Goal: Information Seeking & Learning: Learn about a topic

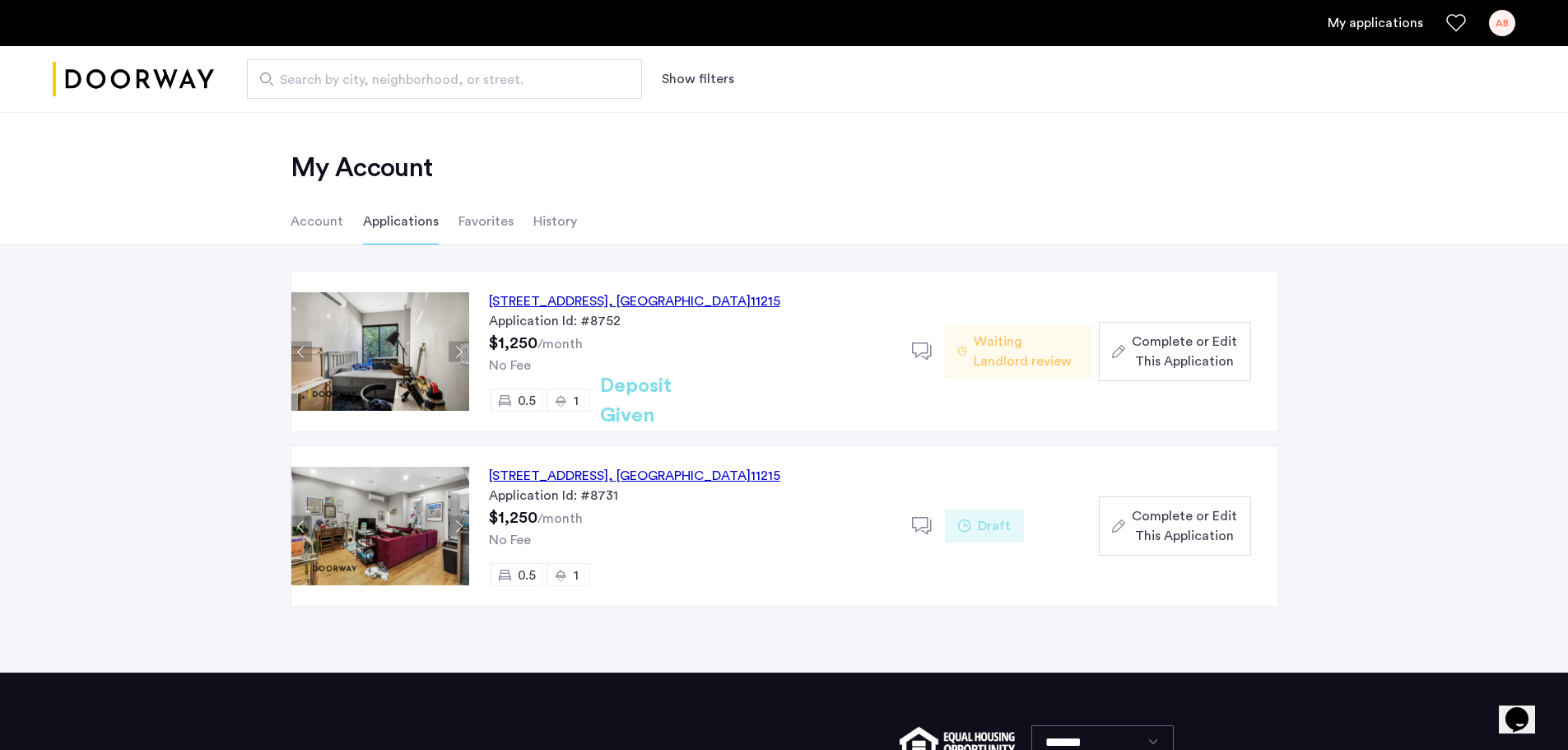
click at [651, 301] on div "[STREET_ADDRESS]" at bounding box center [634, 301] width 291 height 20
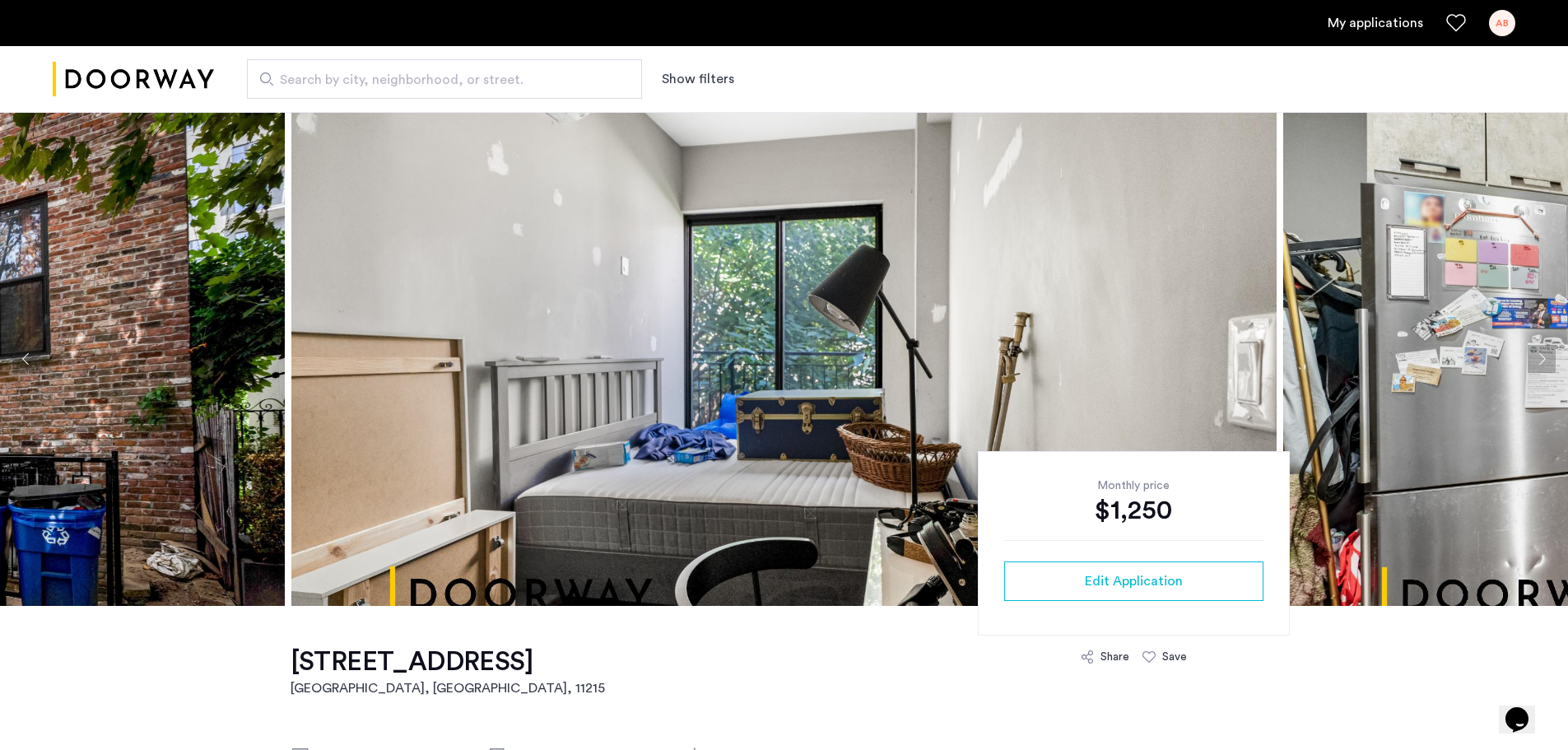
click at [1040, 377] on img at bounding box center [784, 359] width 985 height 494
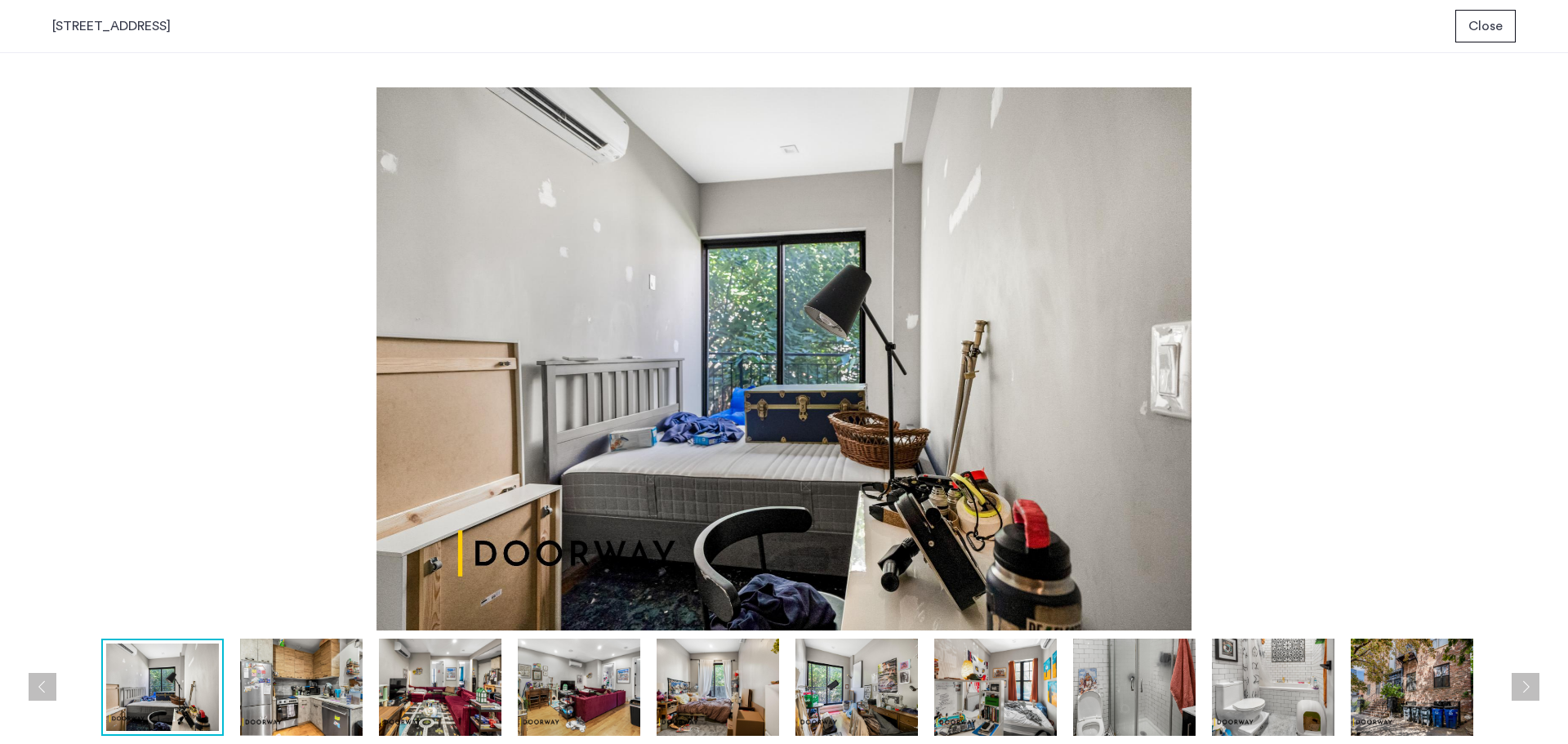
click at [304, 686] on img at bounding box center [301, 687] width 122 height 97
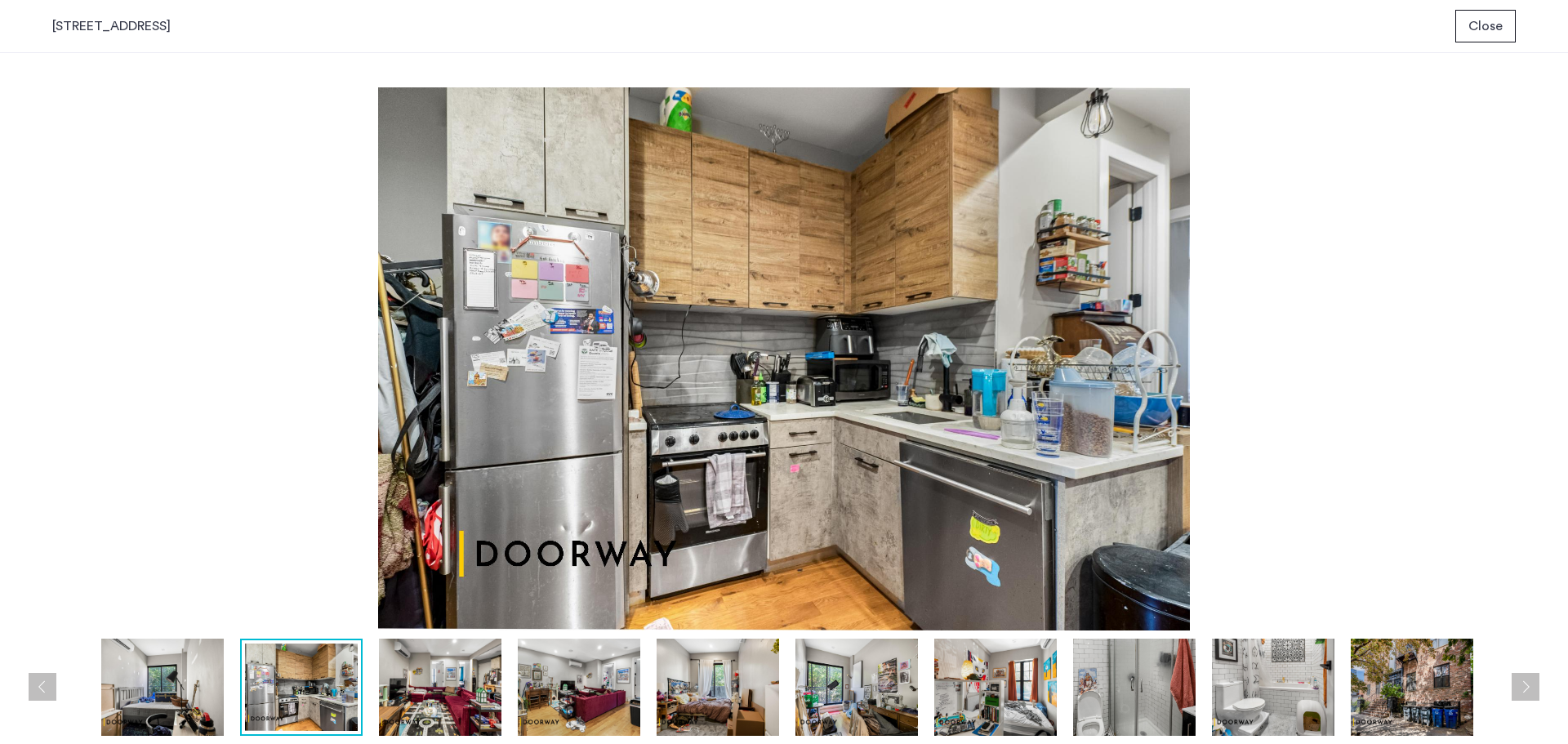
click at [423, 676] on img at bounding box center [440, 687] width 122 height 97
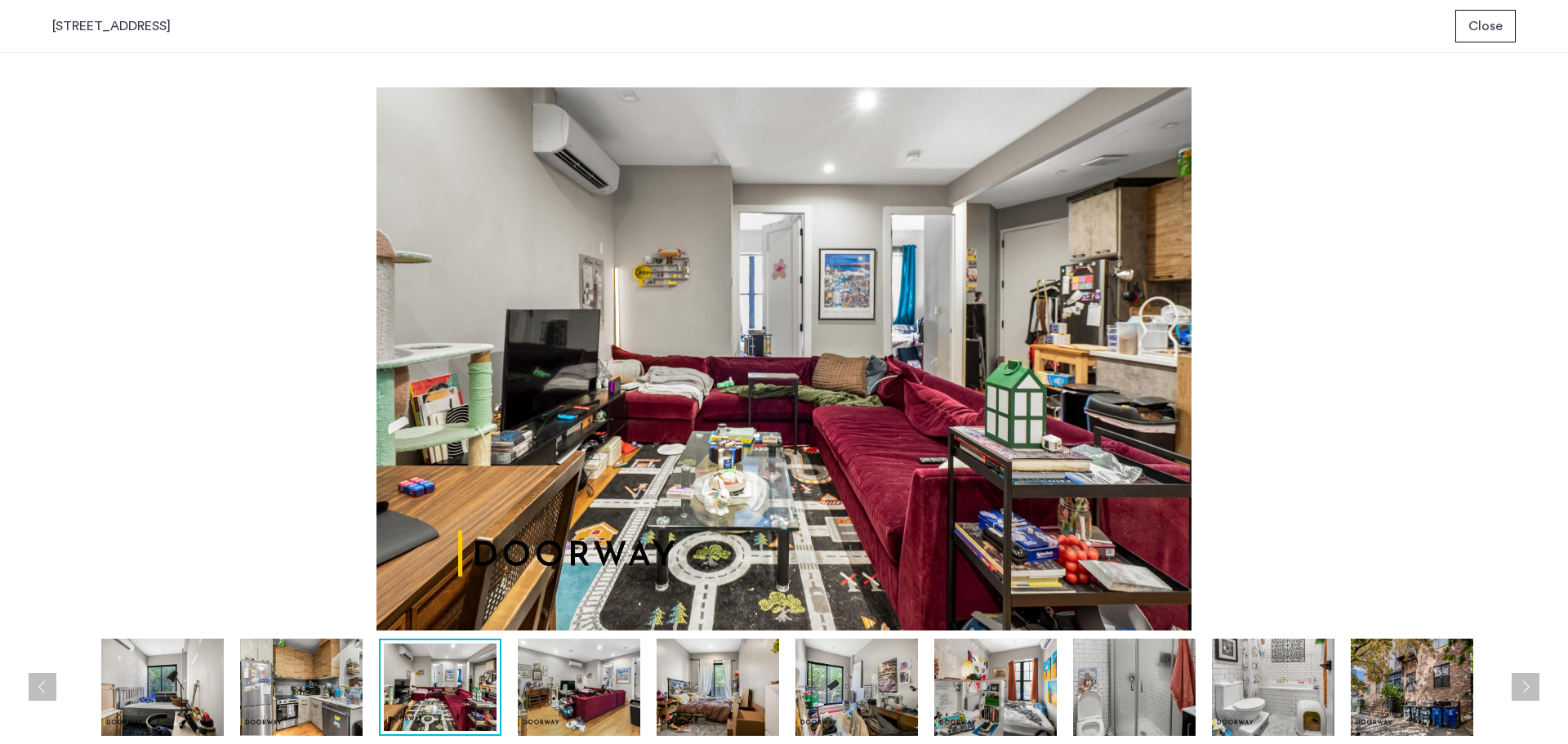
click at [577, 682] on img at bounding box center [578, 687] width 122 height 97
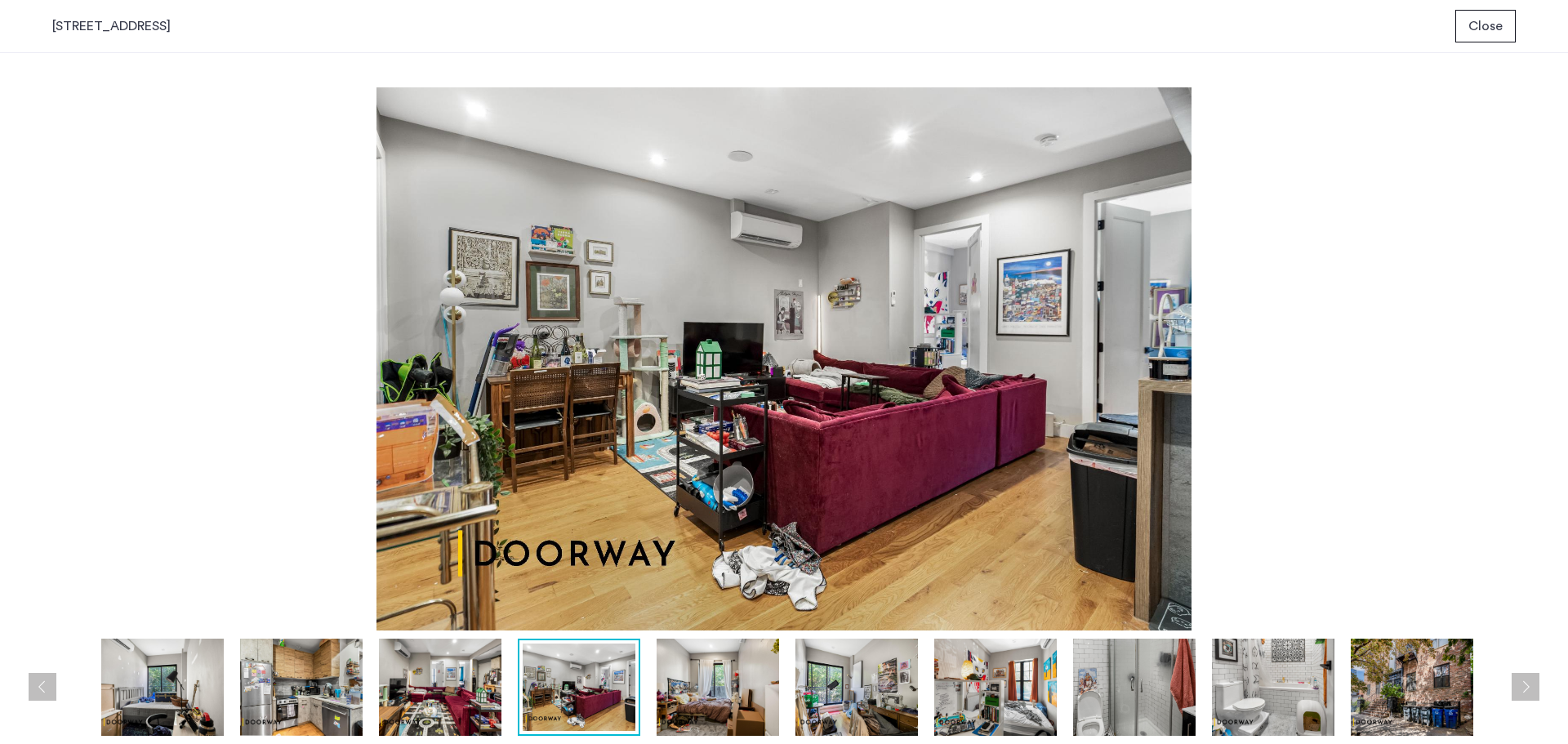
click at [734, 700] on img at bounding box center [717, 687] width 122 height 97
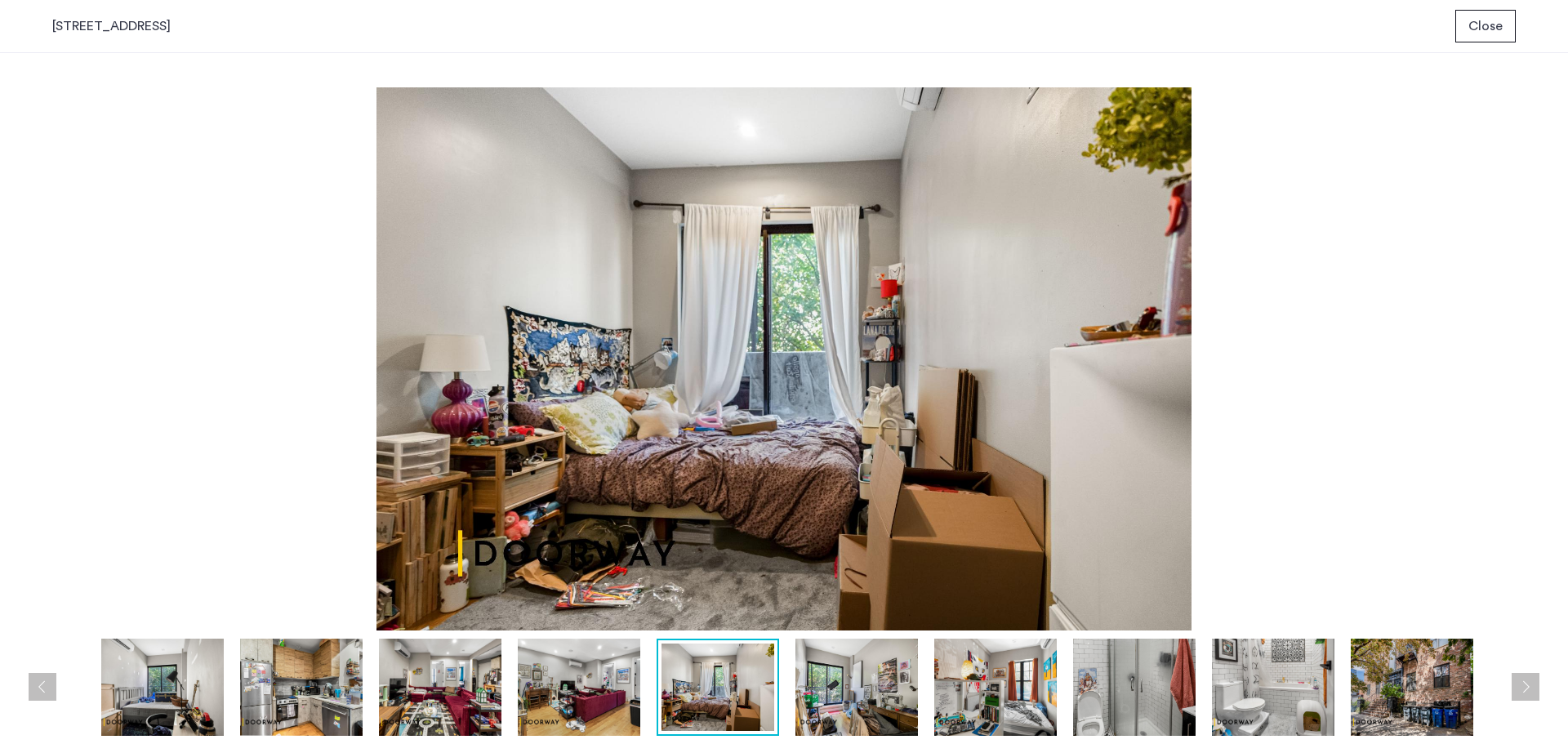
click at [842, 685] on img at bounding box center [856, 687] width 122 height 97
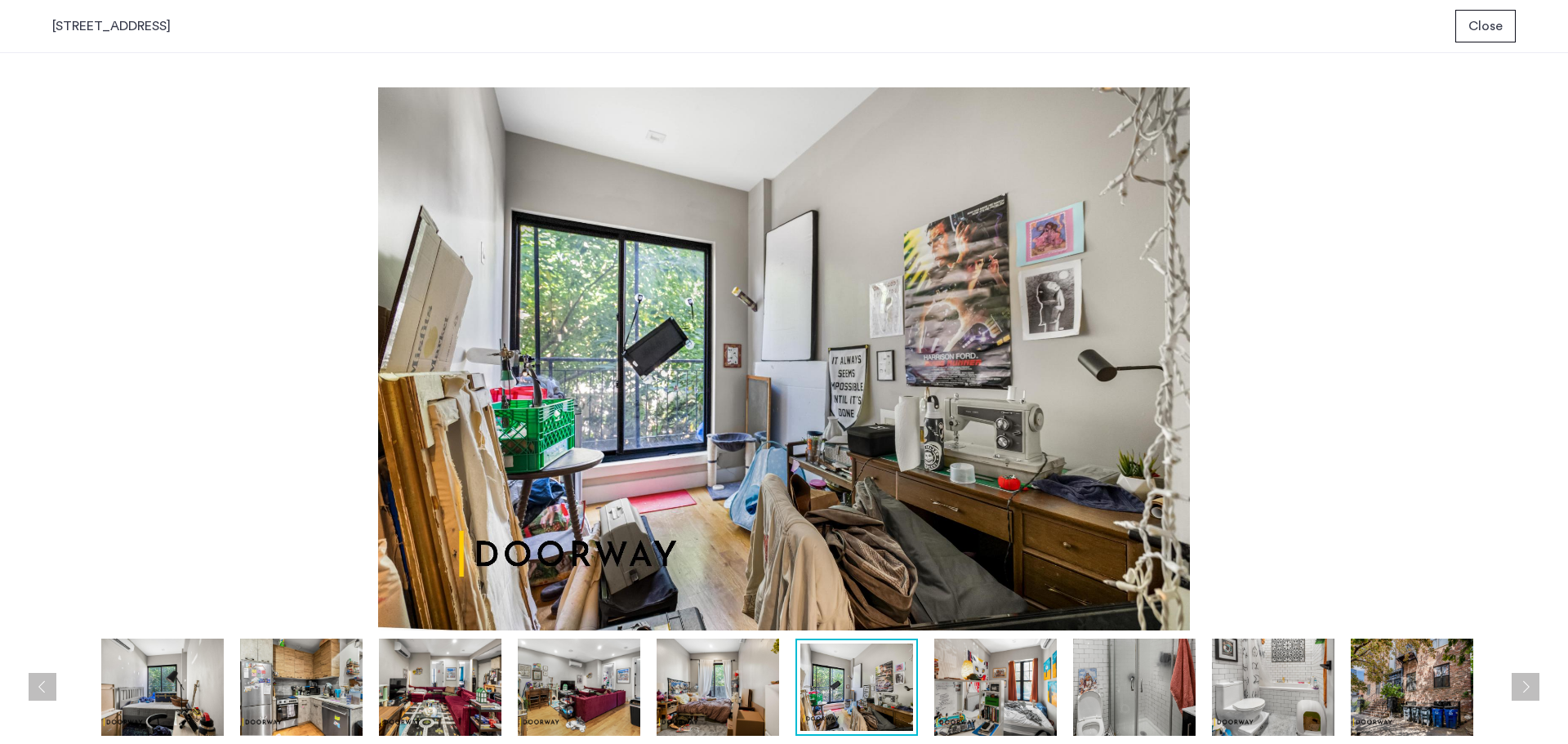
click at [981, 679] on img at bounding box center [995, 687] width 122 height 97
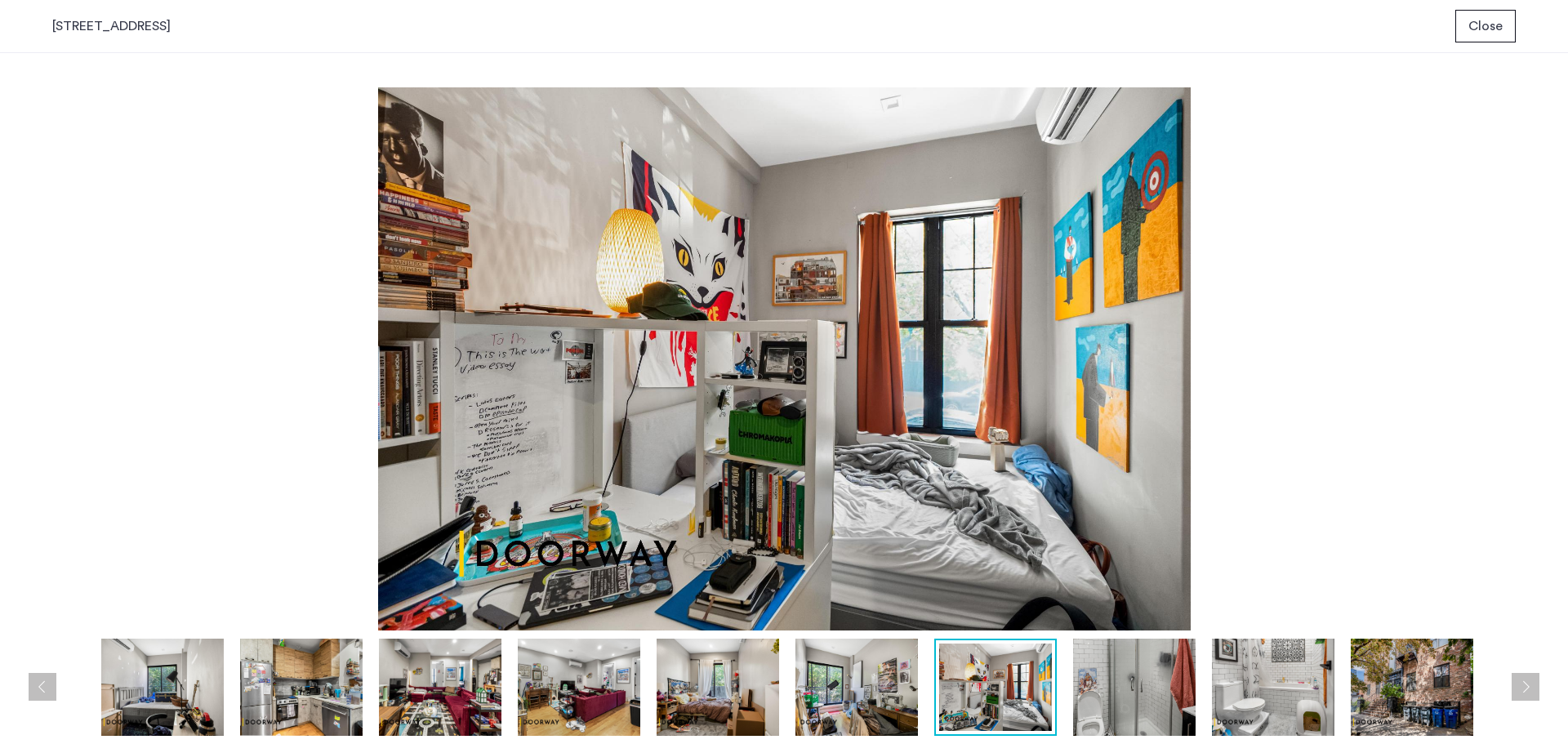
click at [1157, 678] on img at bounding box center [1134, 687] width 122 height 97
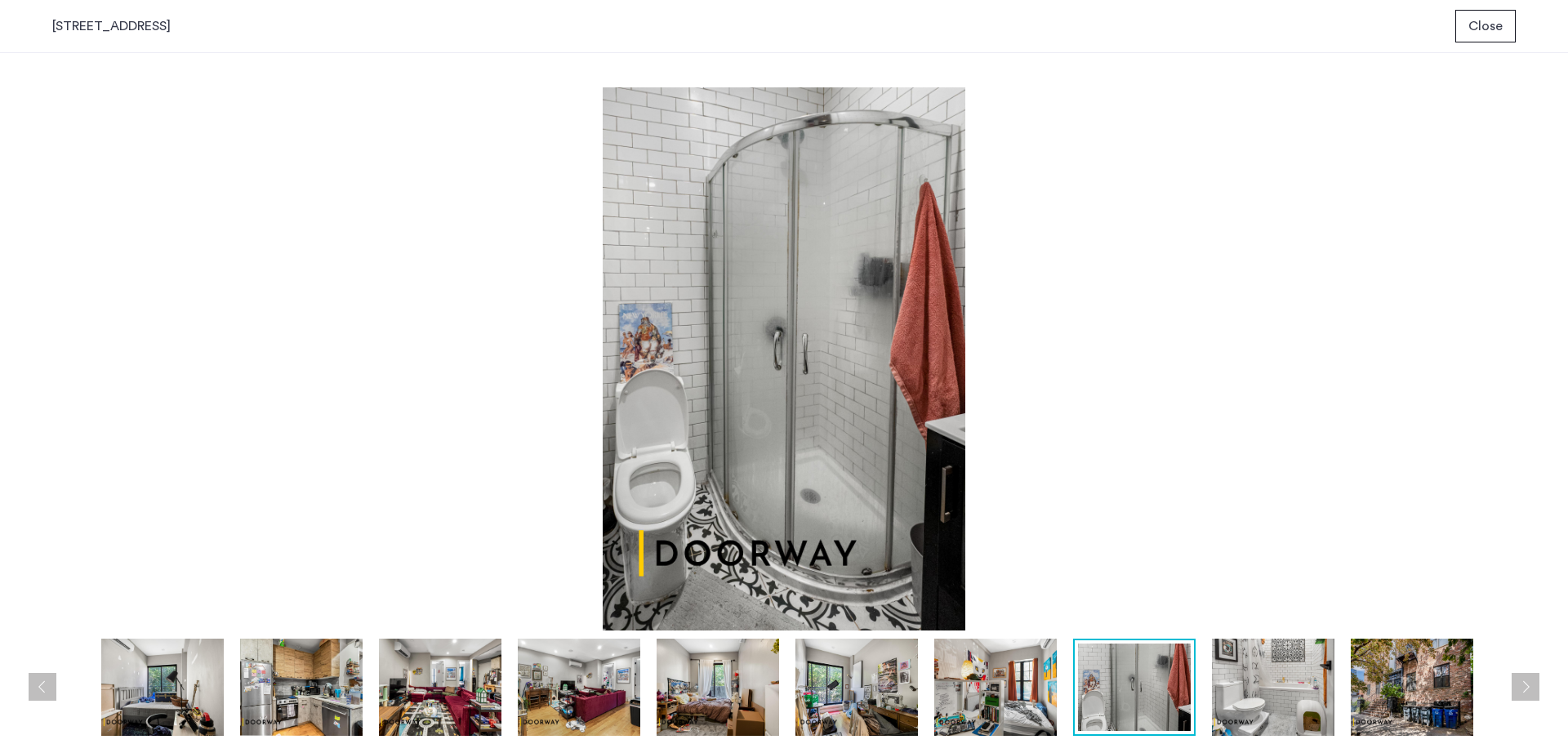
click at [1291, 688] on img at bounding box center [1273, 687] width 122 height 97
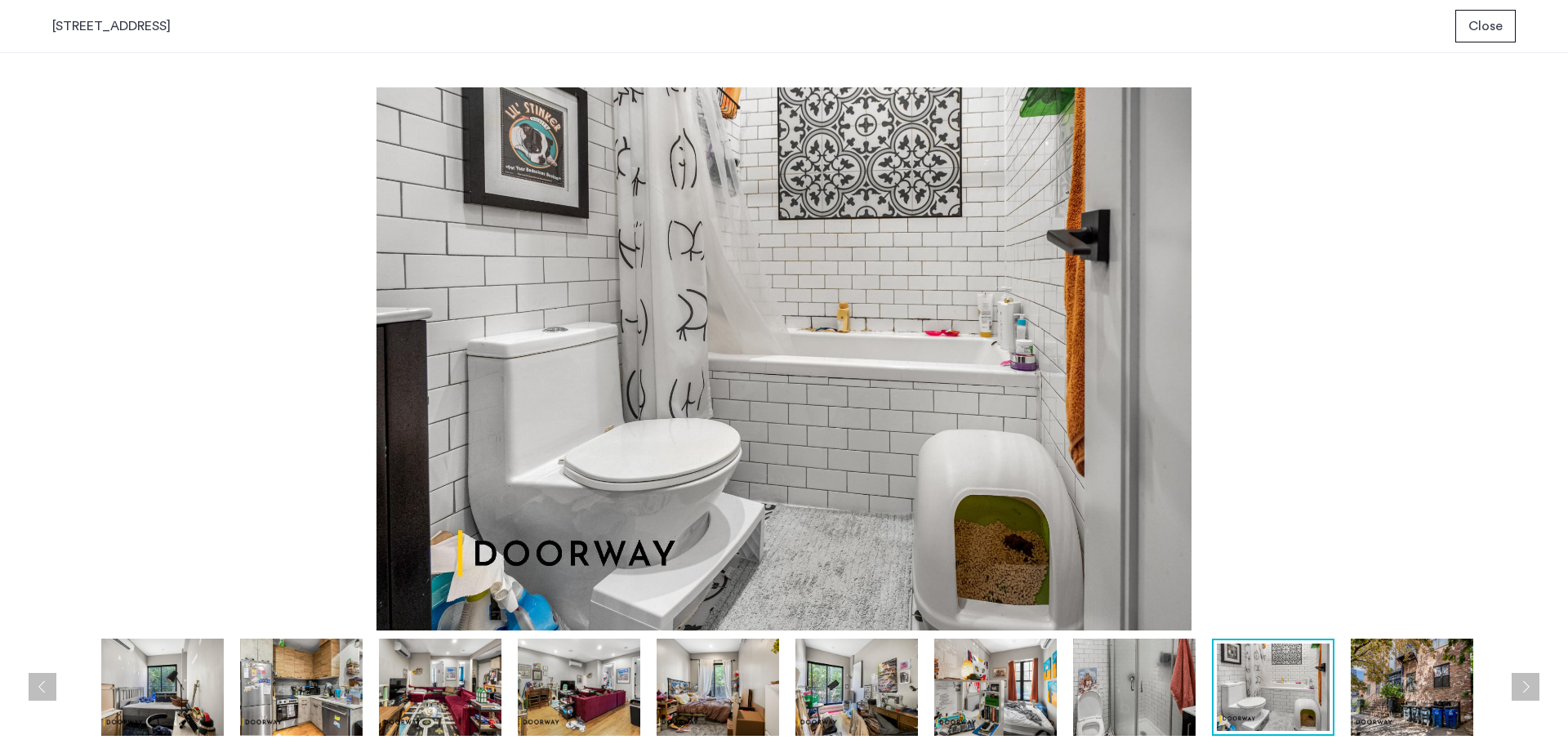
click at [1410, 682] on img at bounding box center [1411, 687] width 122 height 97
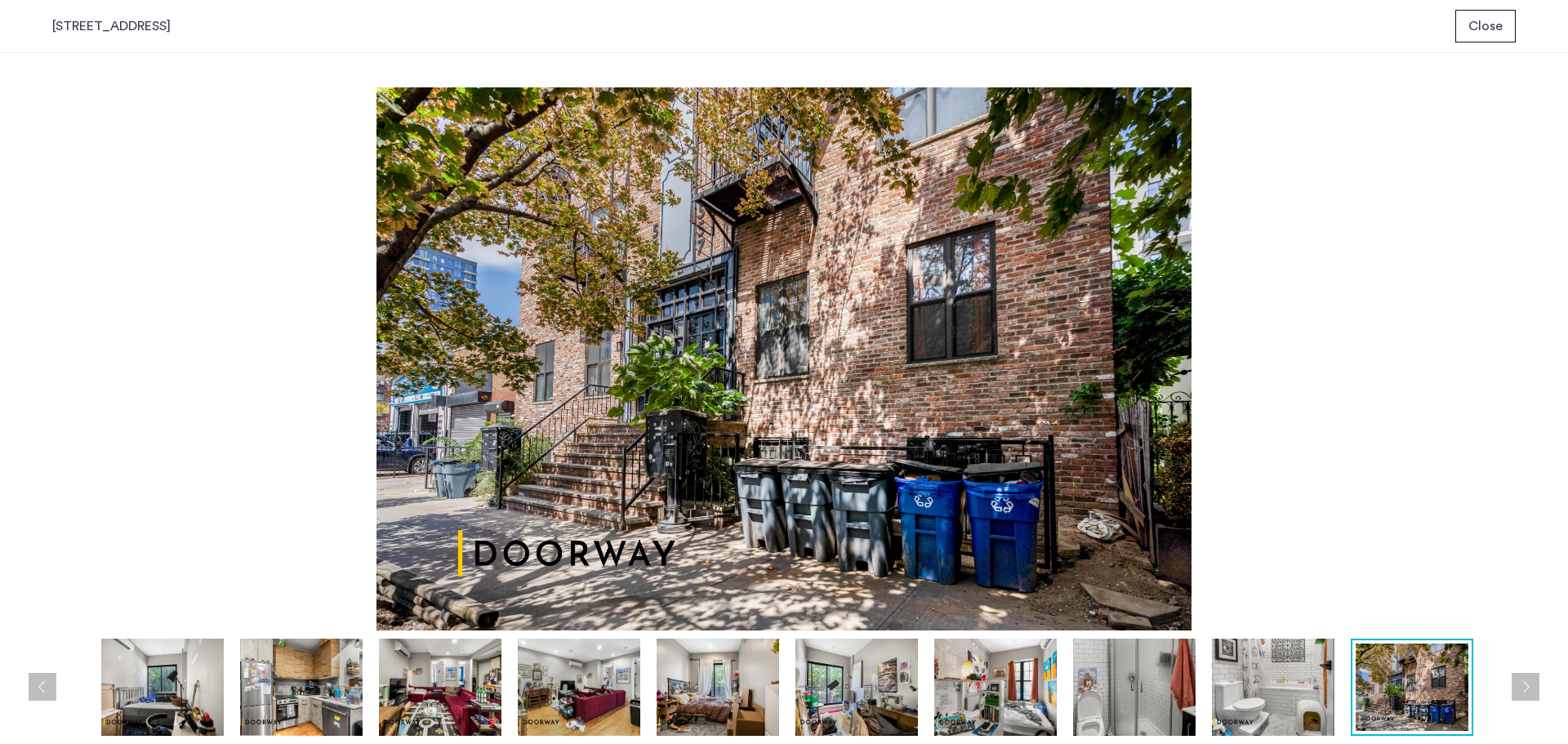
click at [1534, 686] on button "Next apartment" at bounding box center [1525, 686] width 28 height 28
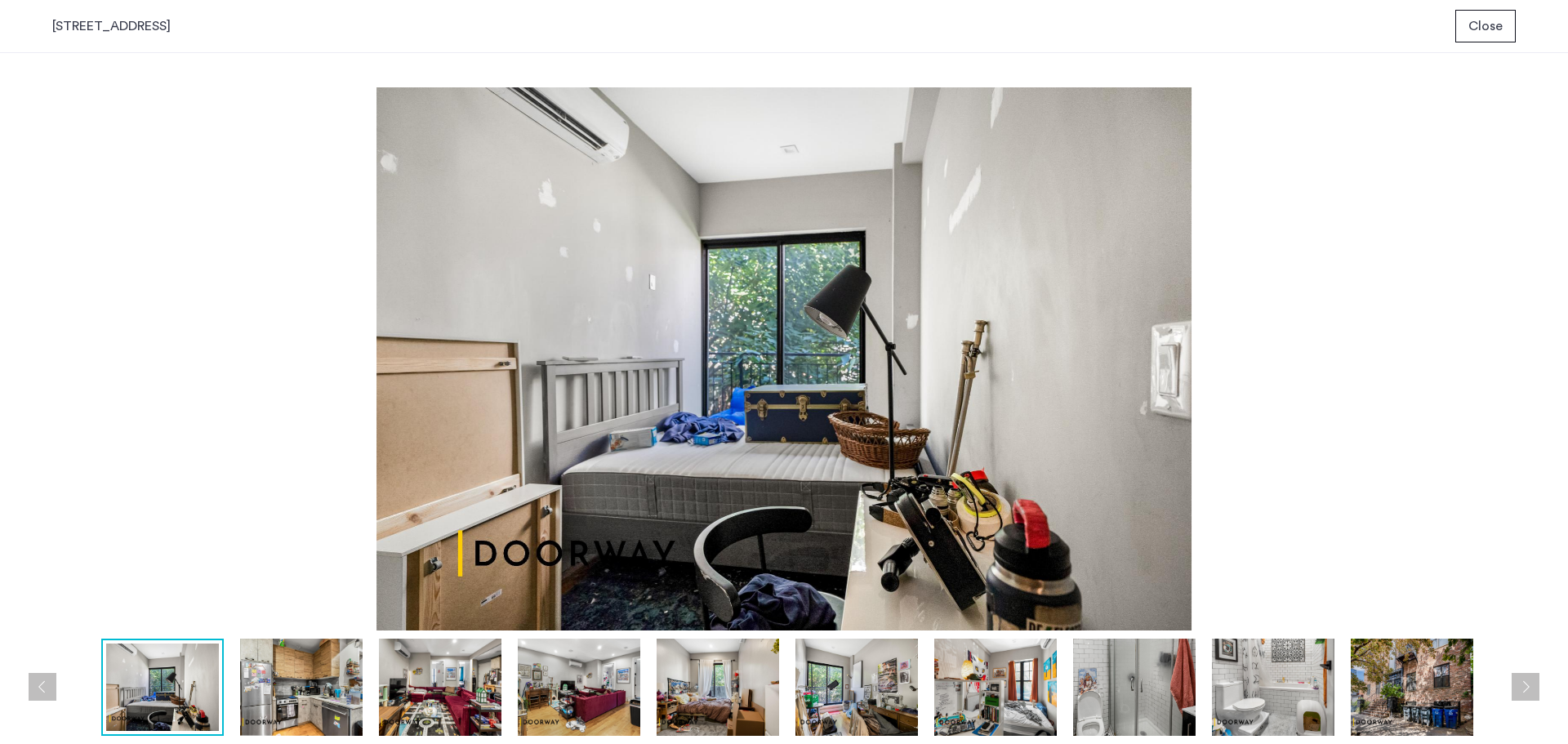
click at [305, 690] on img at bounding box center [301, 687] width 122 height 97
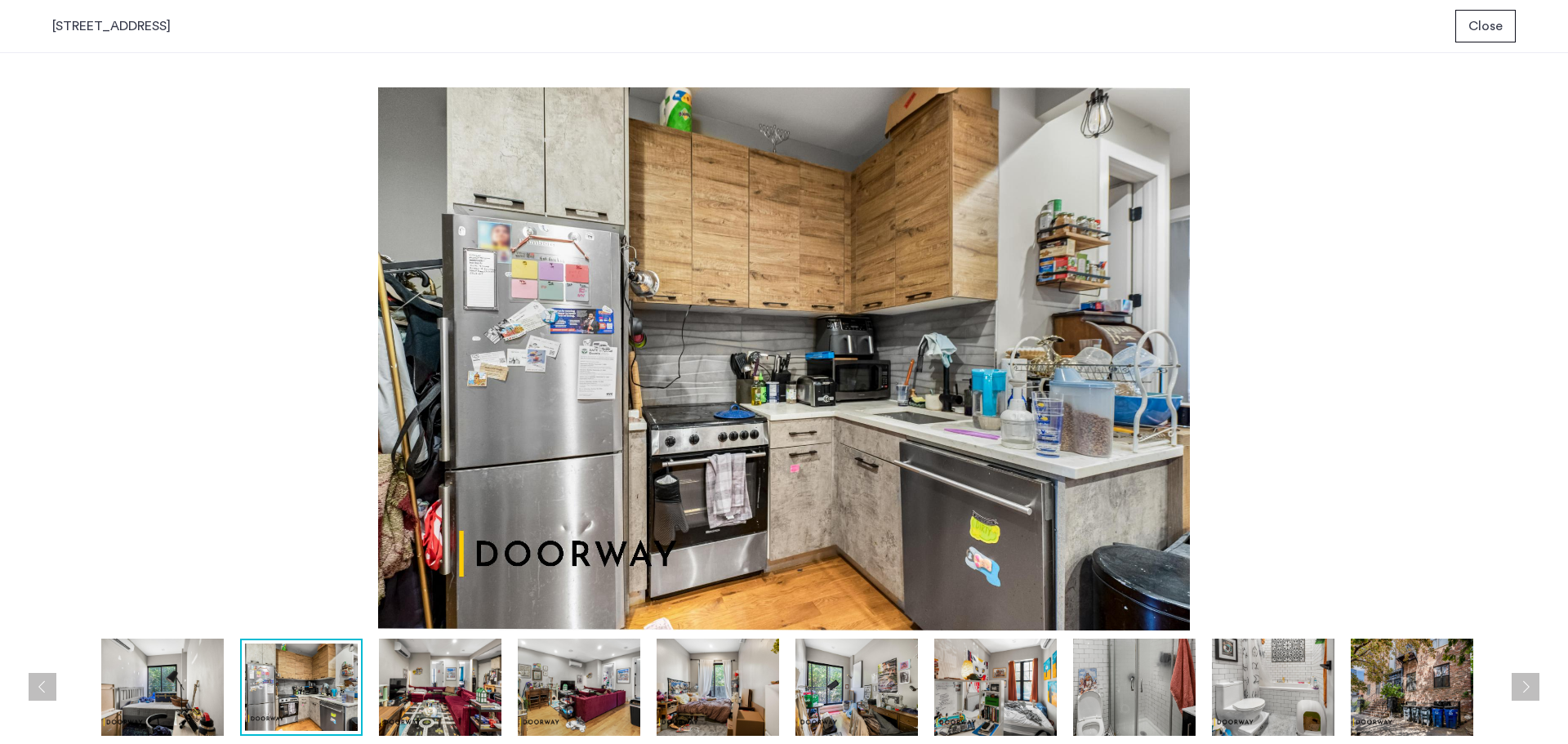
click at [459, 683] on img at bounding box center [440, 687] width 122 height 97
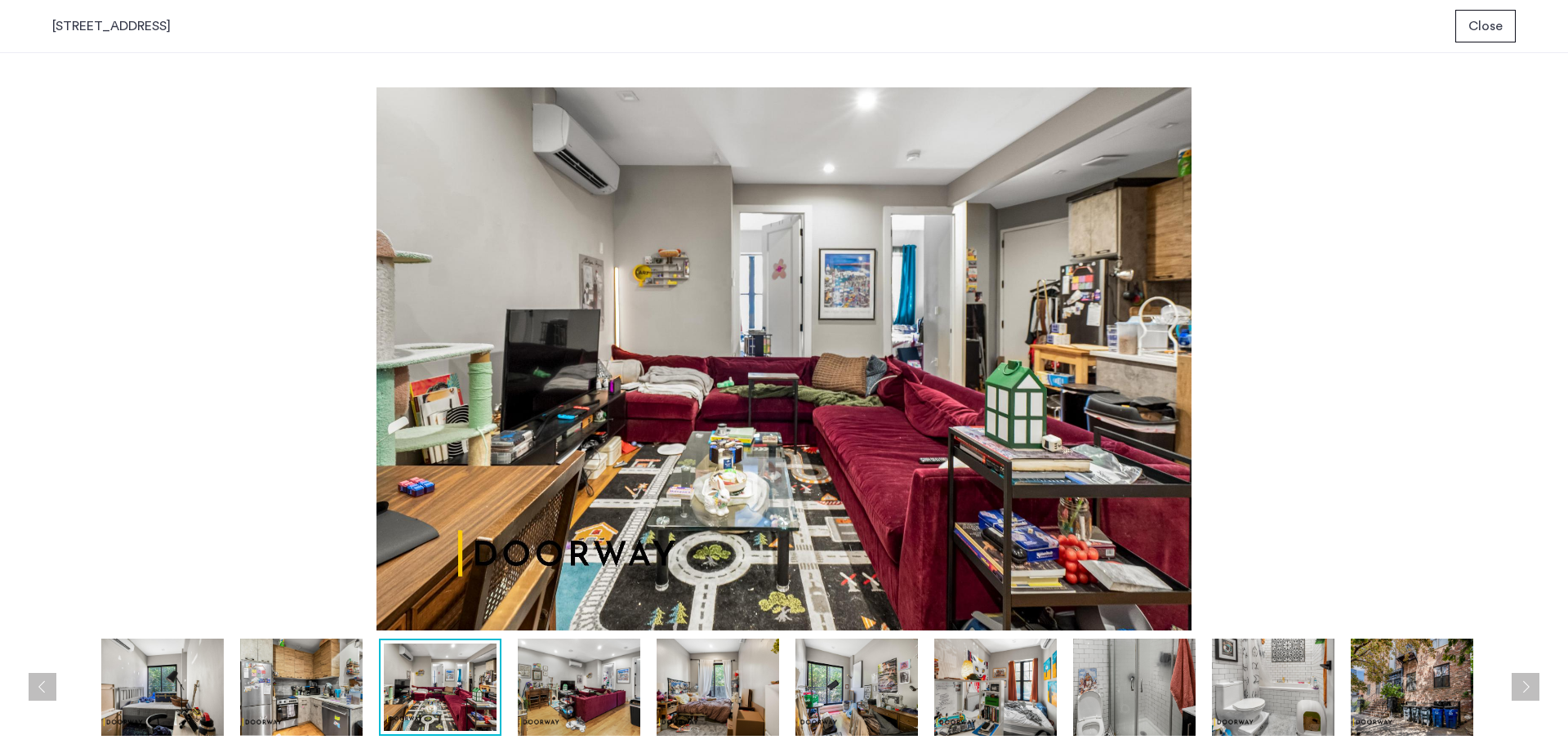
click at [554, 702] on img at bounding box center [578, 687] width 122 height 97
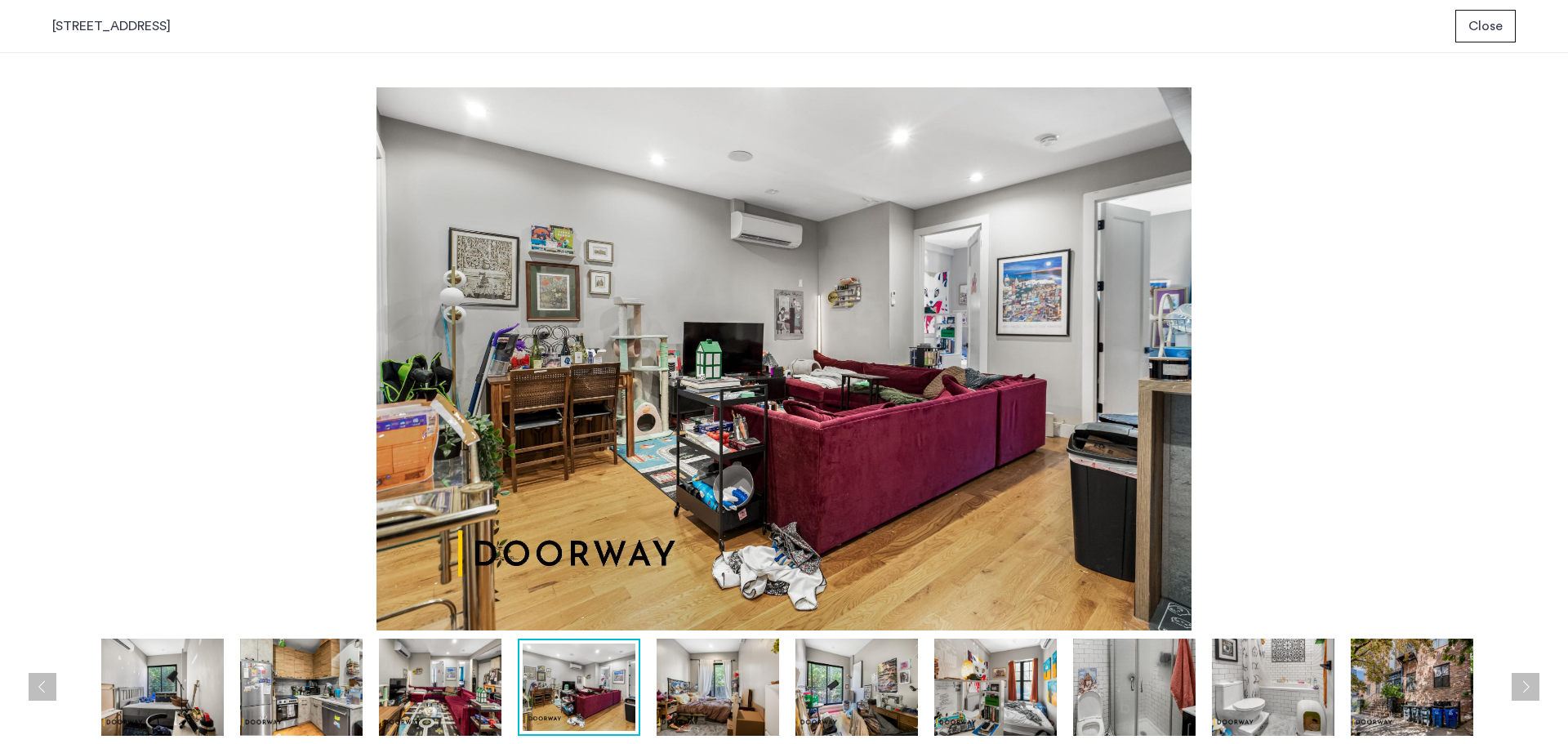
click at [444, 706] on img at bounding box center [440, 687] width 122 height 97
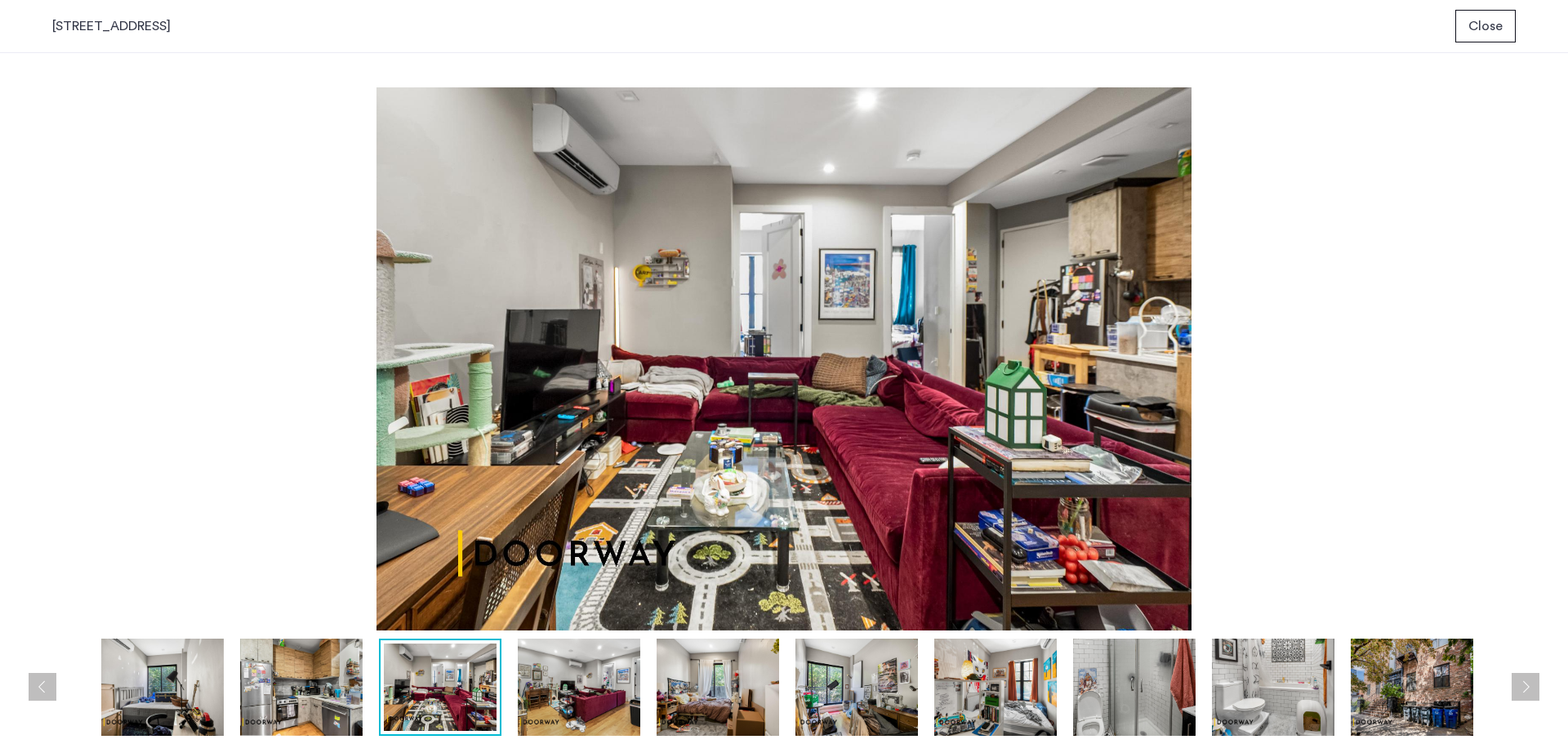
click at [570, 700] on img at bounding box center [578, 687] width 122 height 97
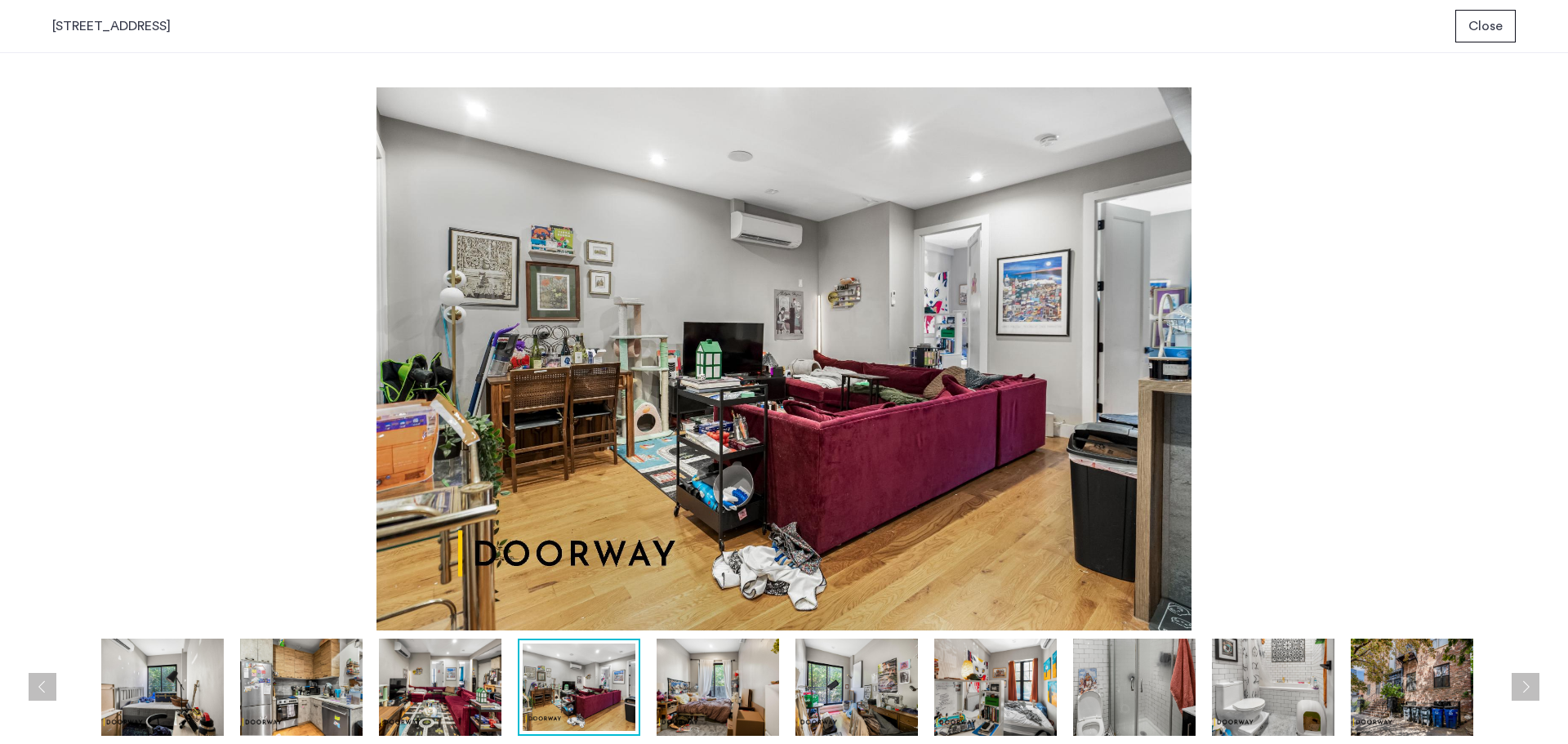
click at [712, 691] on img at bounding box center [717, 687] width 122 height 97
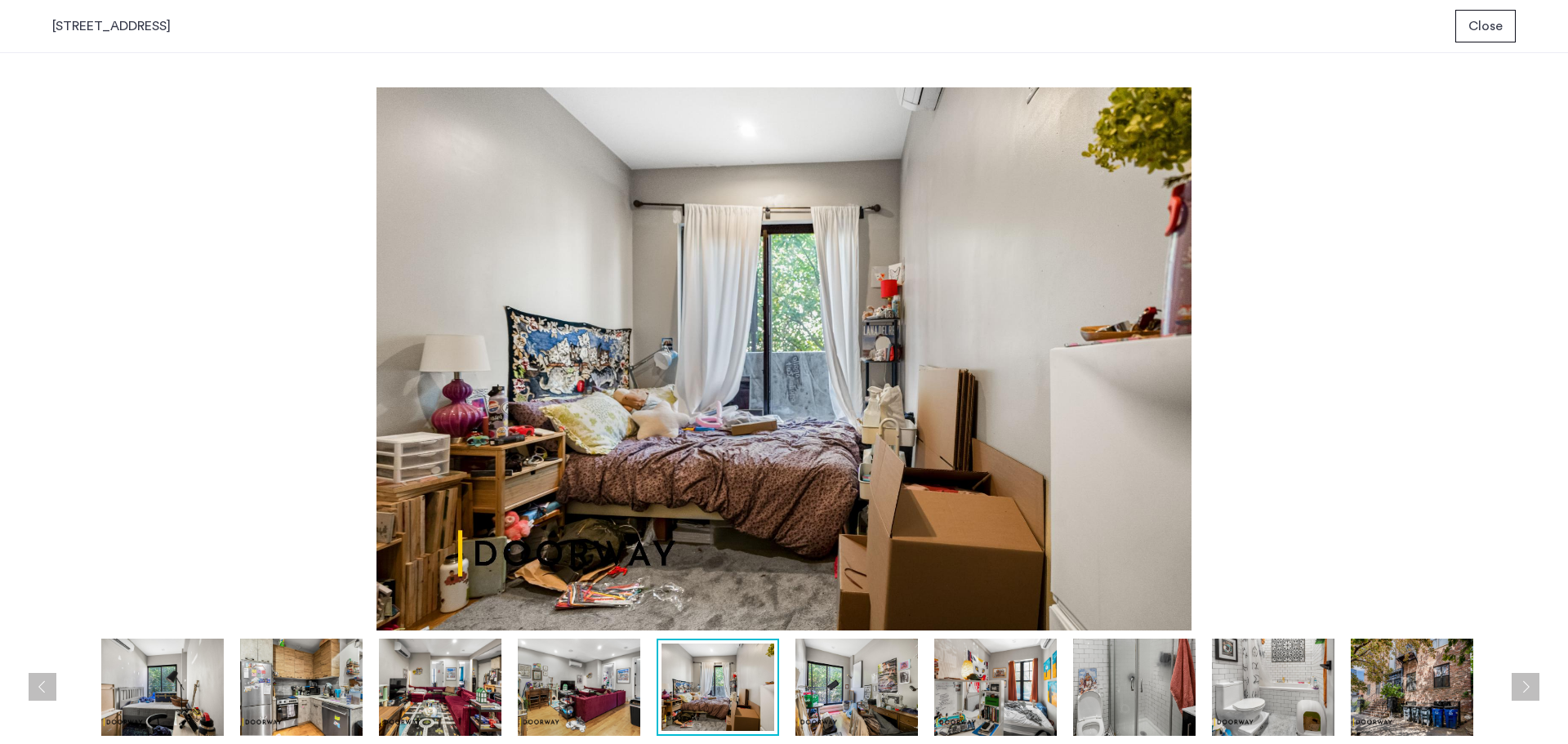
click at [836, 694] on img at bounding box center [856, 687] width 122 height 97
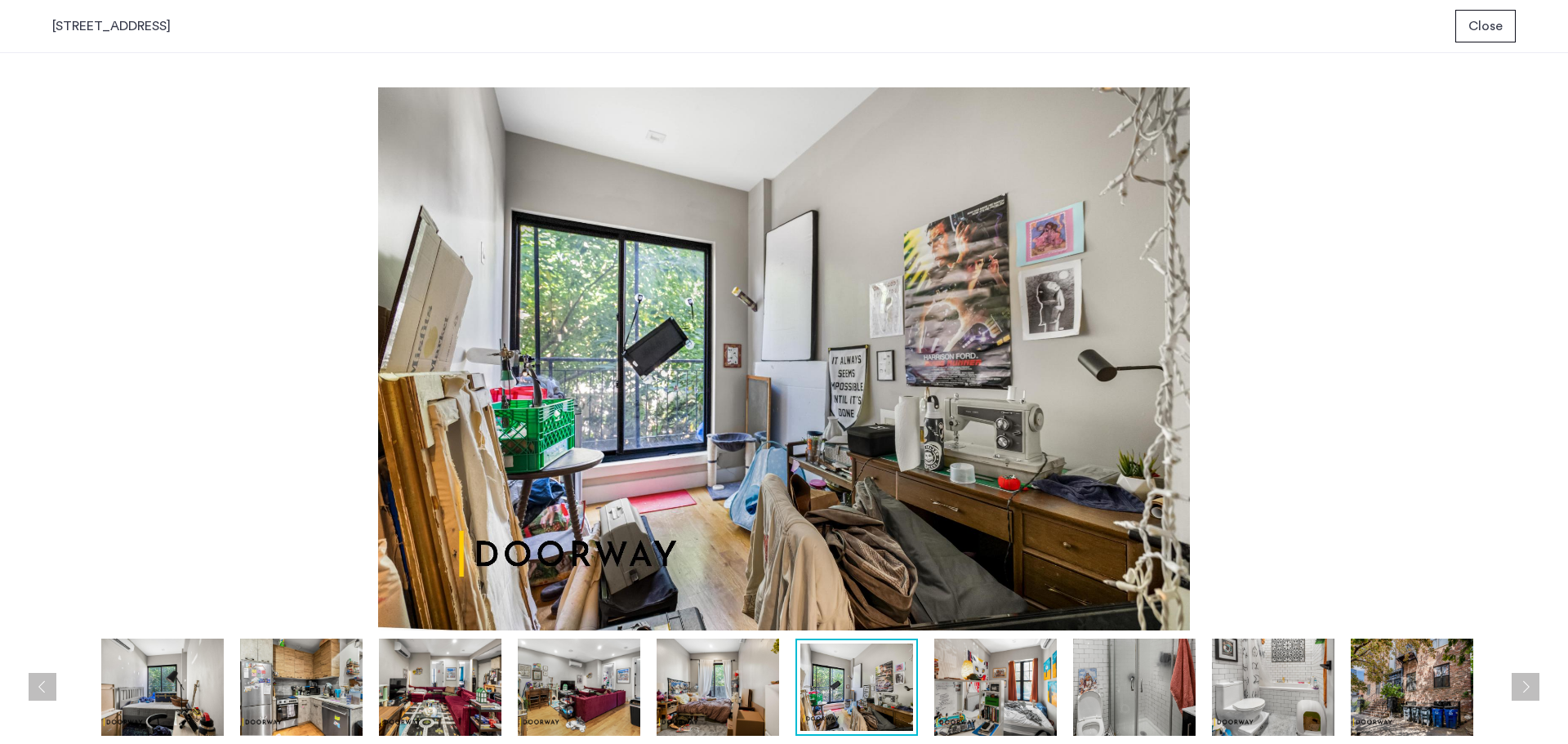
click at [999, 664] on img at bounding box center [995, 687] width 122 height 97
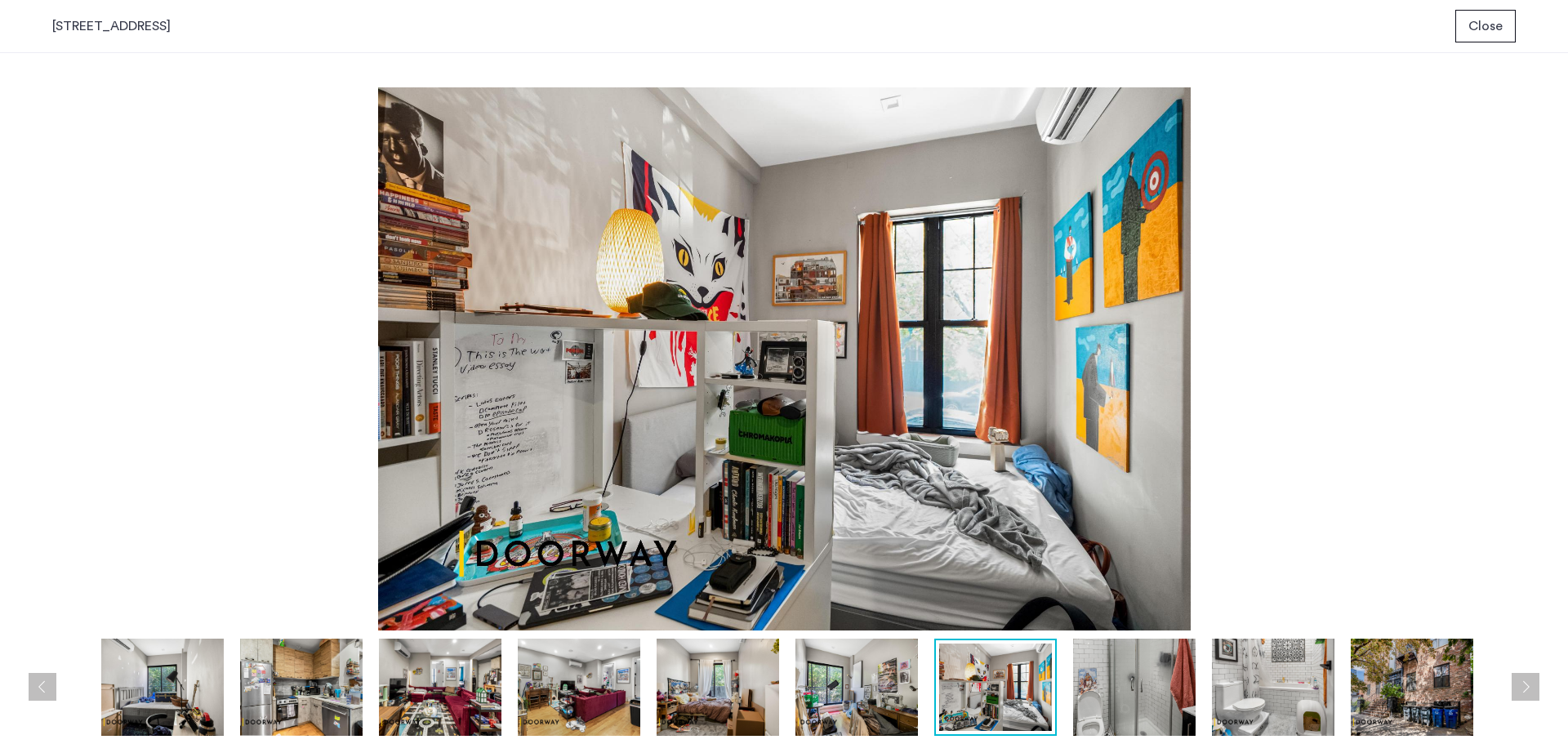
click at [1175, 689] on img at bounding box center [1134, 687] width 122 height 97
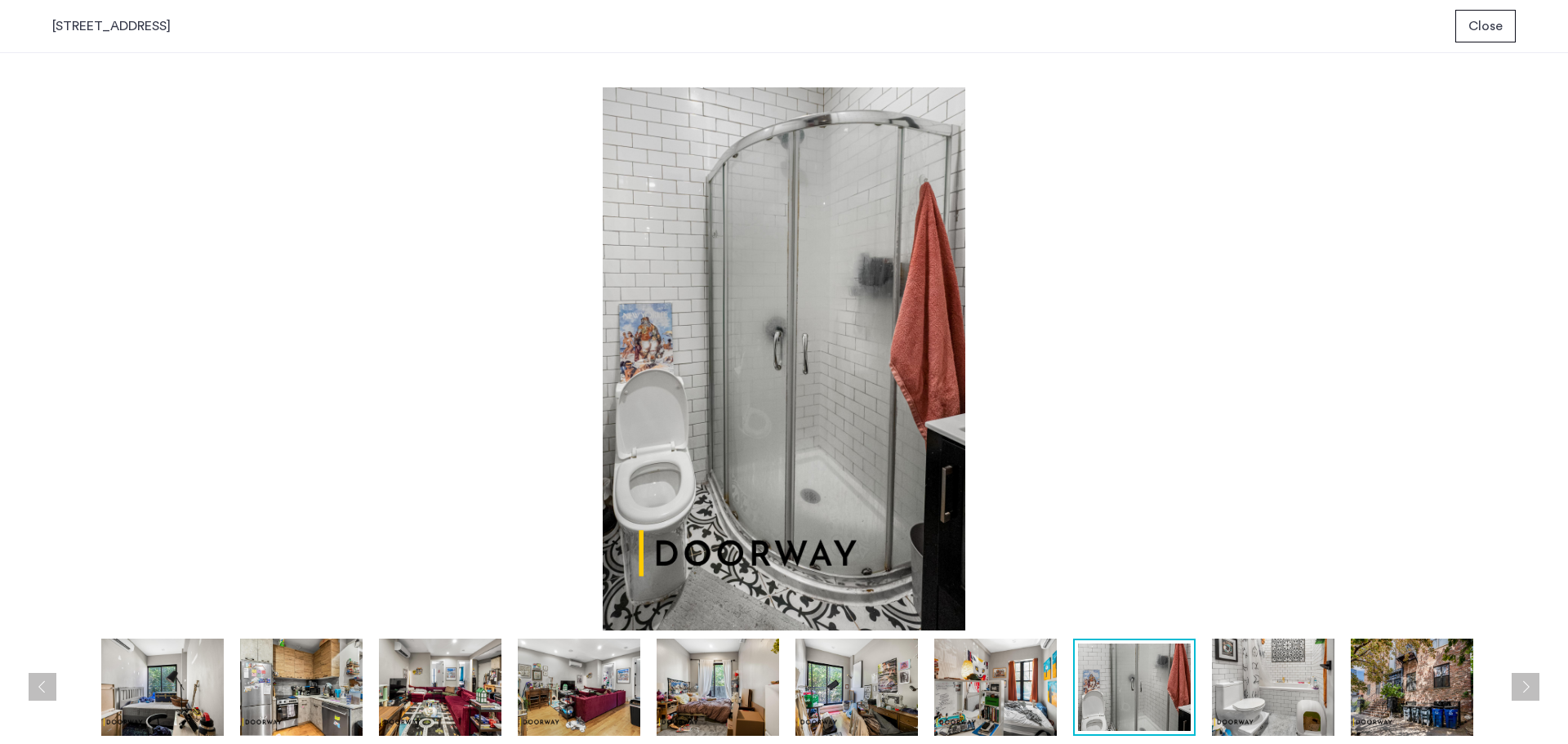
click at [1284, 692] on img at bounding box center [1273, 687] width 122 height 97
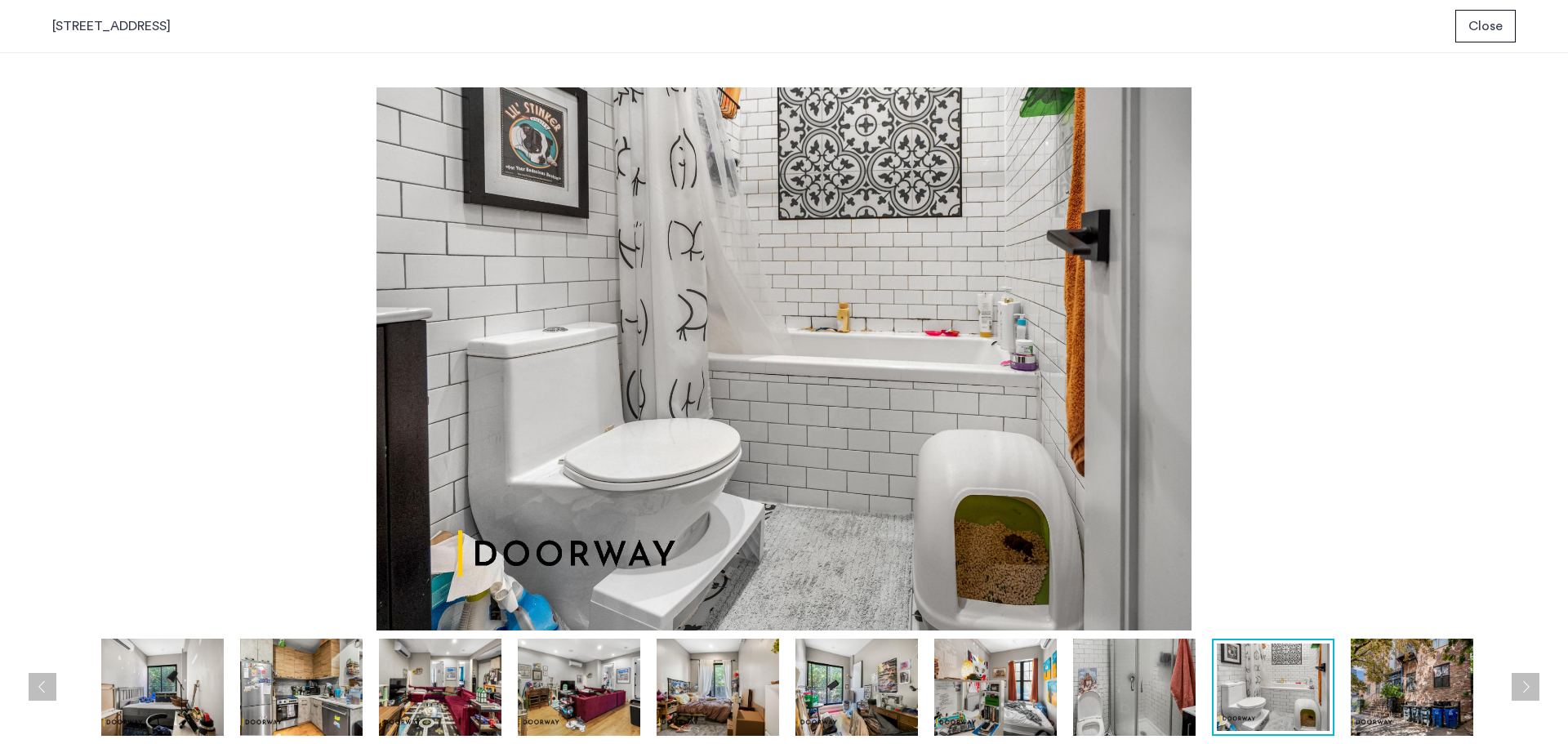
click at [1395, 692] on img at bounding box center [1411, 687] width 122 height 97
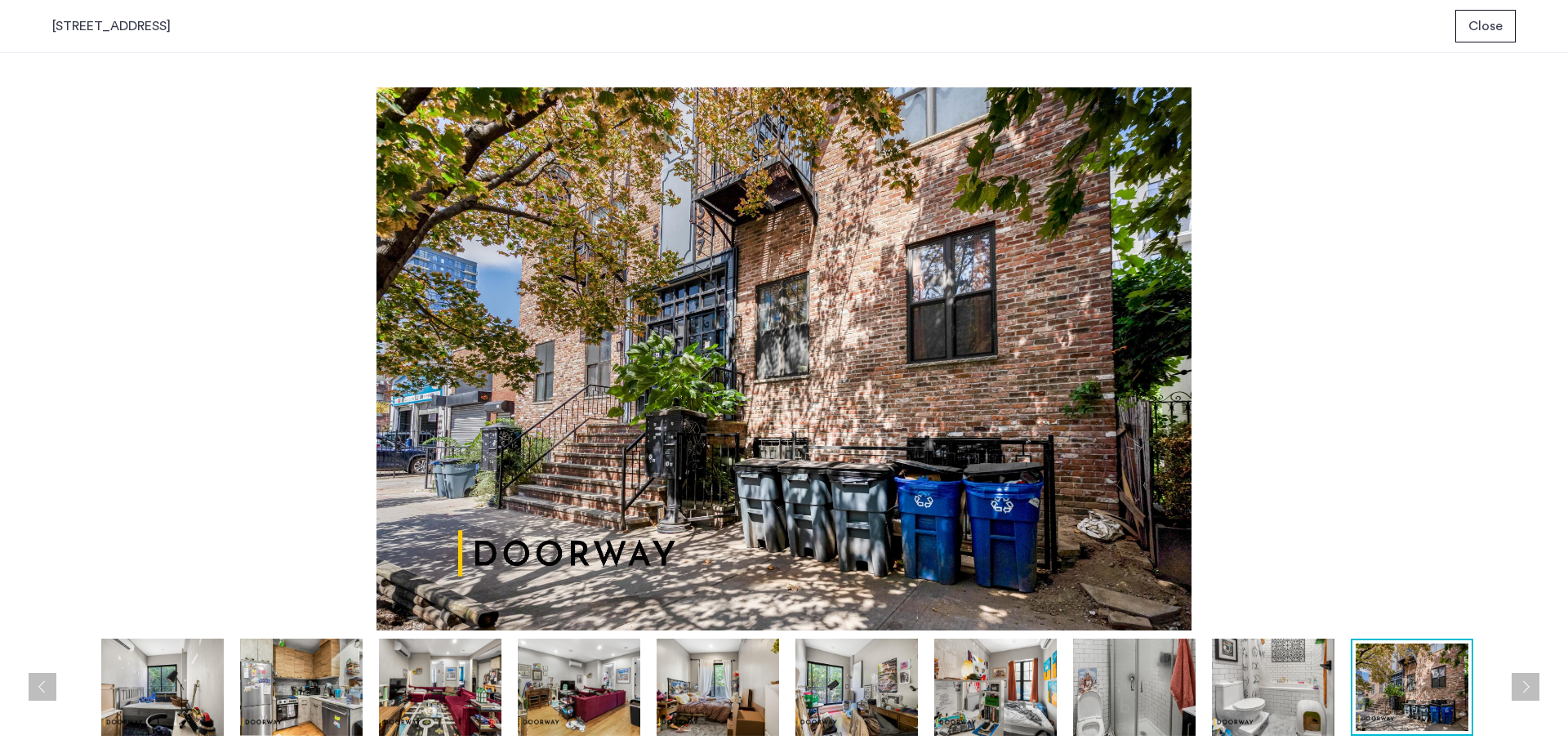
click at [987, 707] on img at bounding box center [995, 687] width 122 height 97
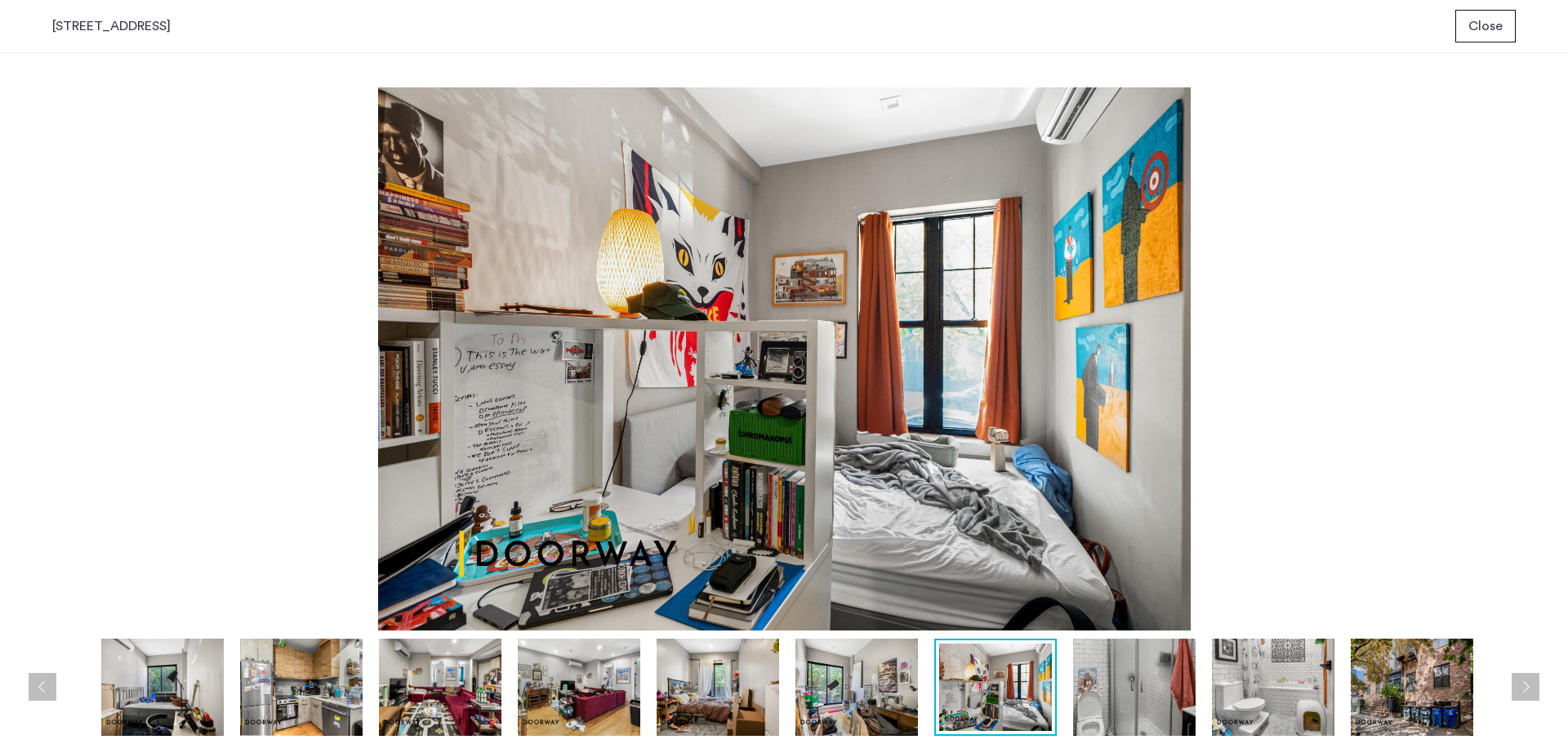
click at [847, 699] on img at bounding box center [856, 687] width 122 height 97
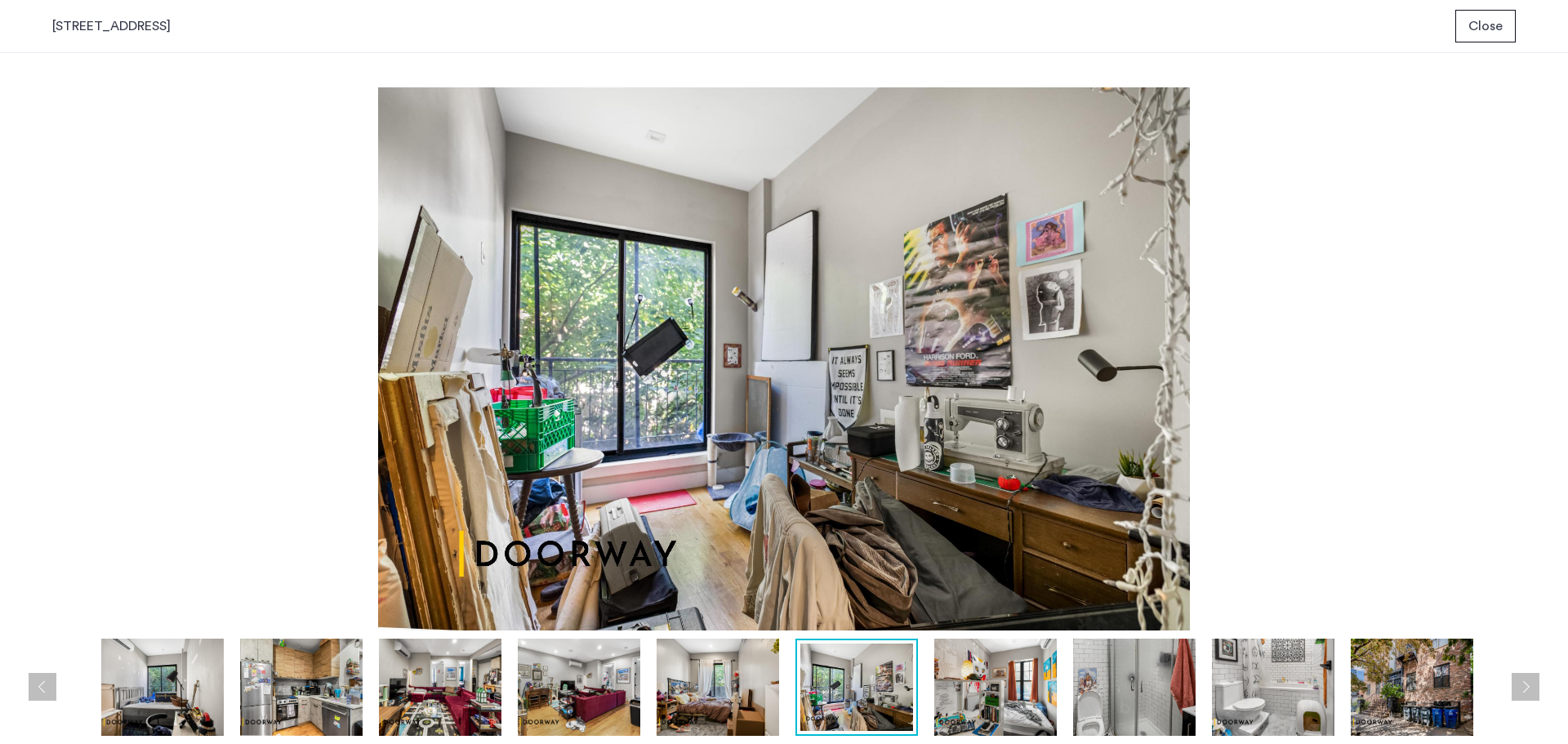
click at [733, 711] on img at bounding box center [717, 687] width 122 height 97
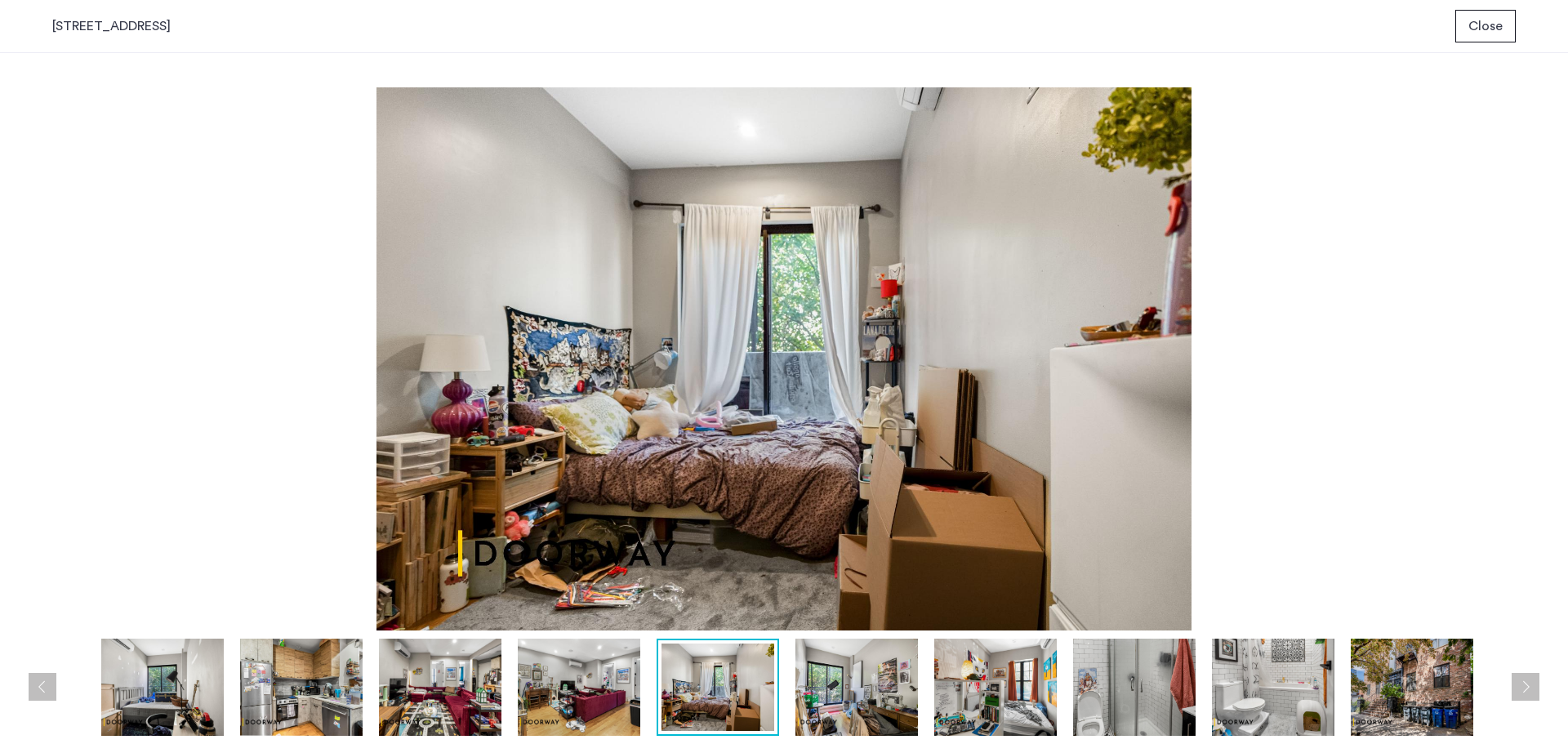
click at [138, 701] on img at bounding box center [162, 687] width 122 height 97
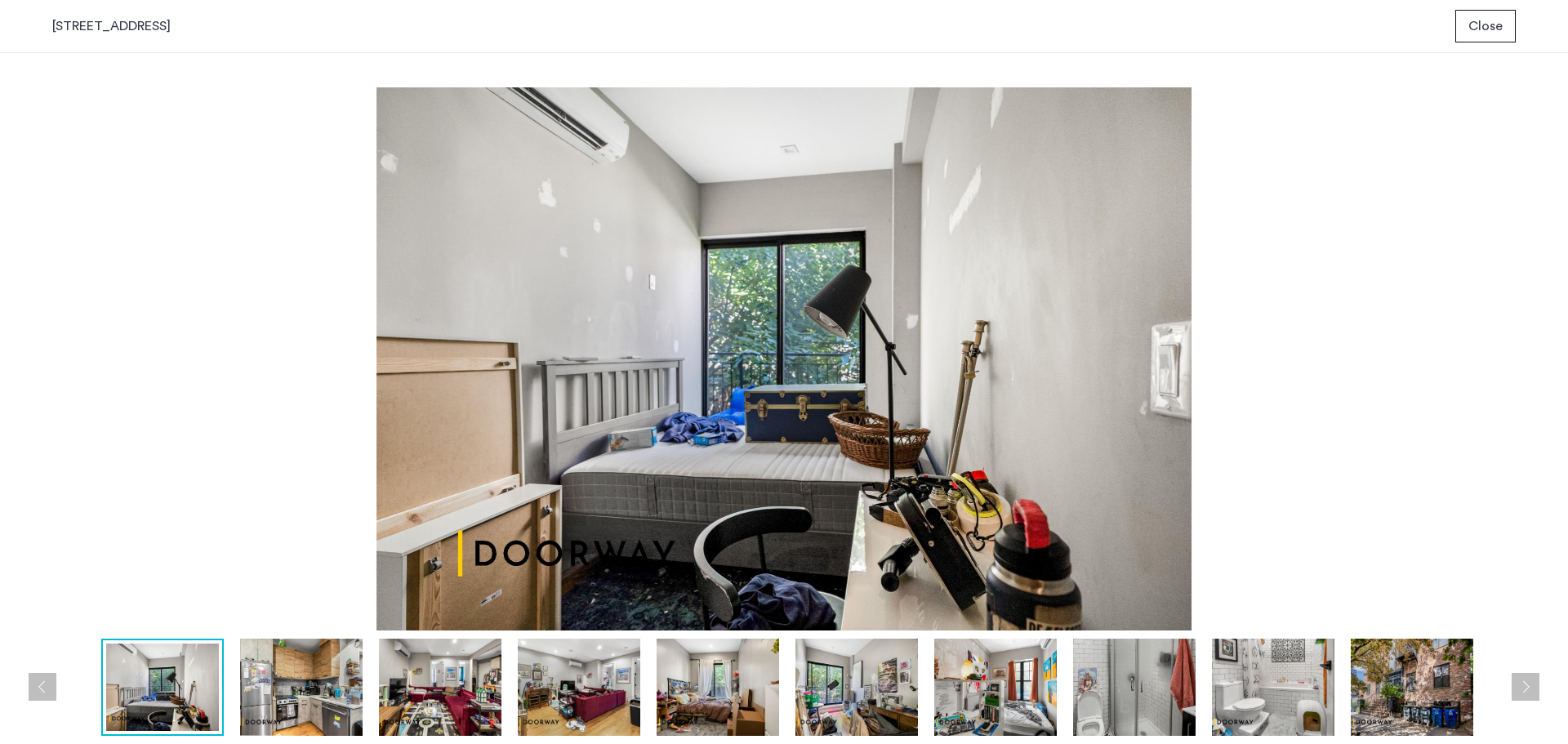
click at [1536, 686] on button "Next apartment" at bounding box center [1525, 686] width 28 height 28
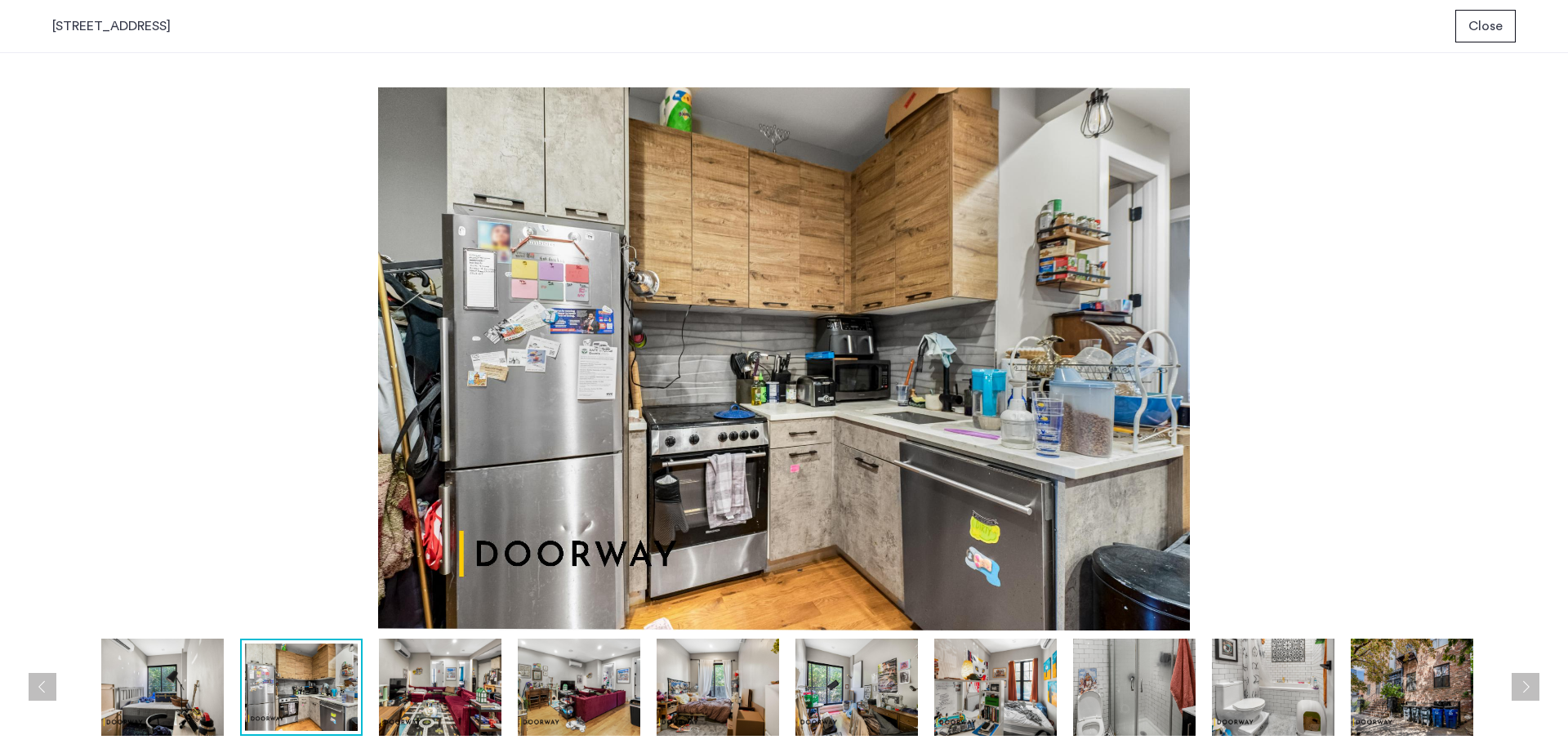
click at [1536, 686] on button "Next apartment" at bounding box center [1525, 686] width 28 height 28
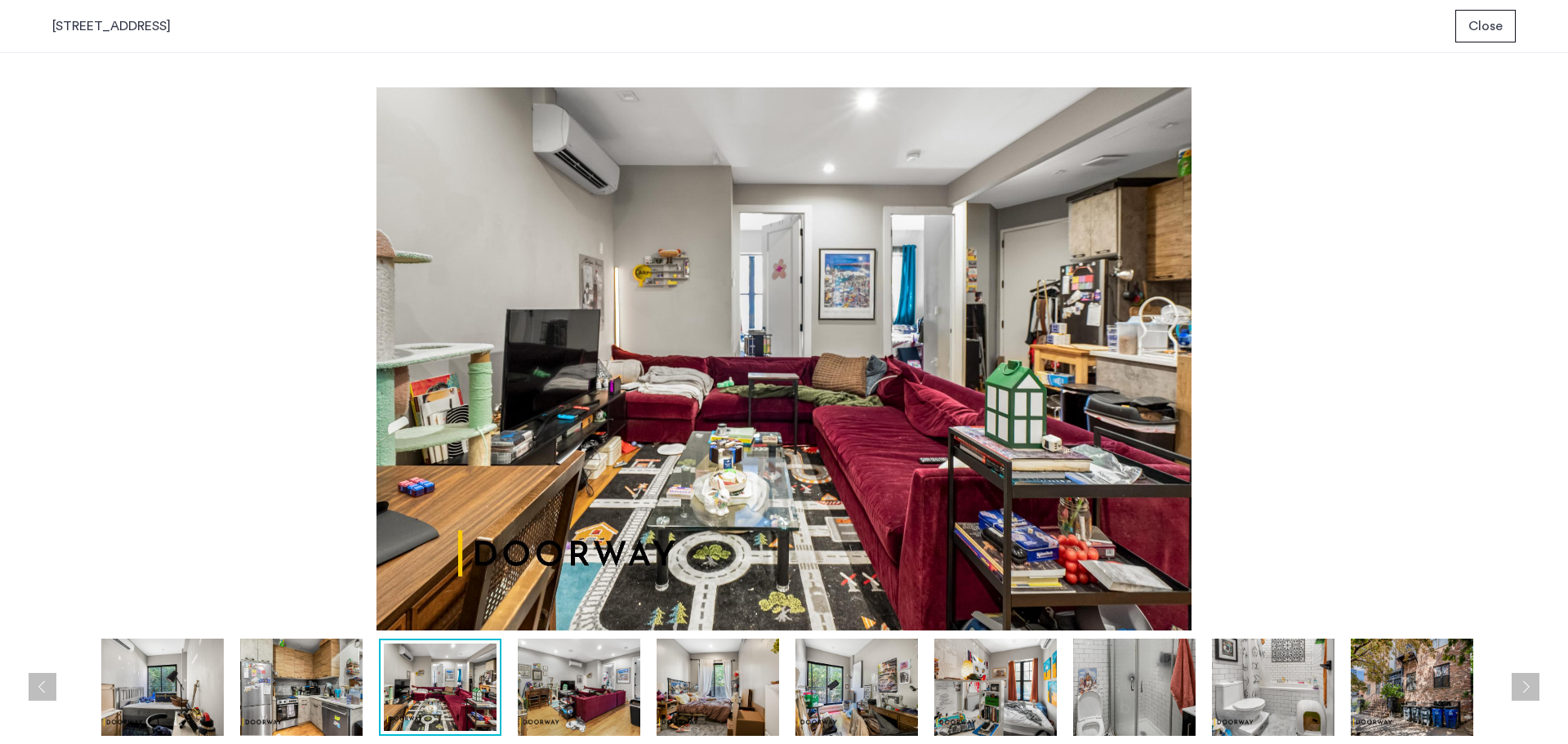
click at [1536, 686] on button "Next apartment" at bounding box center [1525, 686] width 28 height 28
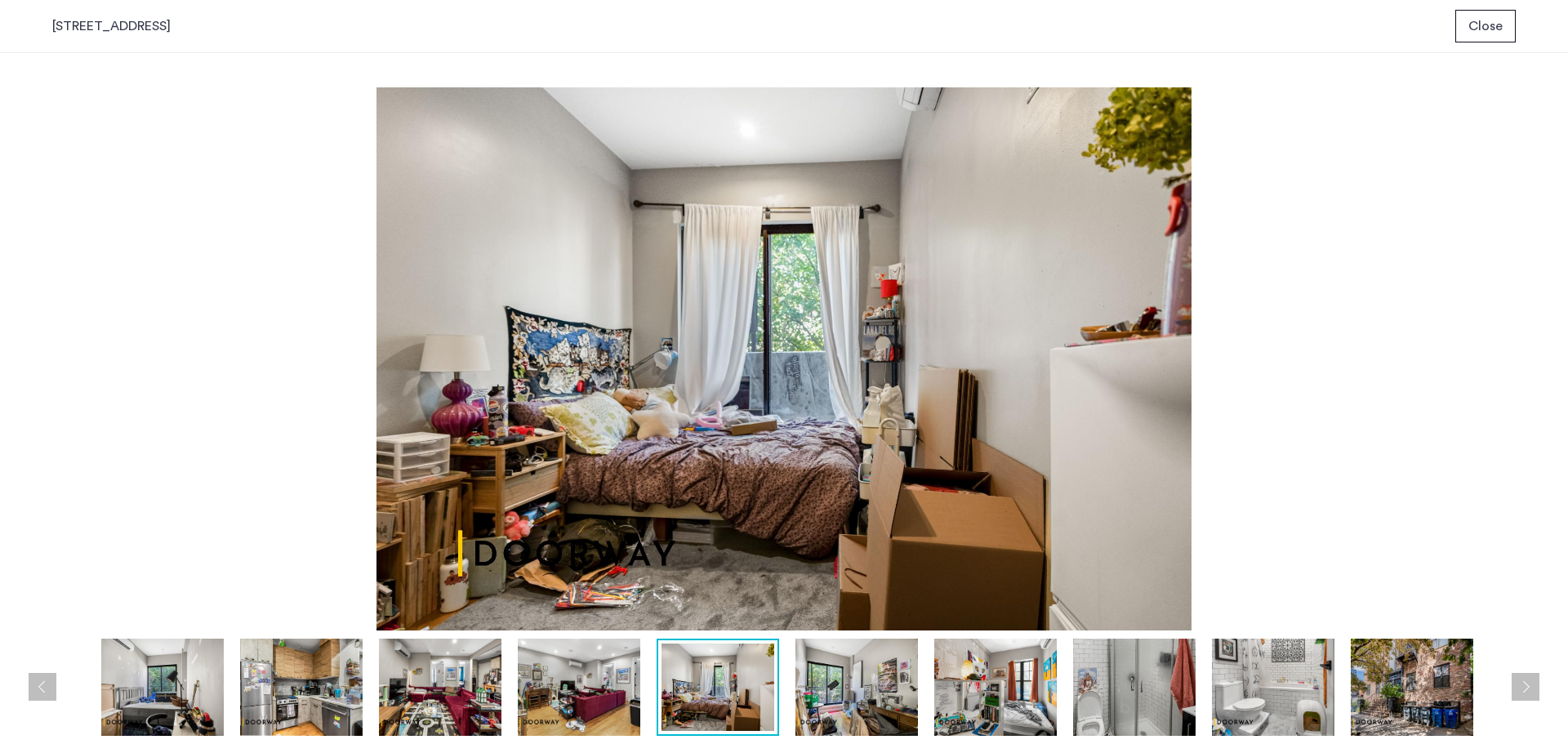
click at [1536, 686] on button "Next apartment" at bounding box center [1525, 686] width 28 height 28
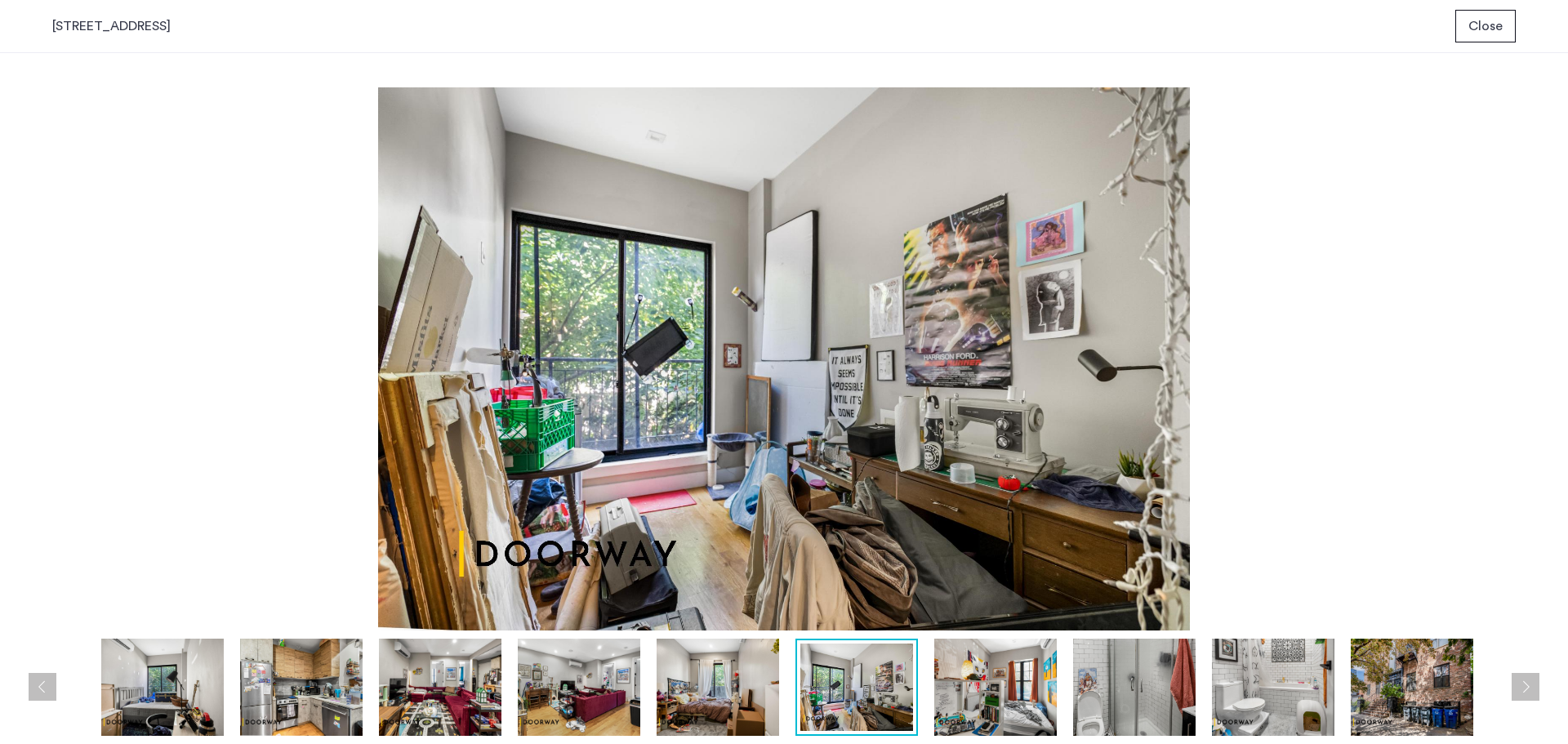
click at [1536, 686] on button "Next apartment" at bounding box center [1525, 686] width 28 height 28
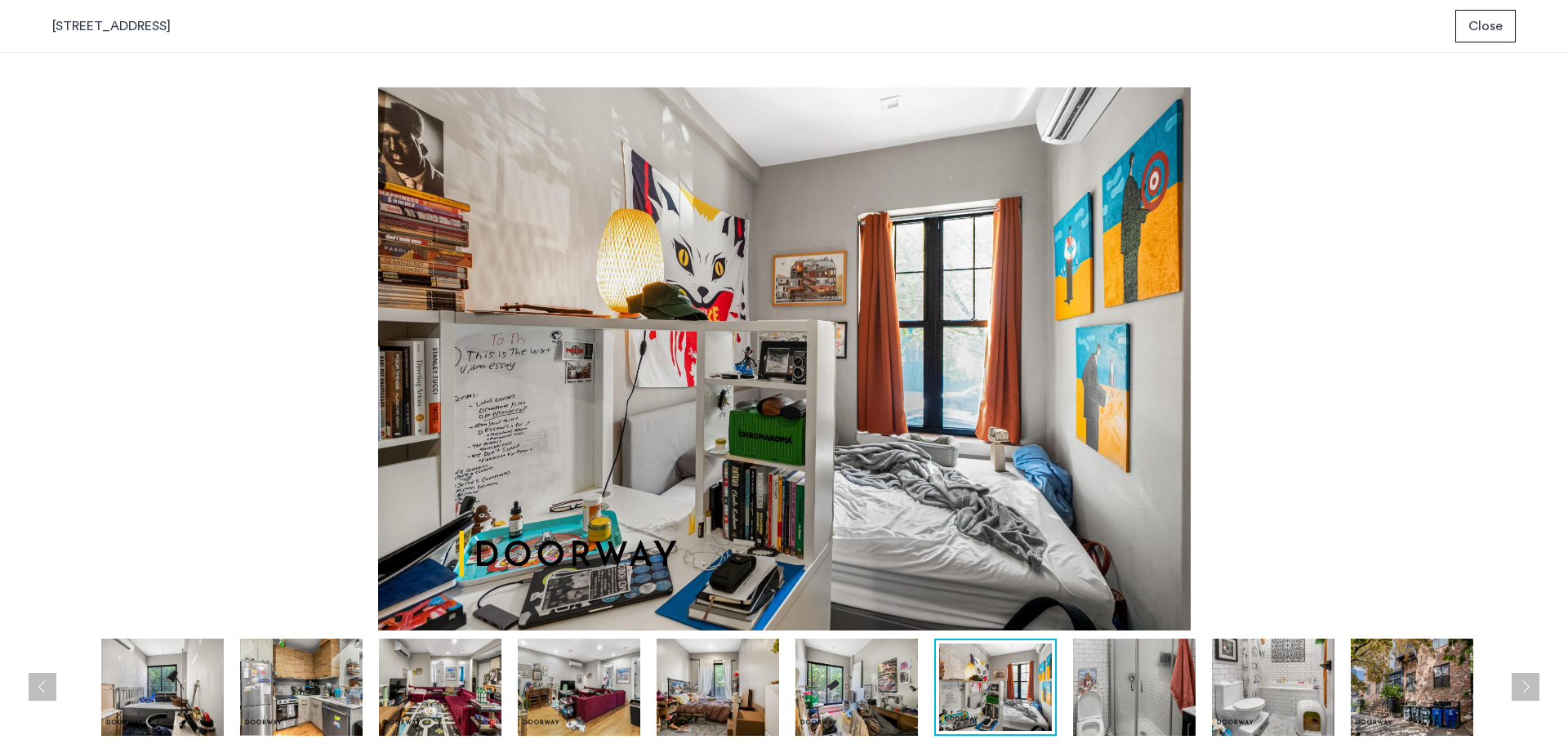
click at [1536, 686] on button "Next apartment" at bounding box center [1525, 686] width 28 height 28
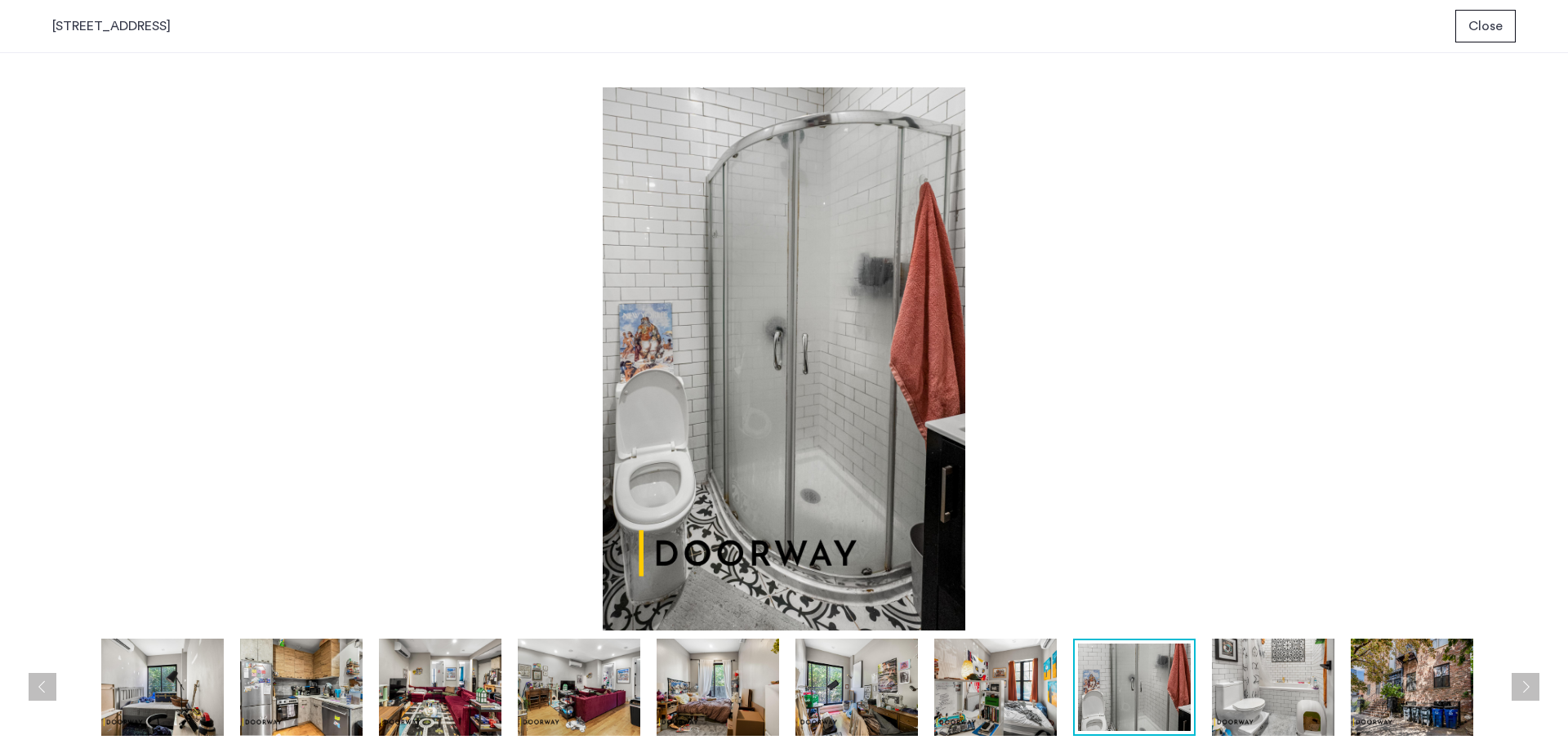
click at [1536, 686] on button "Next apartment" at bounding box center [1525, 686] width 28 height 28
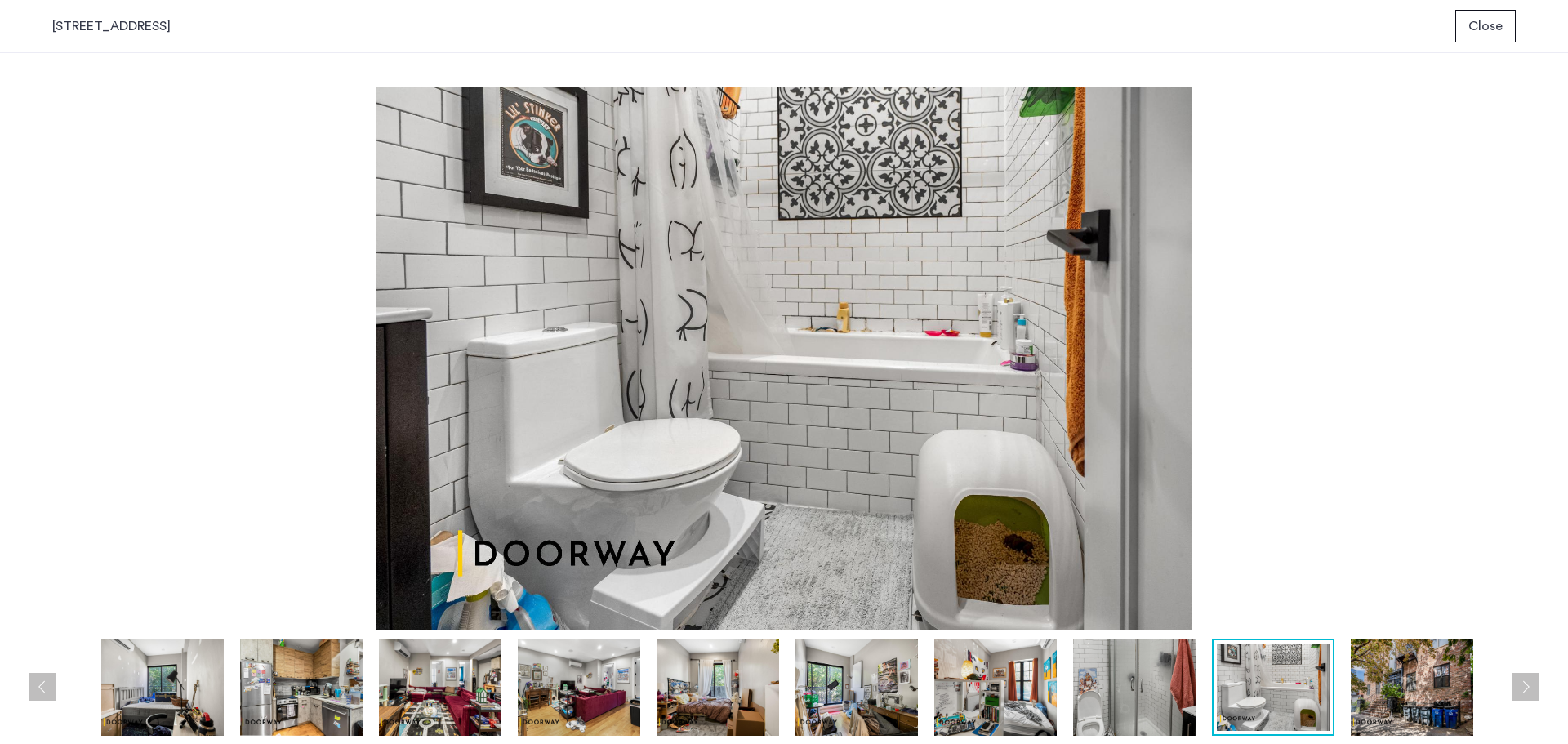
click at [1536, 686] on button "Next apartment" at bounding box center [1525, 686] width 28 height 28
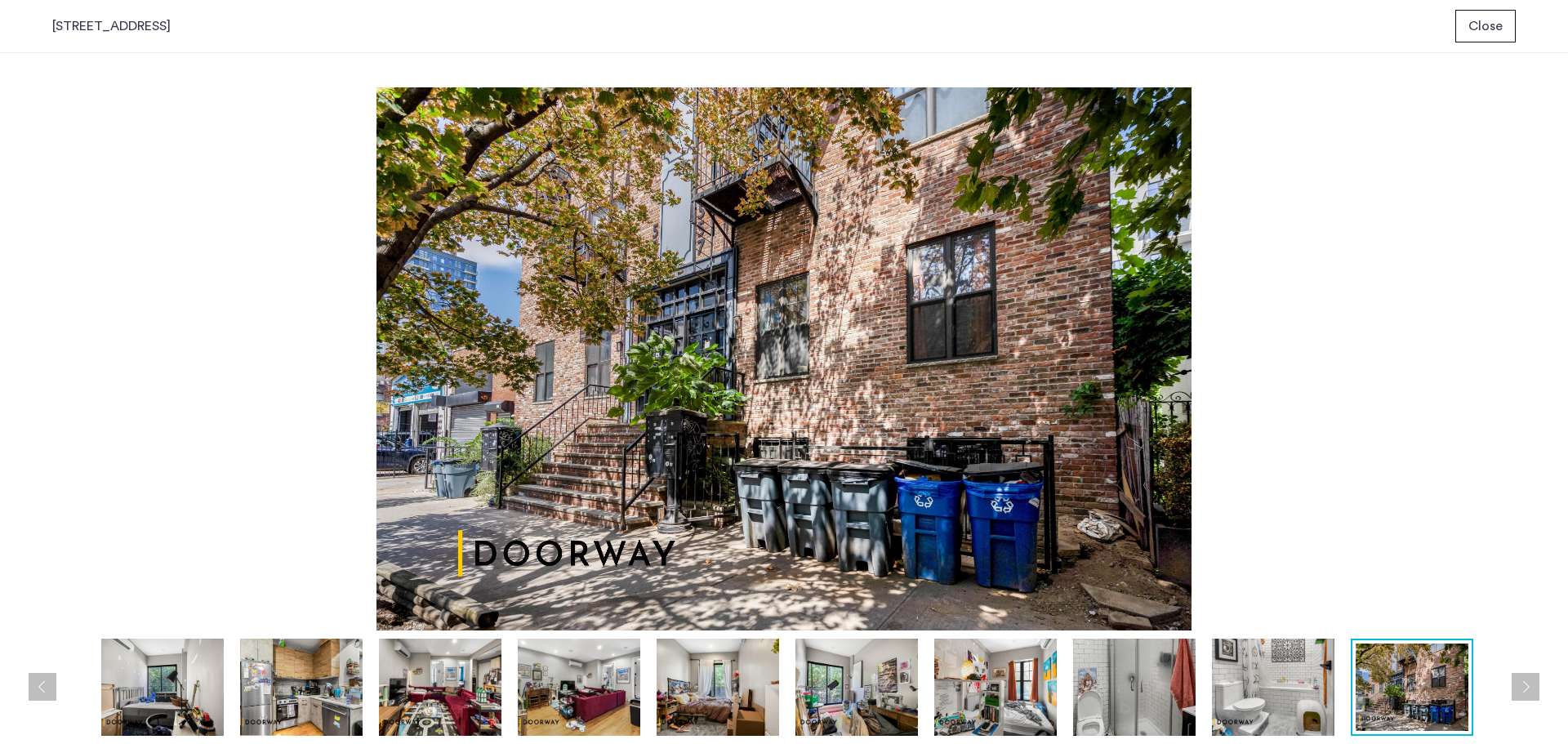
click at [1526, 685] on button "Next apartment" at bounding box center [1525, 686] width 28 height 28
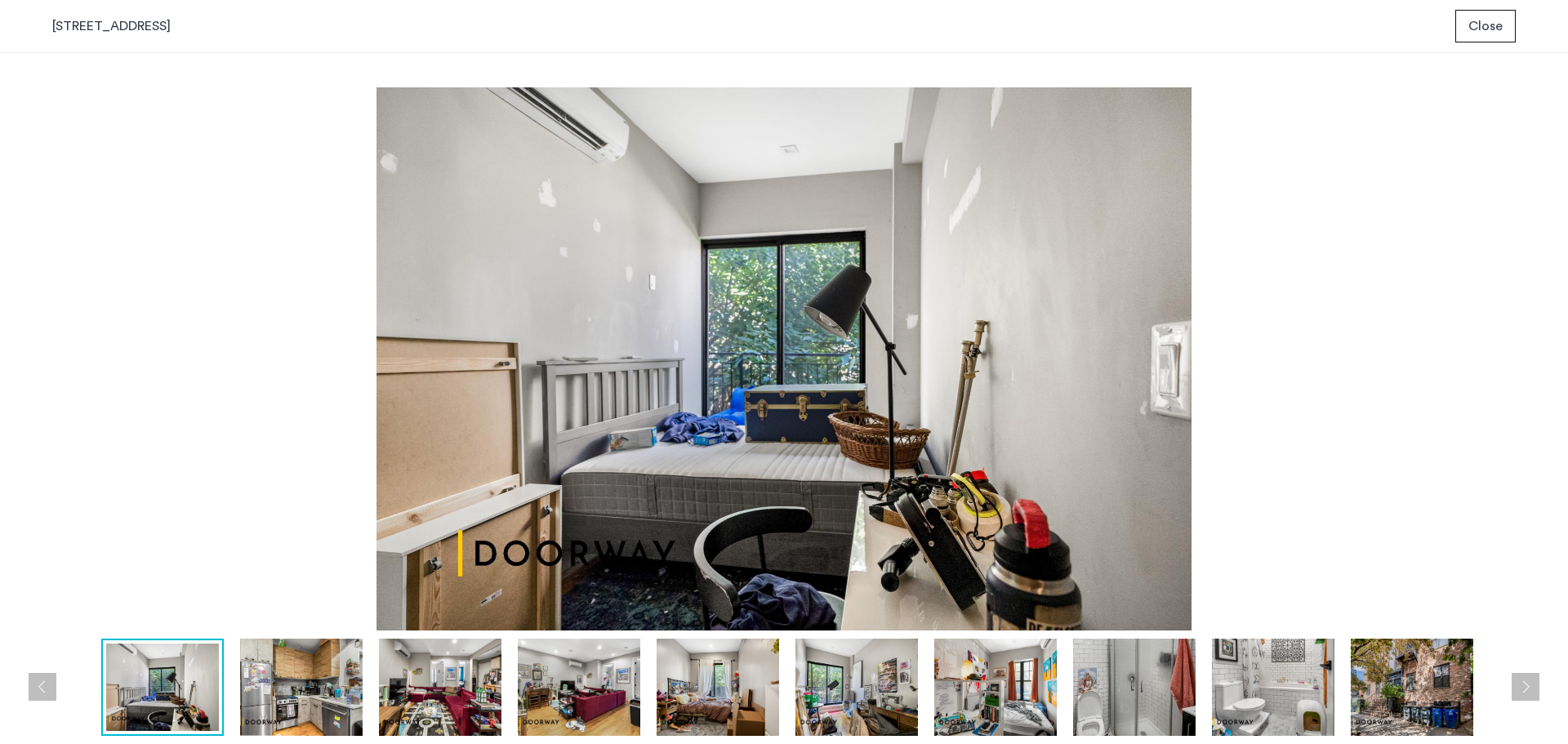
click at [1426, 707] on img at bounding box center [1411, 687] width 122 height 97
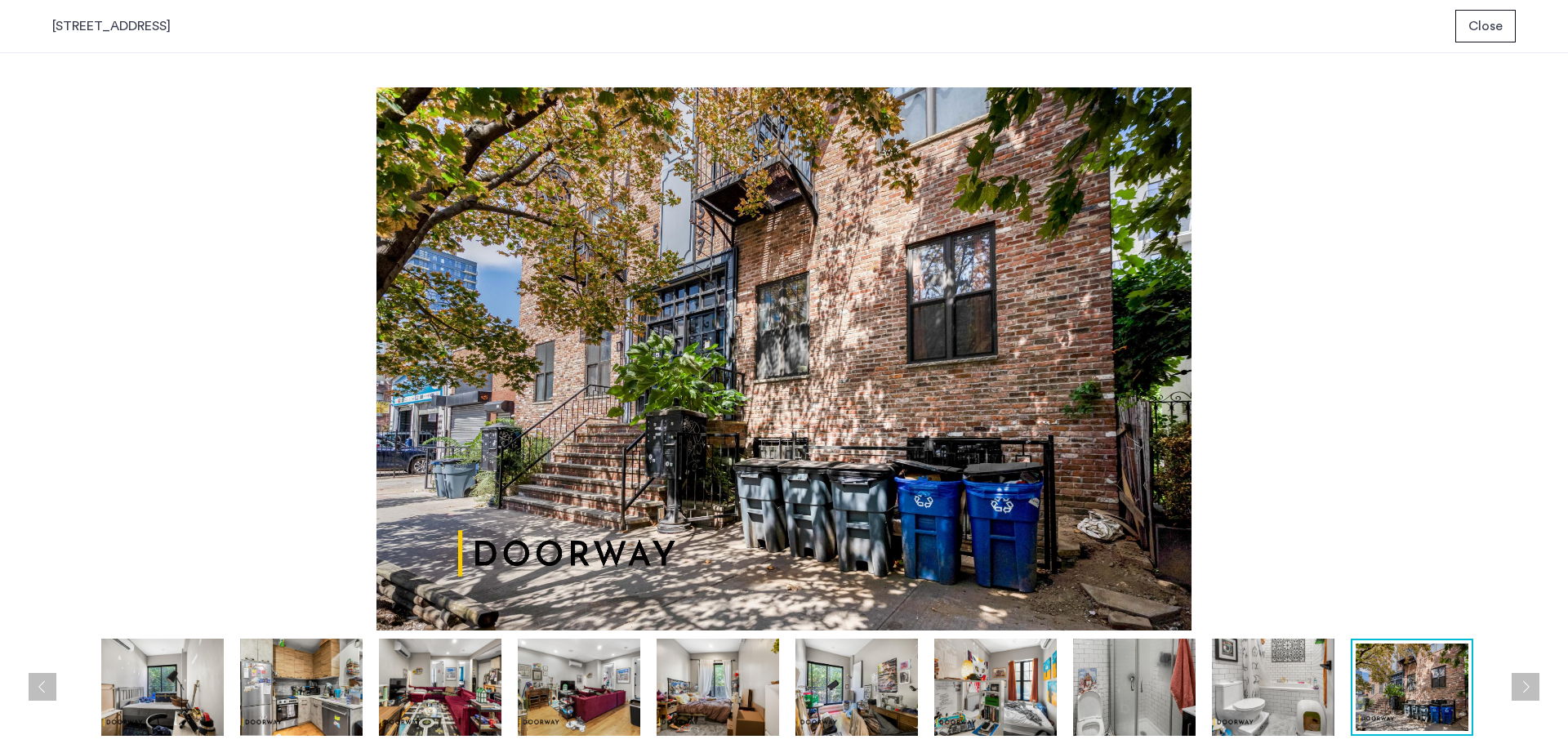
click at [1495, 32] on span "Close" at bounding box center [1486, 26] width 34 height 20
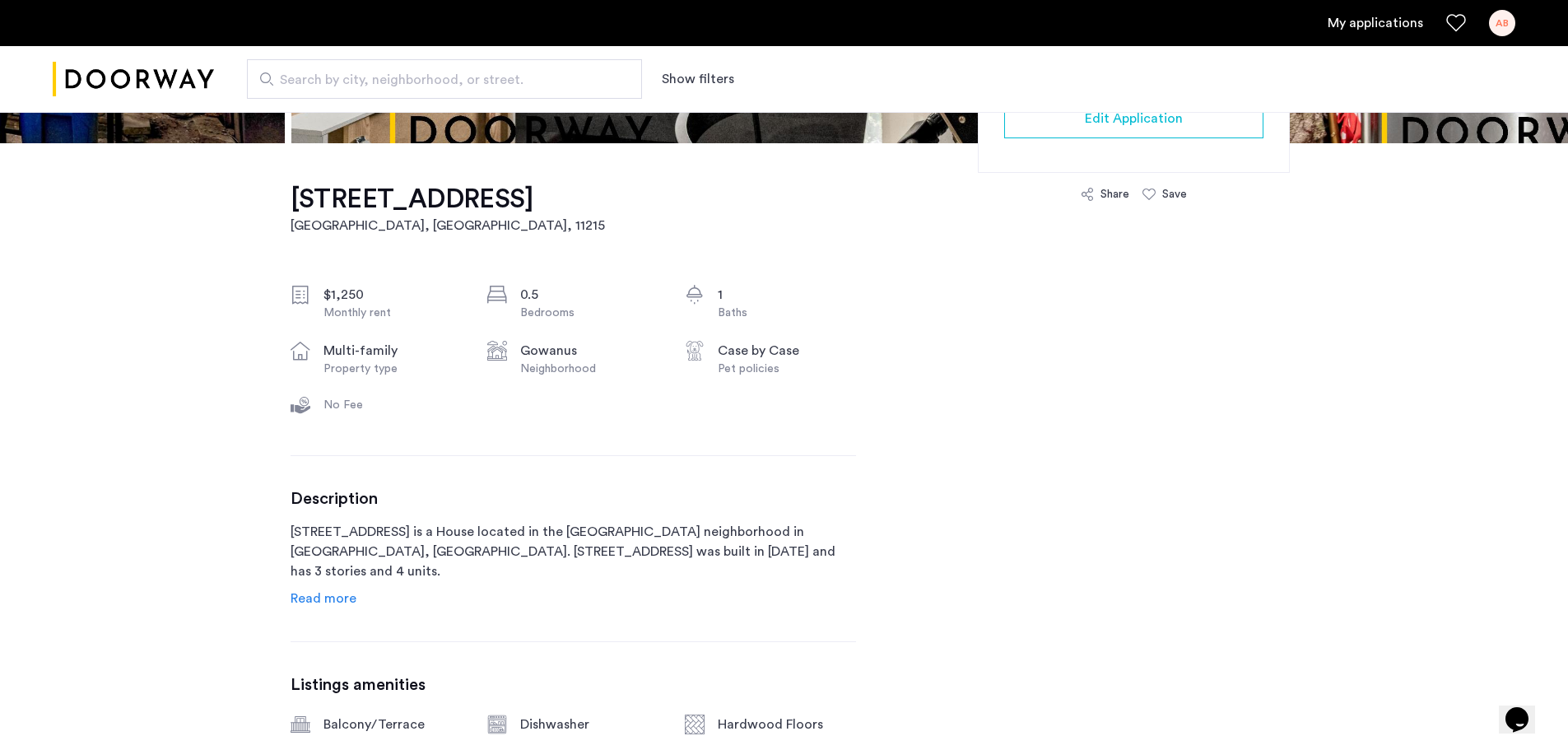
scroll to position [484, 0]
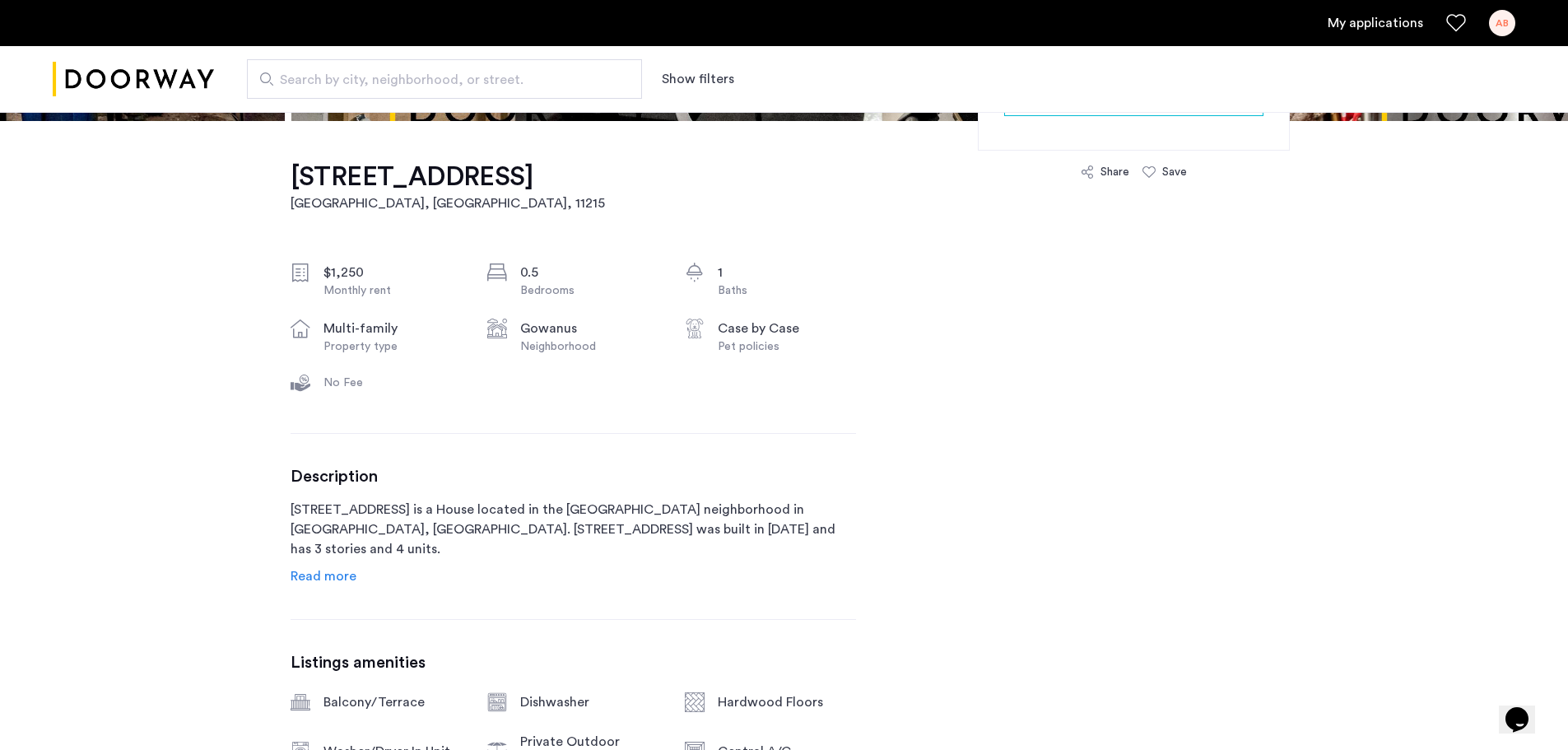
click at [322, 577] on span "Read more" at bounding box center [323, 576] width 66 height 13
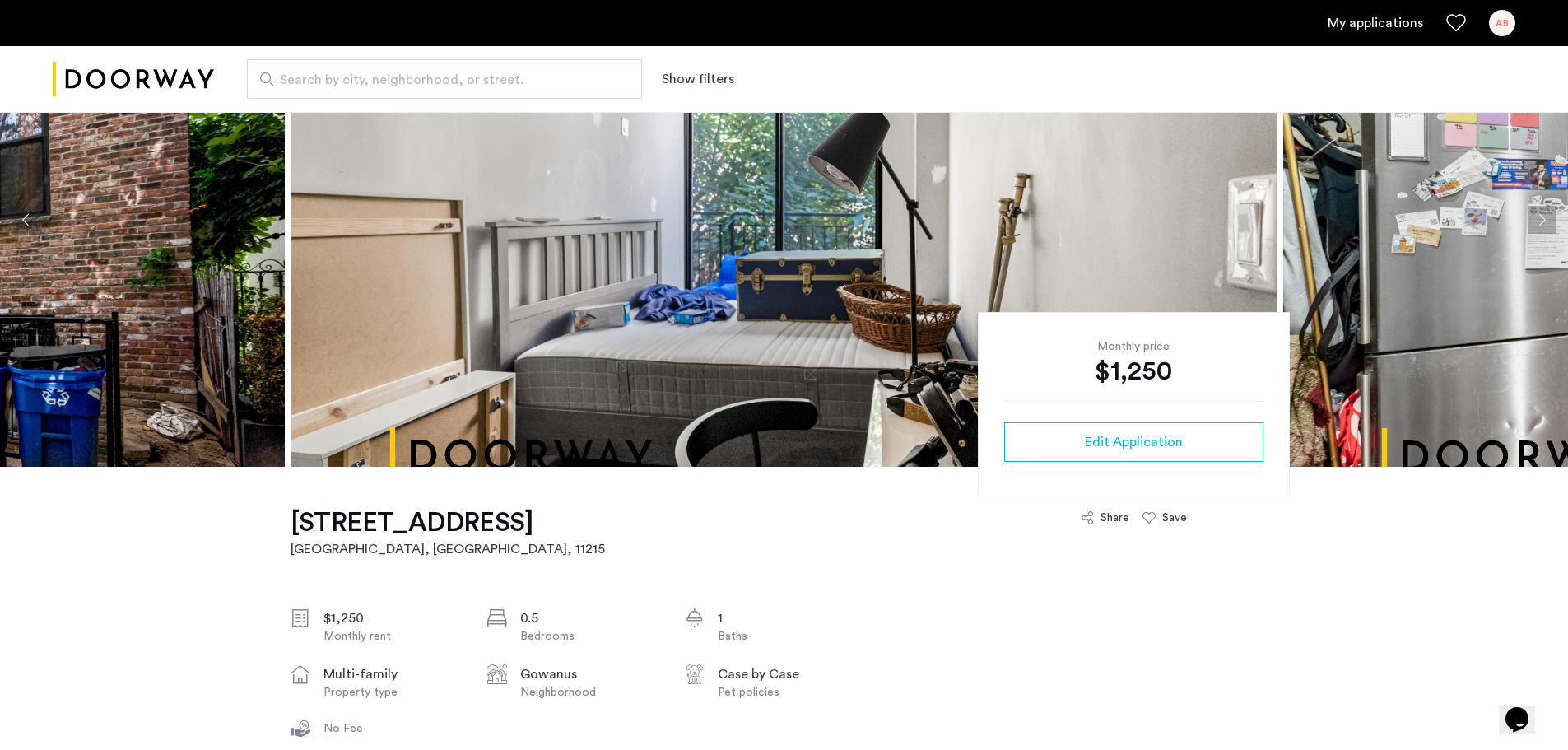
scroll to position [0, 0]
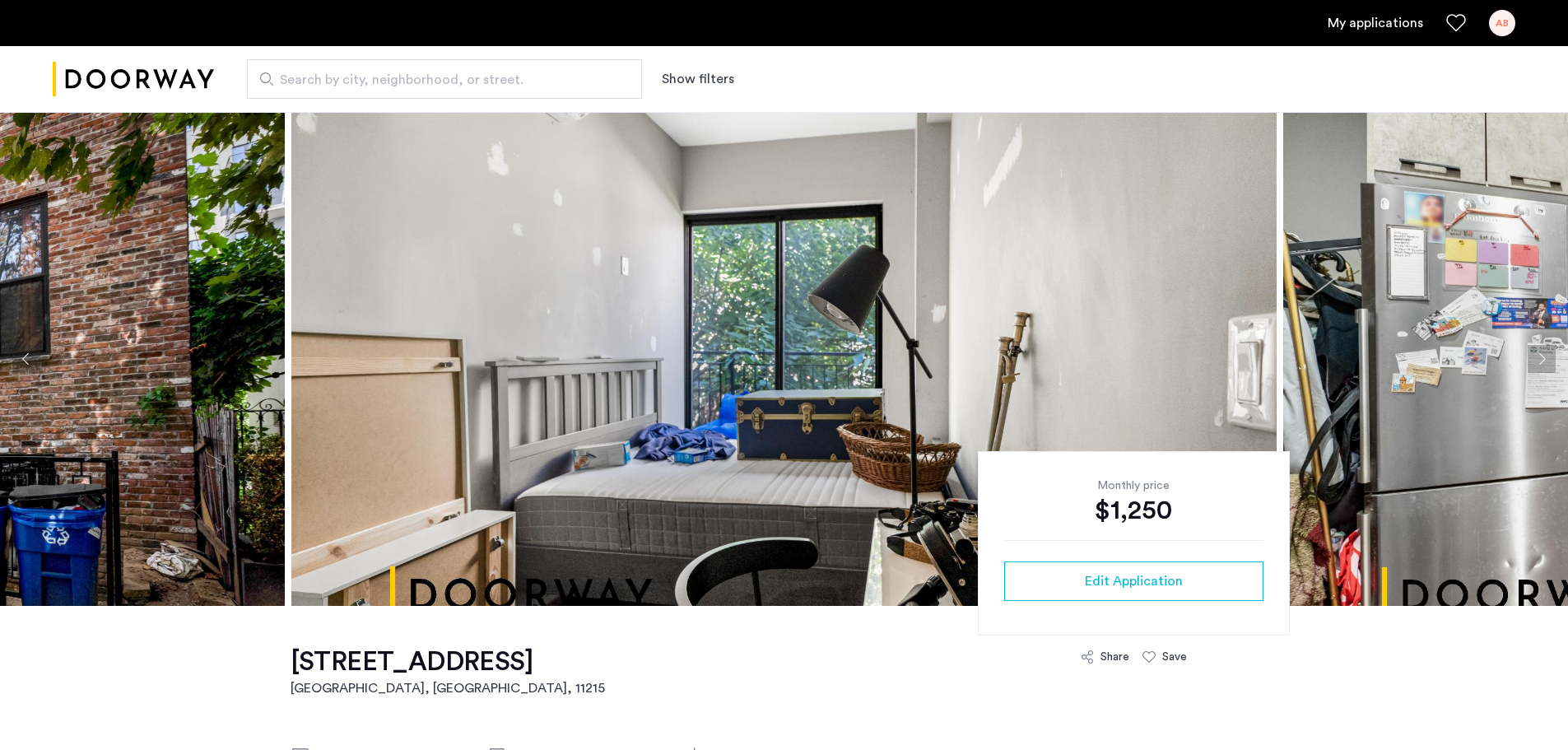
click at [78, 86] on img "Cazamio logo" at bounding box center [133, 79] width 161 height 62
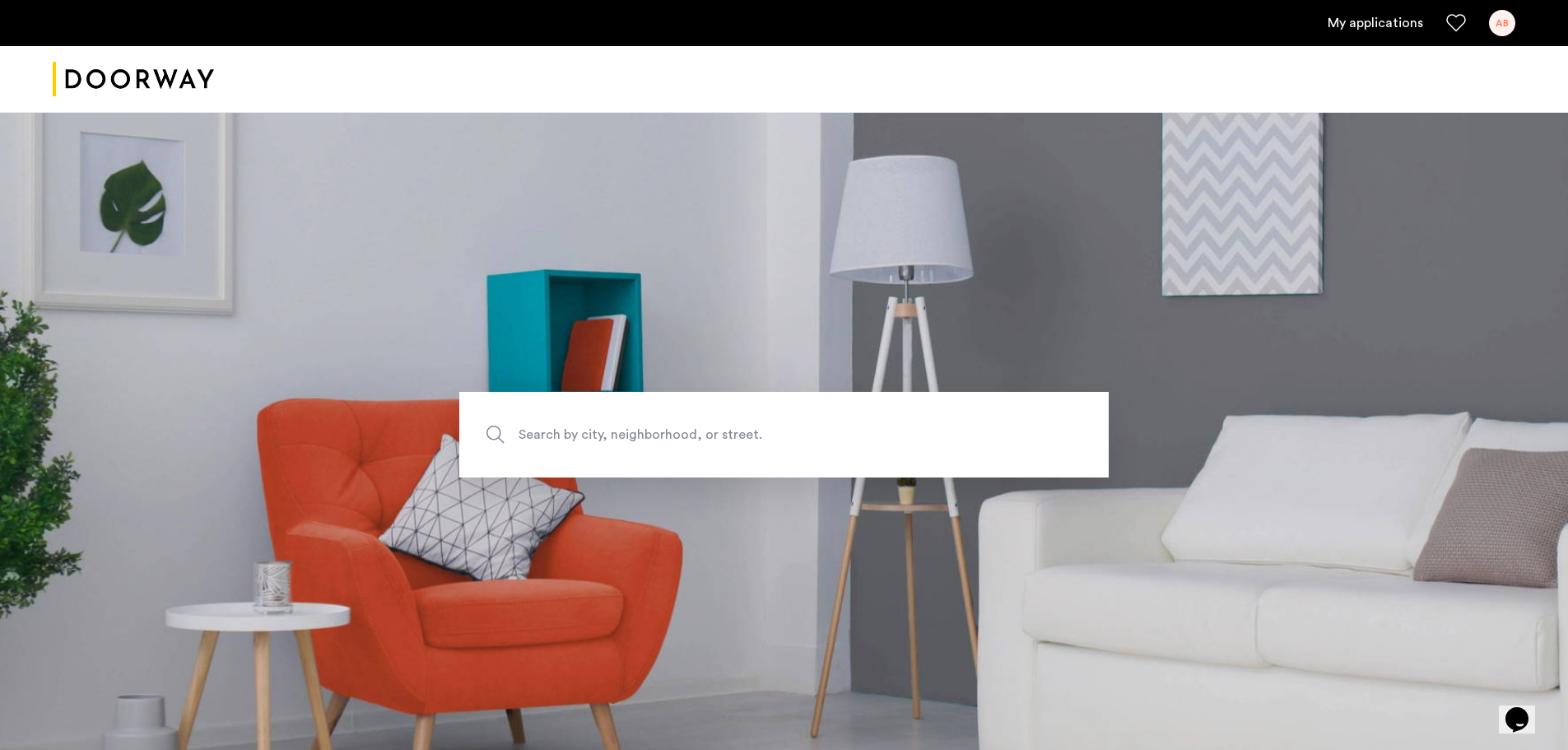
click at [587, 428] on span "Search by city, neighborhood, or street." at bounding box center [745, 434] width 454 height 22
click at [587, 428] on input "Search by city, neighborhood, or street." at bounding box center [784, 434] width 649 height 86
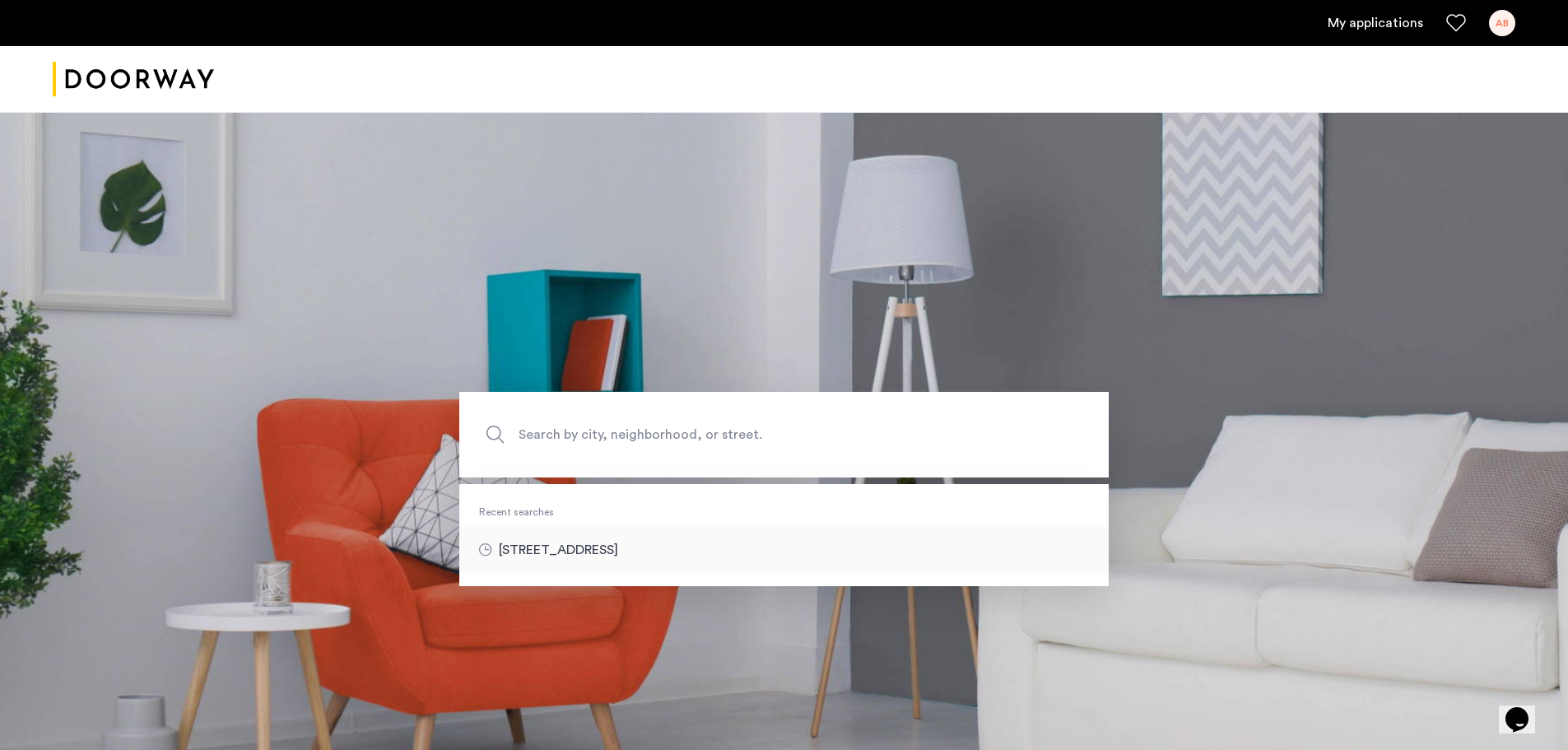
type input "**********"
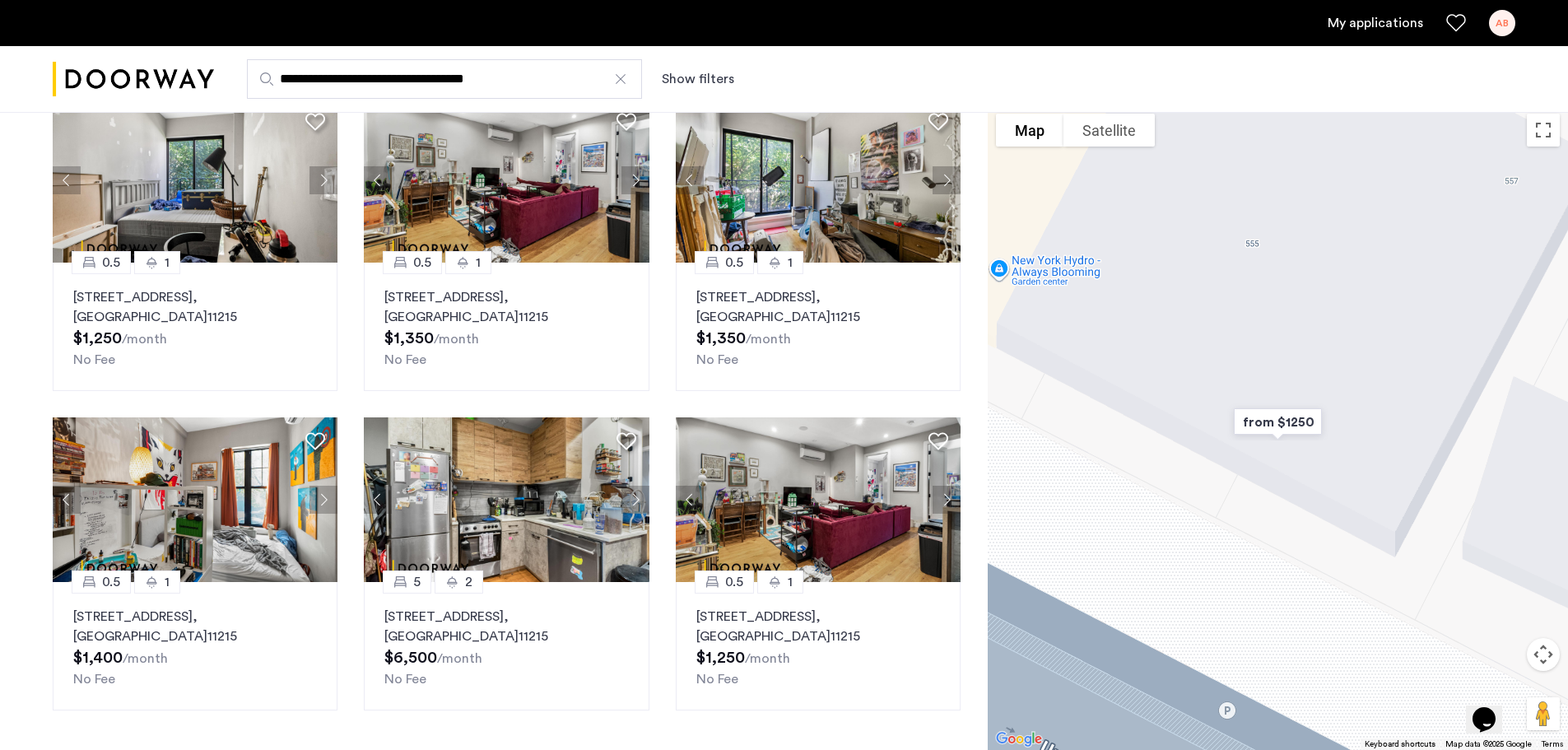
scroll to position [142, 0]
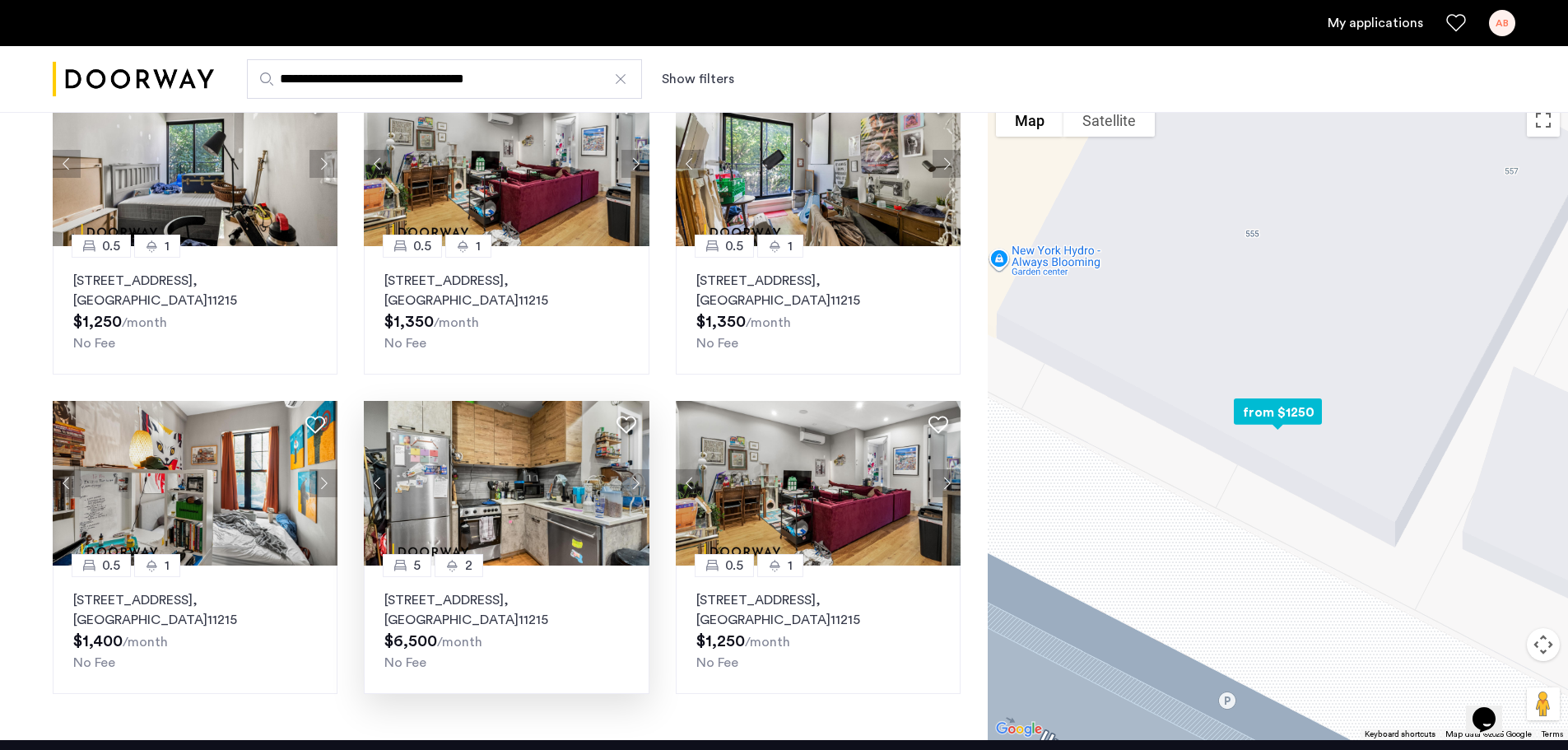
click at [537, 604] on p "557 Union Street, Unit 1, Brooklyn , NY 11215" at bounding box center [505, 609] width 244 height 39
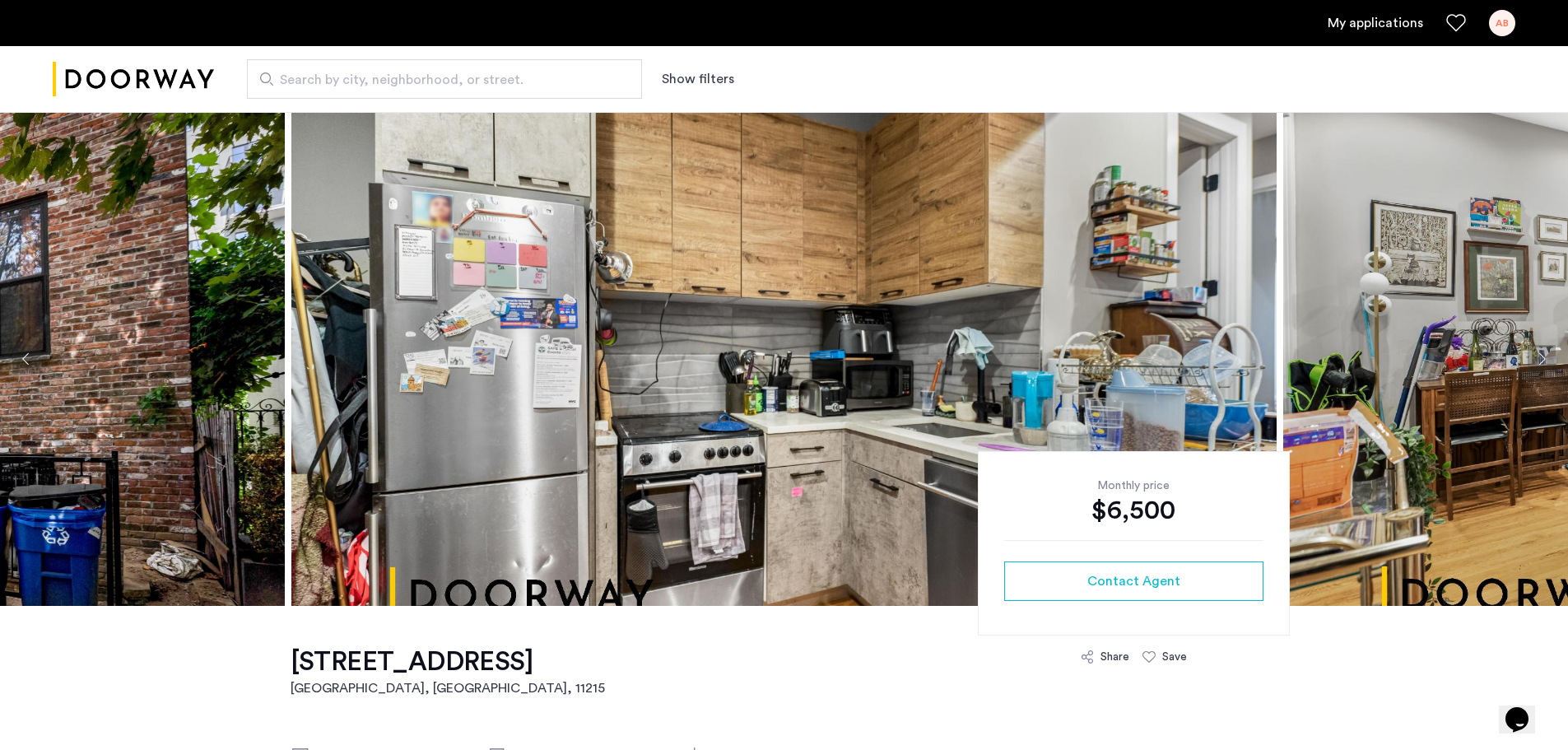
click at [611, 442] on img at bounding box center [784, 359] width 985 height 494
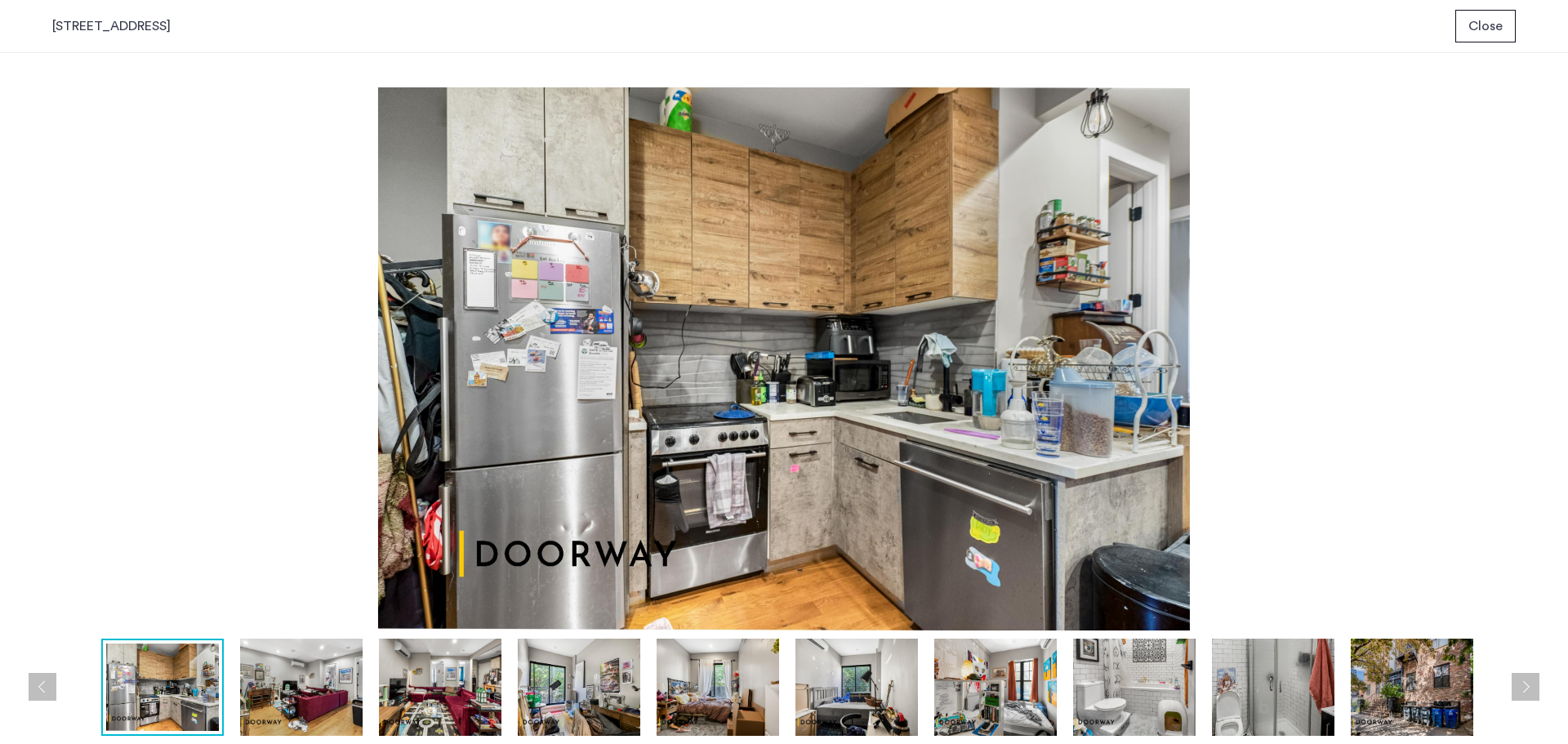
click at [1272, 717] on img at bounding box center [1273, 687] width 122 height 97
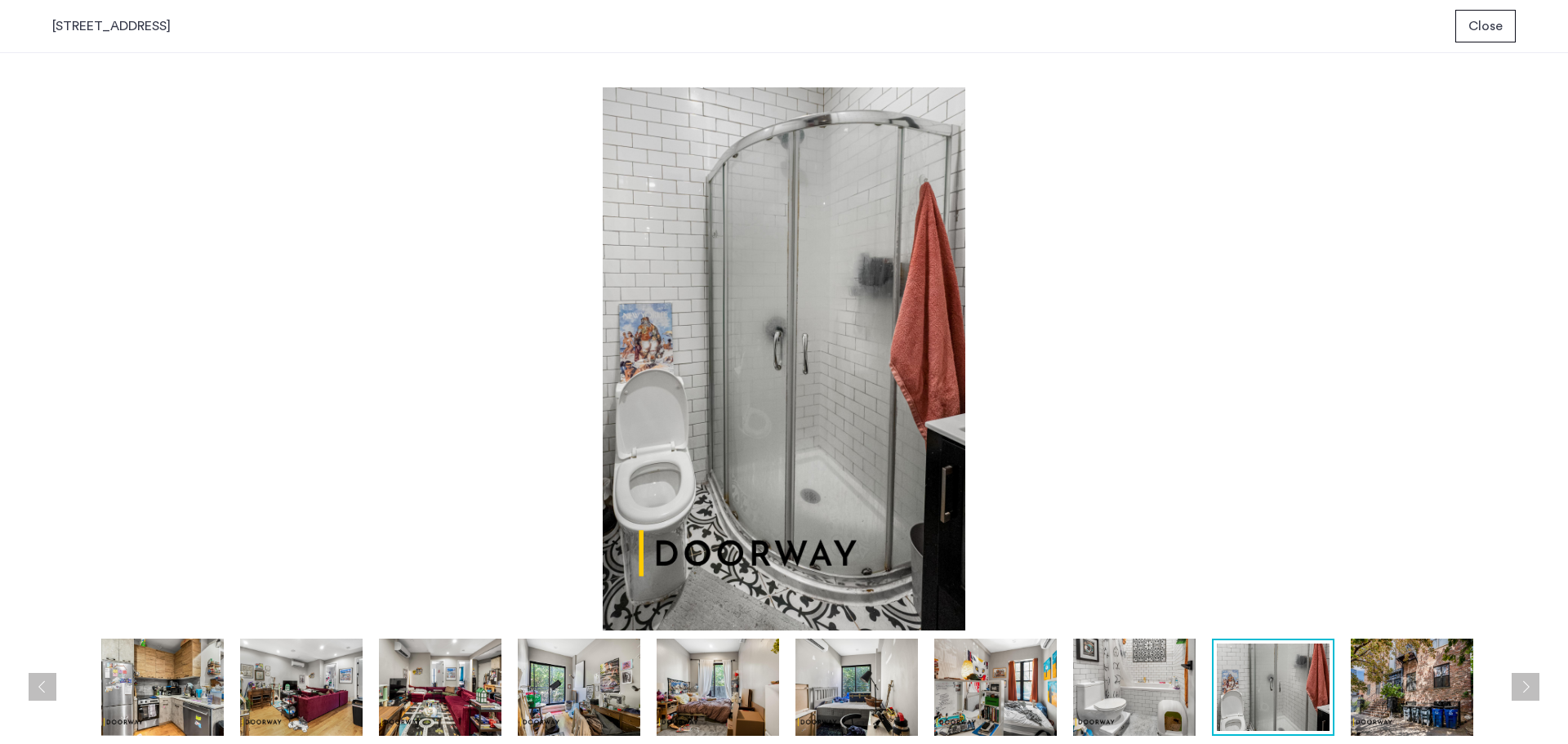
click at [1112, 695] on img at bounding box center [1134, 687] width 122 height 97
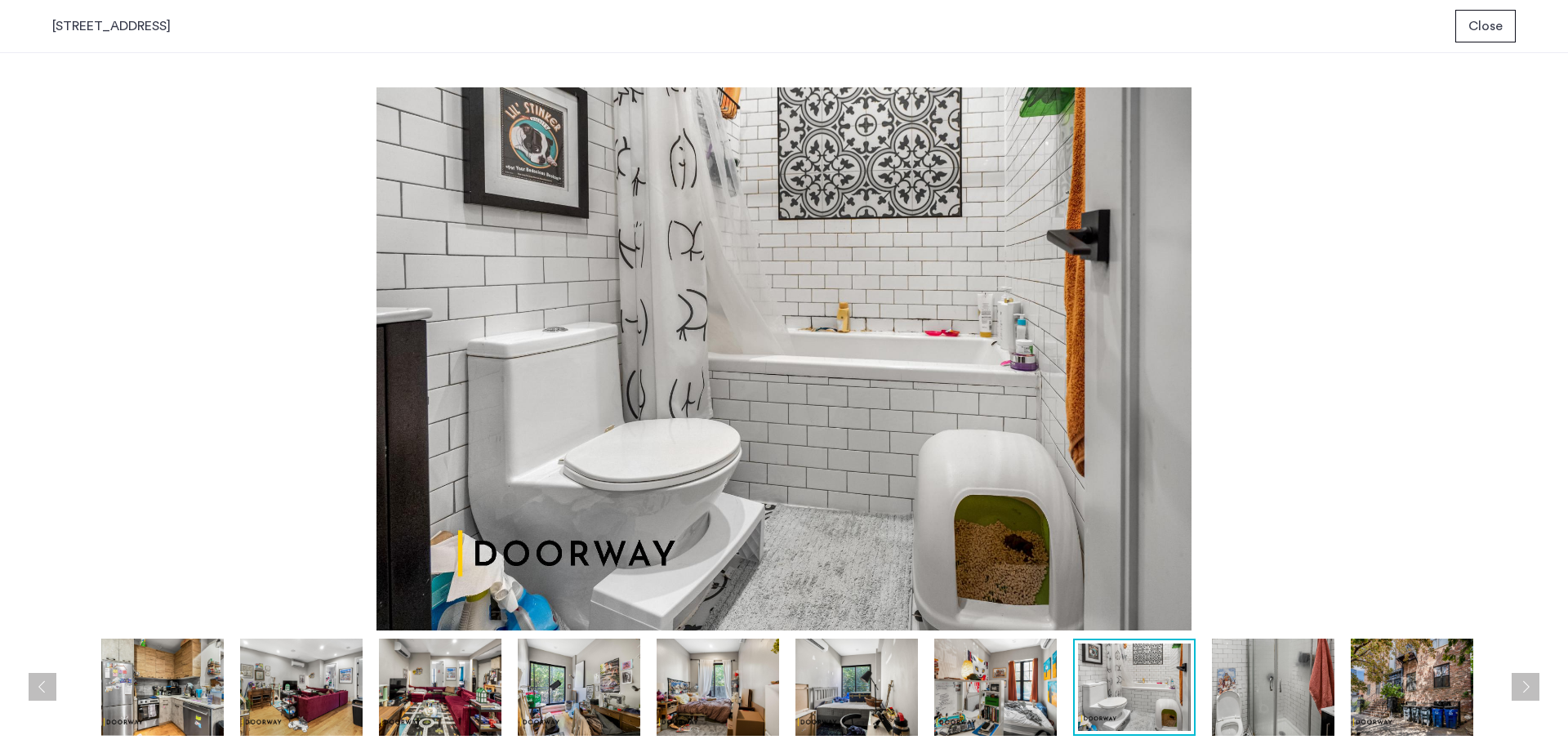
click at [1257, 705] on img at bounding box center [1273, 687] width 122 height 97
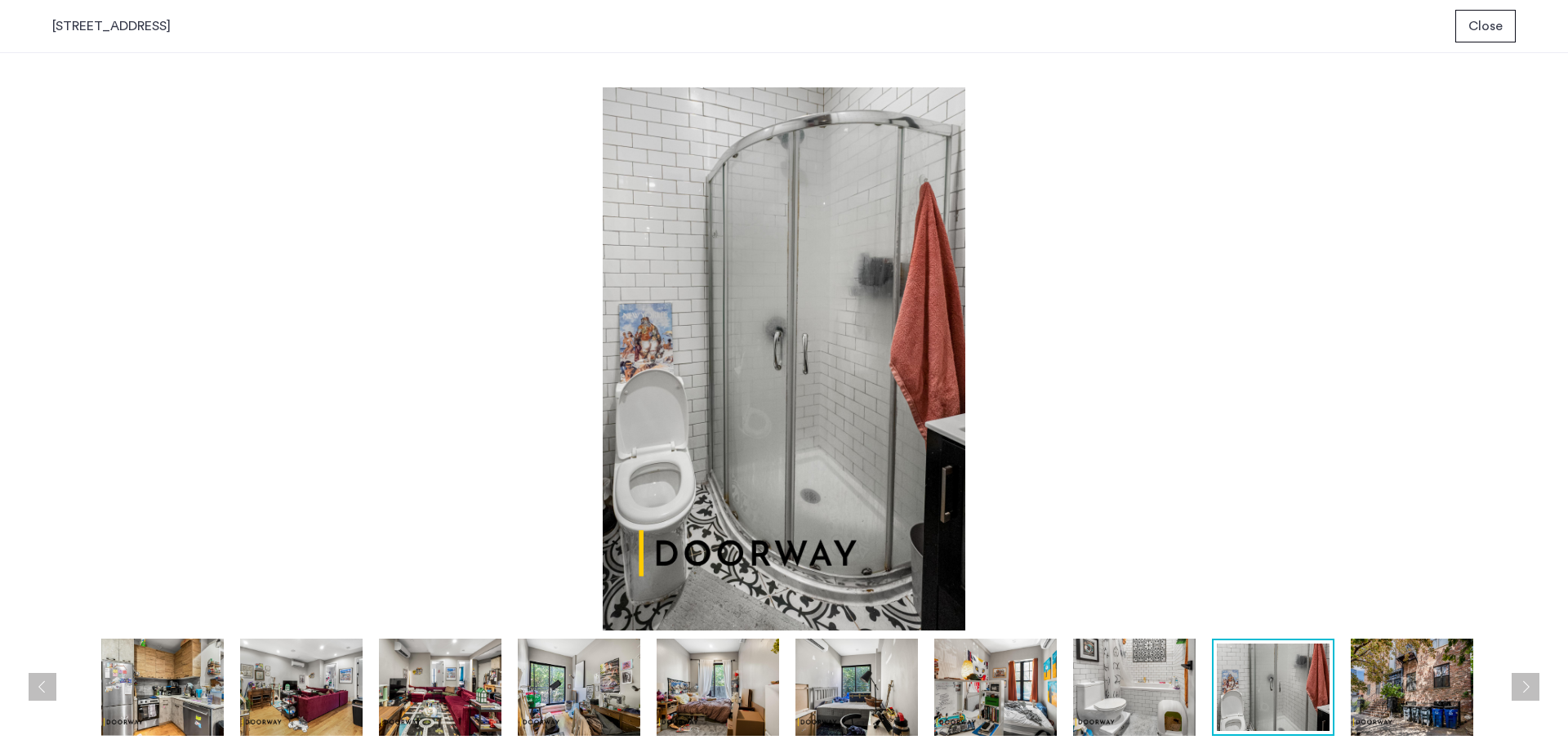
click at [798, 688] on img at bounding box center [856, 687] width 122 height 97
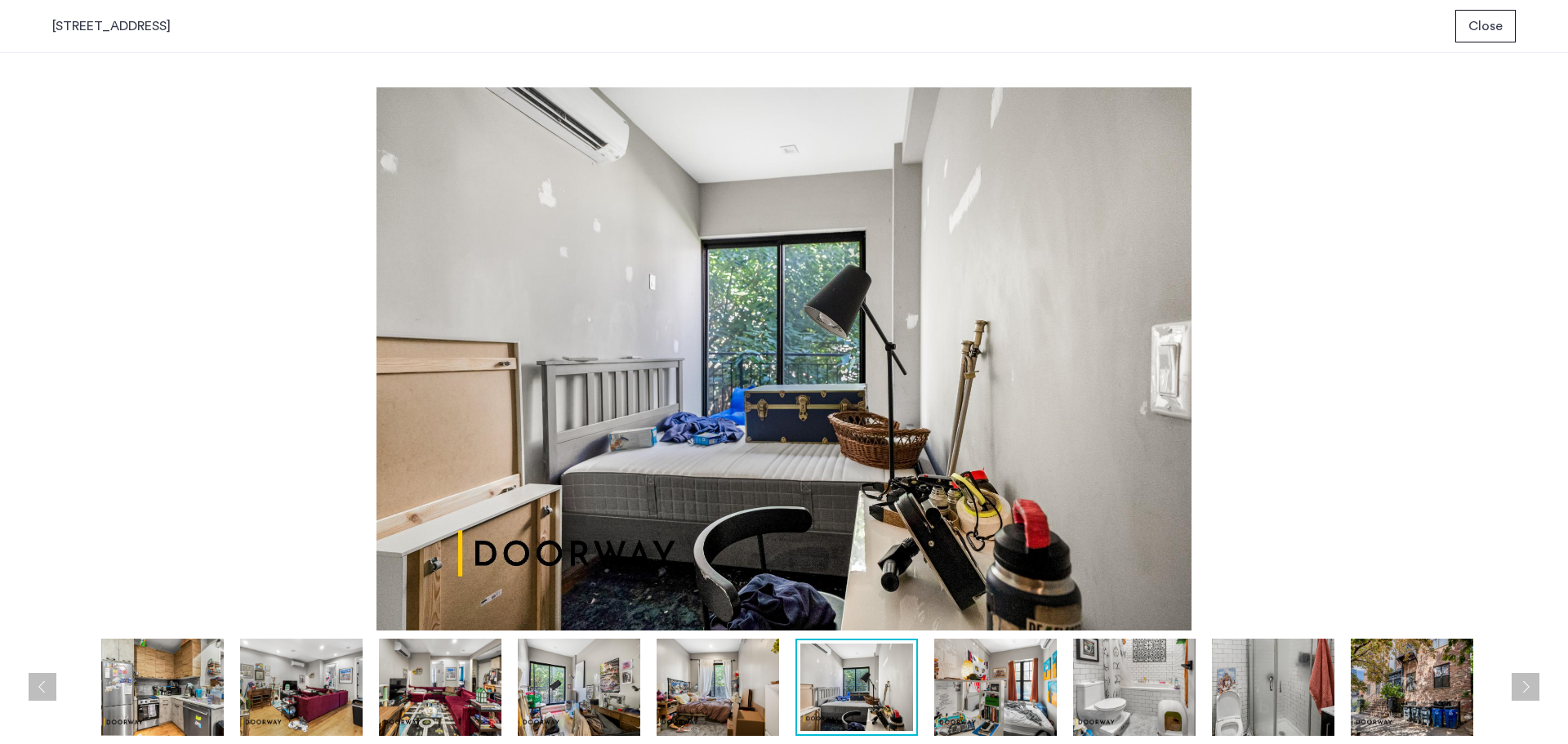
click at [696, 711] on img at bounding box center [717, 687] width 122 height 97
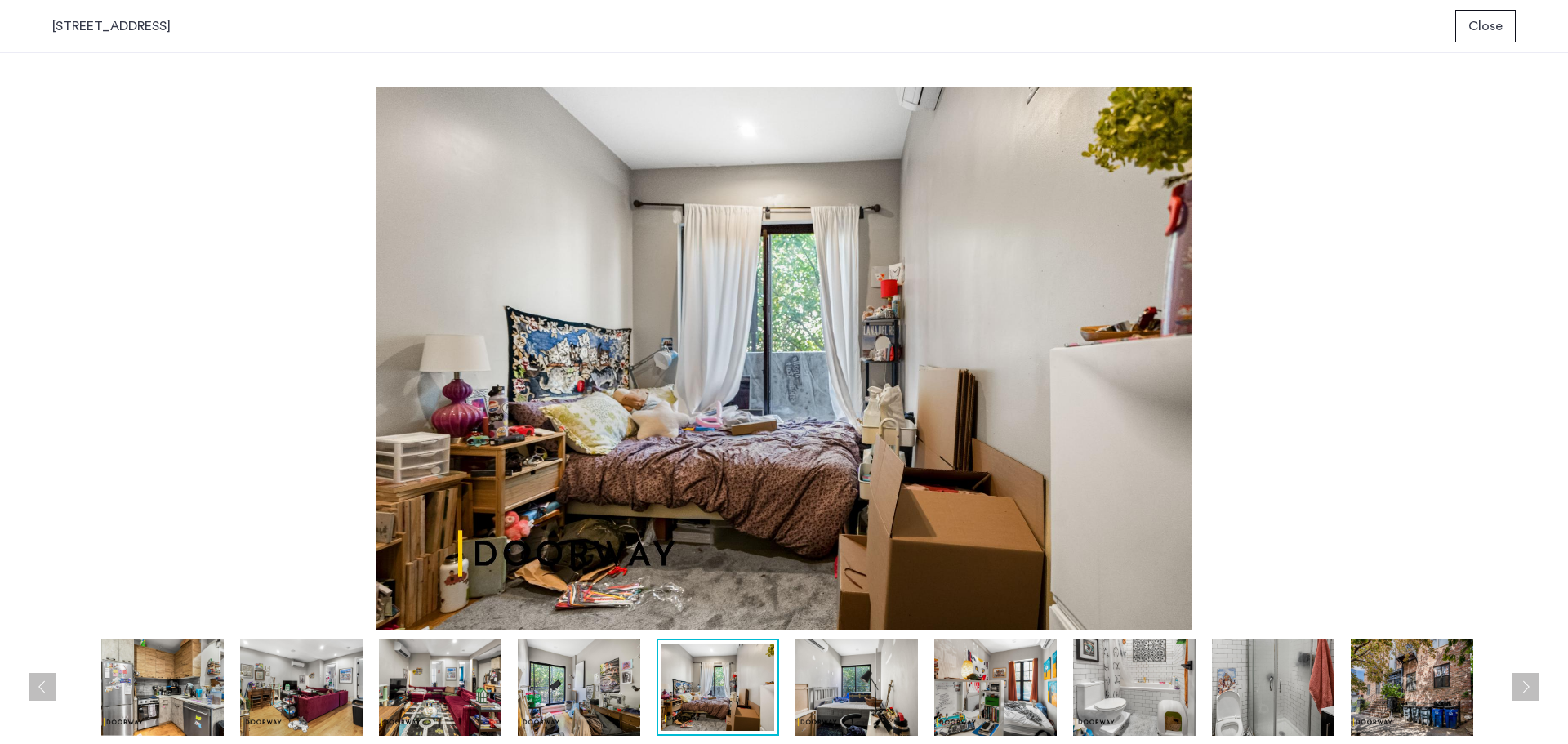
click at [576, 708] on img at bounding box center [578, 687] width 122 height 97
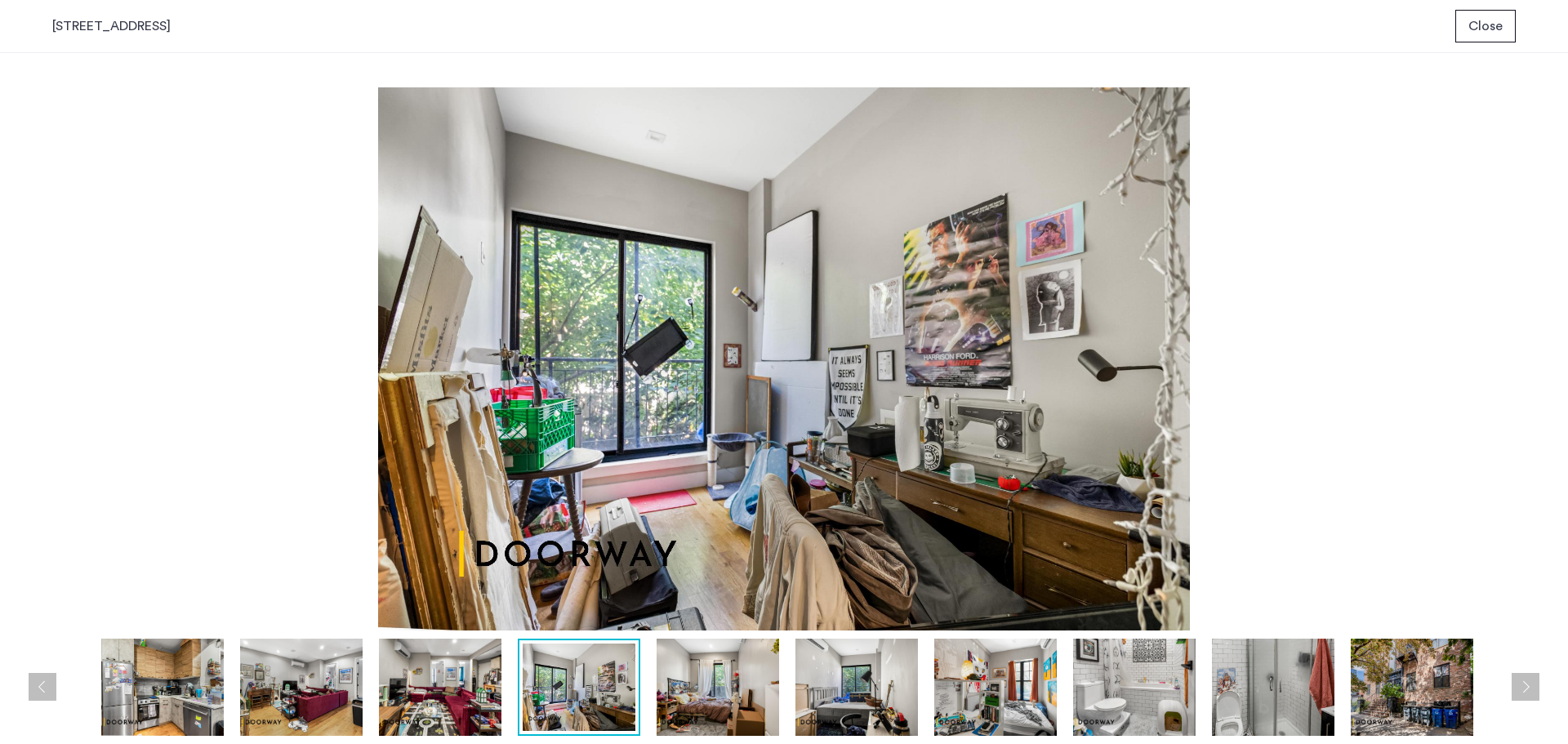
click at [449, 709] on img at bounding box center [440, 687] width 122 height 97
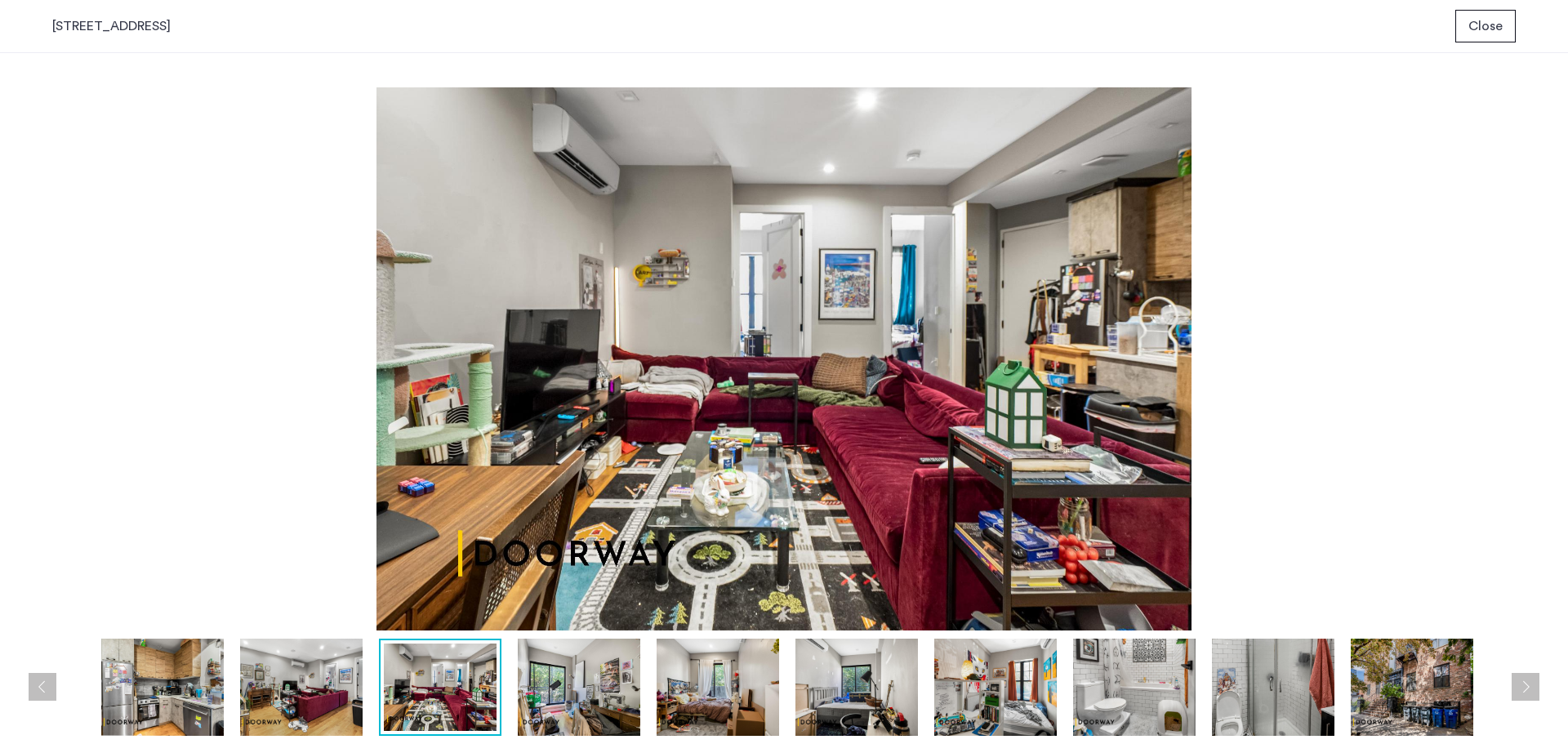
click at [745, 329] on img at bounding box center [784, 359] width 1464 height 543
click at [856, 710] on img at bounding box center [856, 687] width 122 height 97
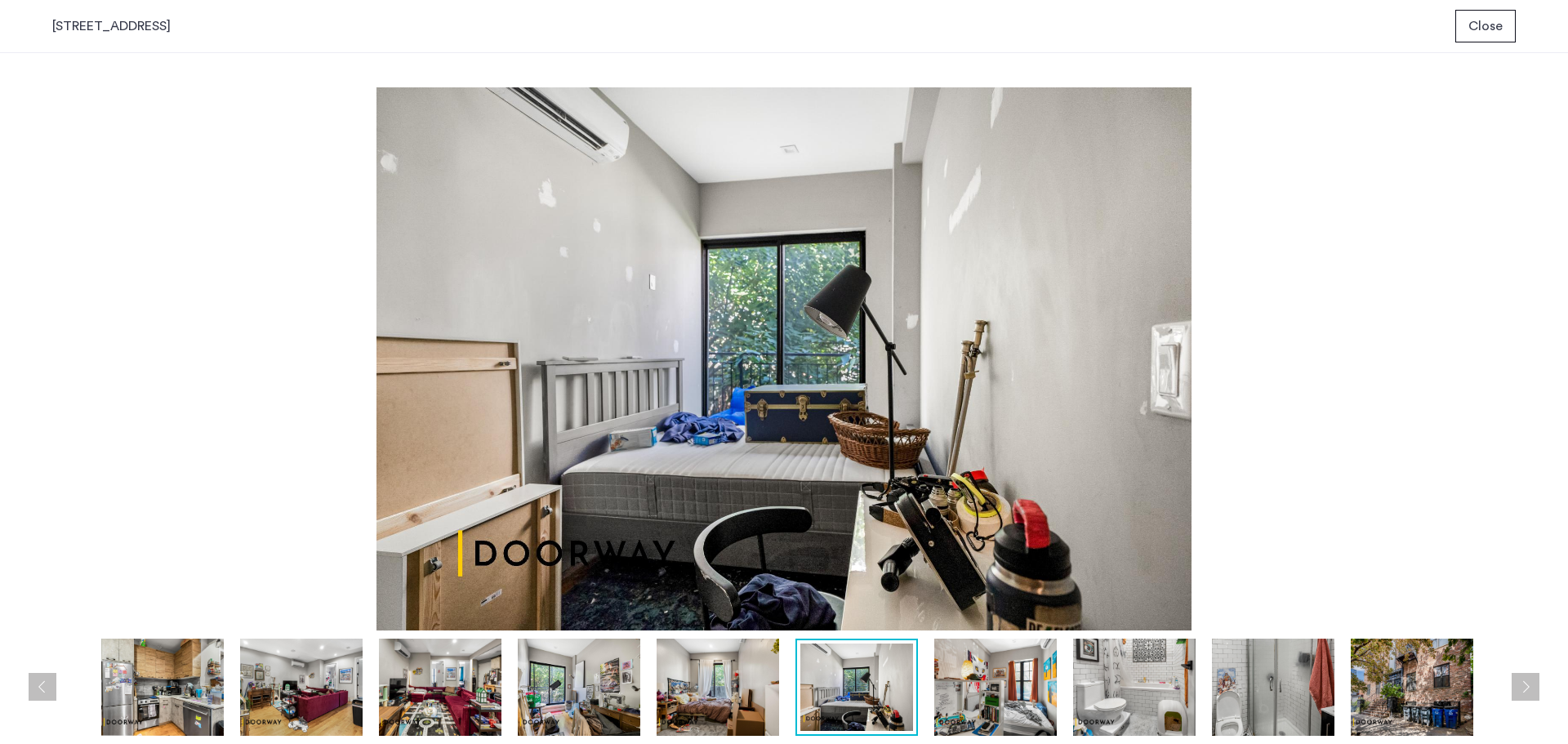
click at [1467, 35] on button "Close" at bounding box center [1486, 26] width 61 height 33
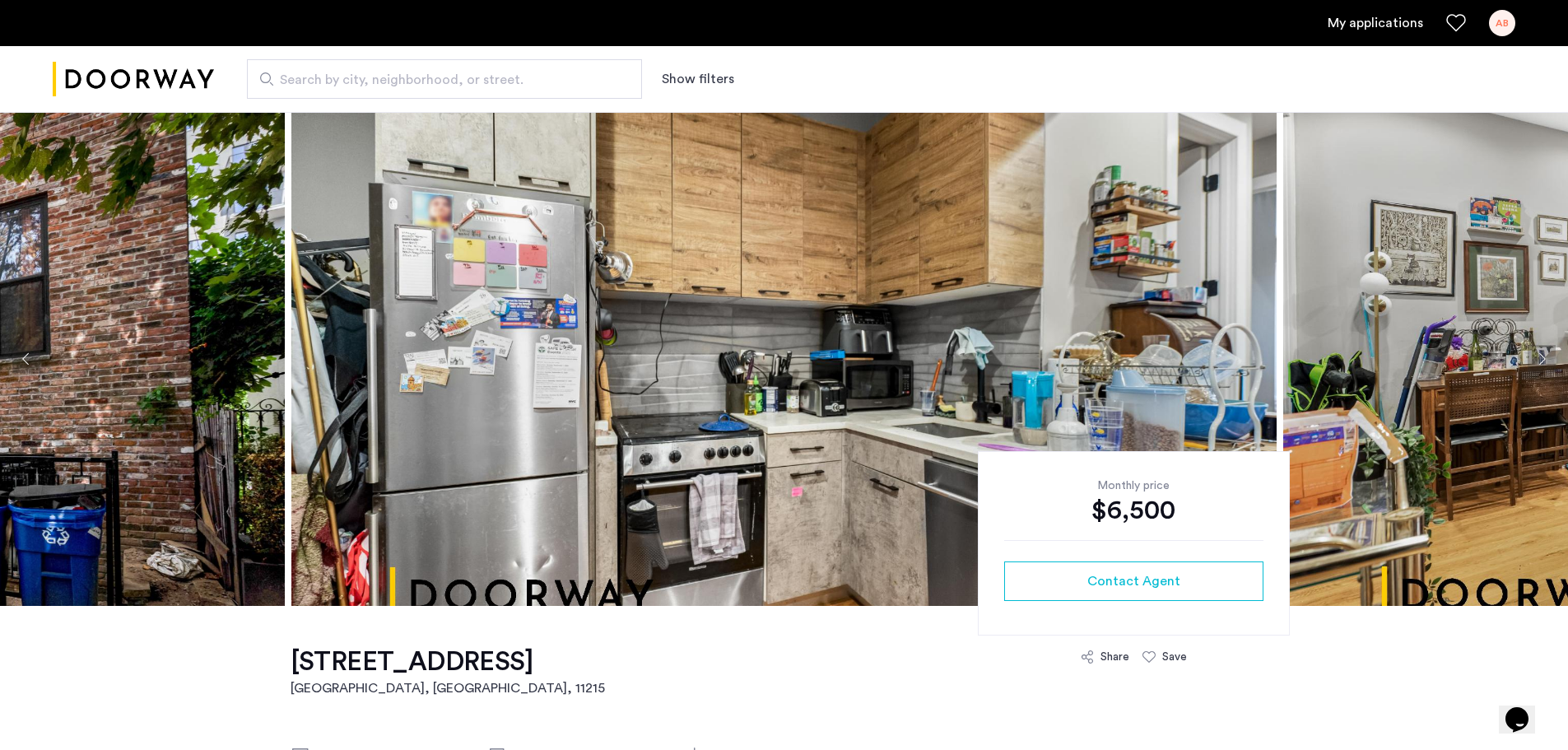
click at [616, 396] on img at bounding box center [784, 359] width 985 height 494
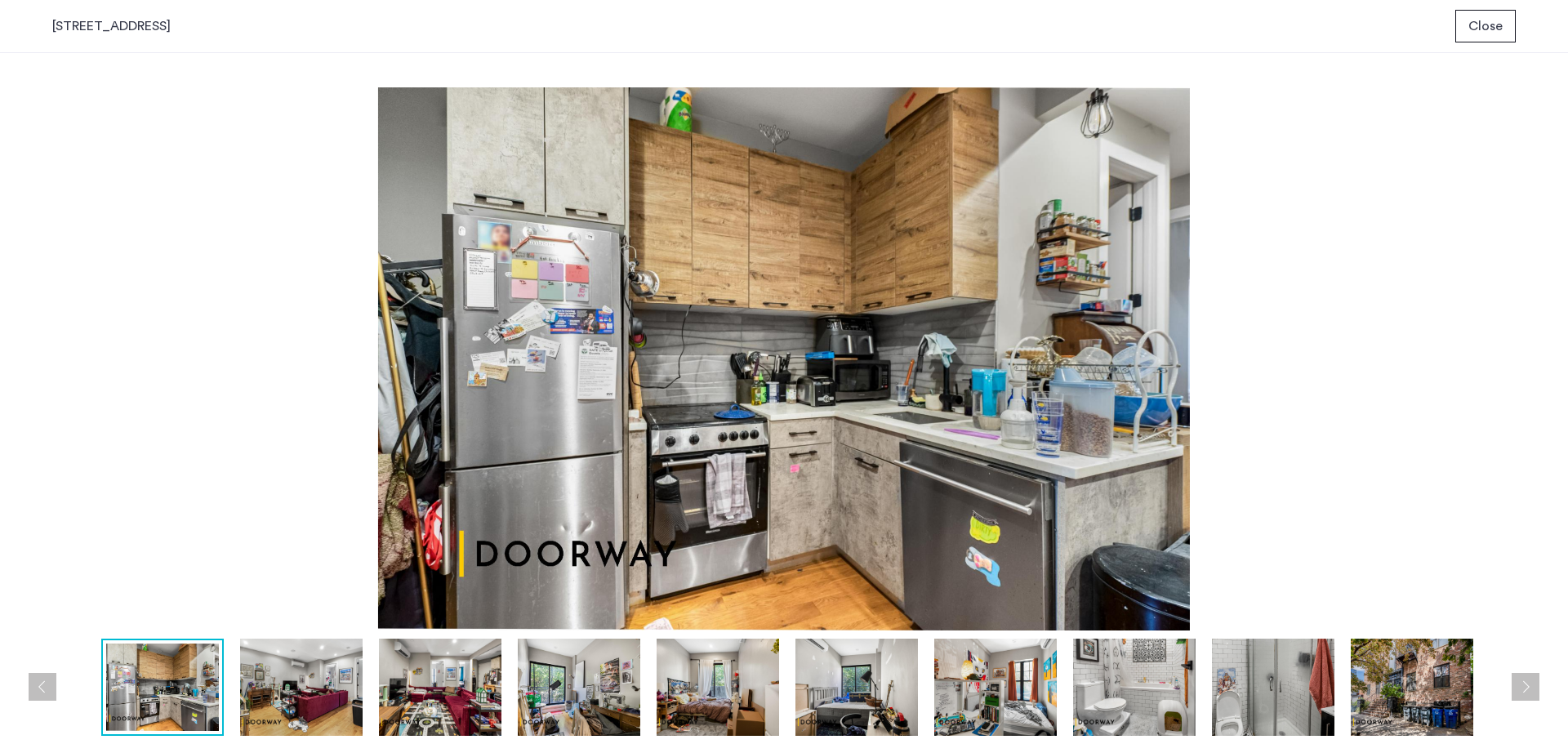
click at [1415, 677] on img at bounding box center [1411, 687] width 122 height 97
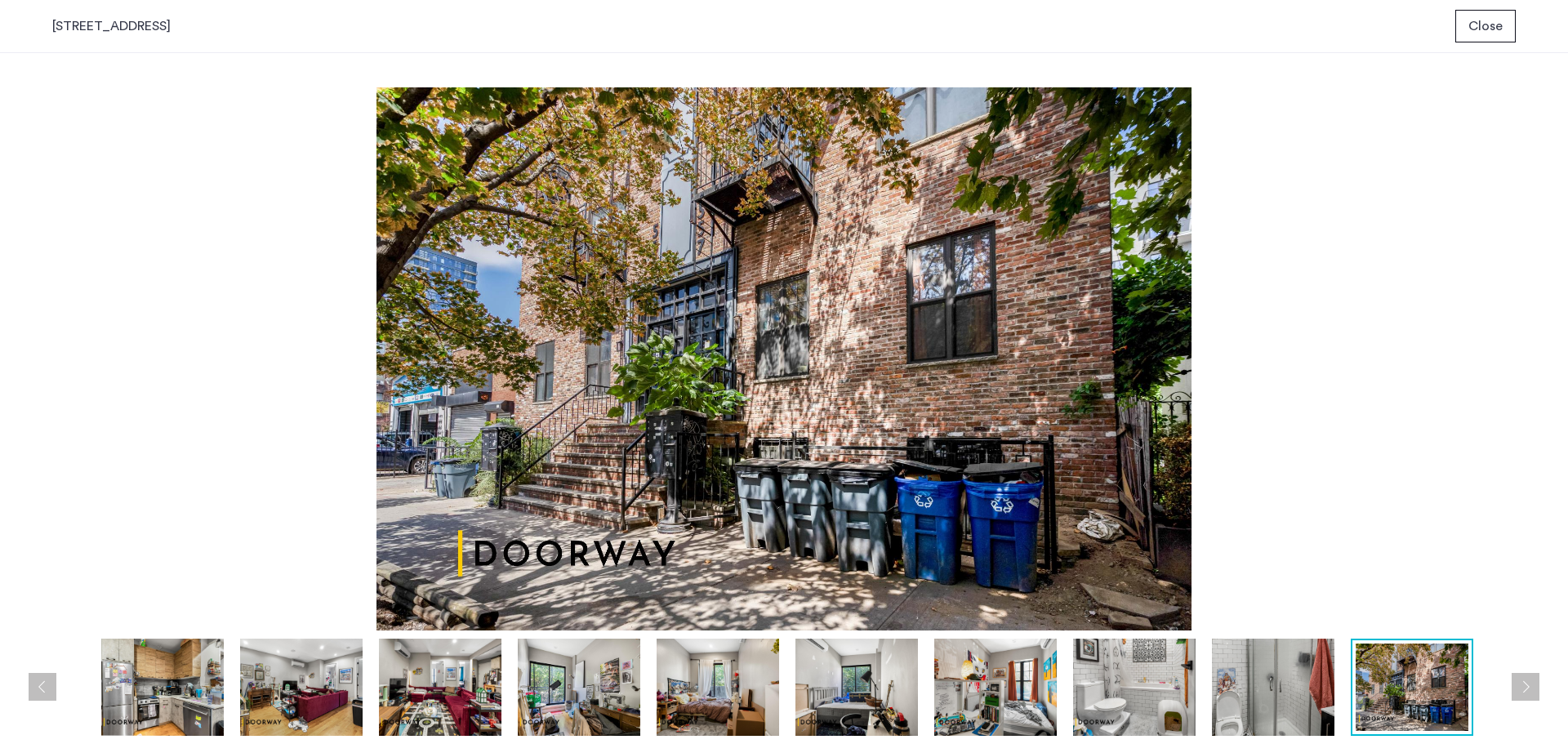
click at [828, 689] on img at bounding box center [856, 687] width 122 height 97
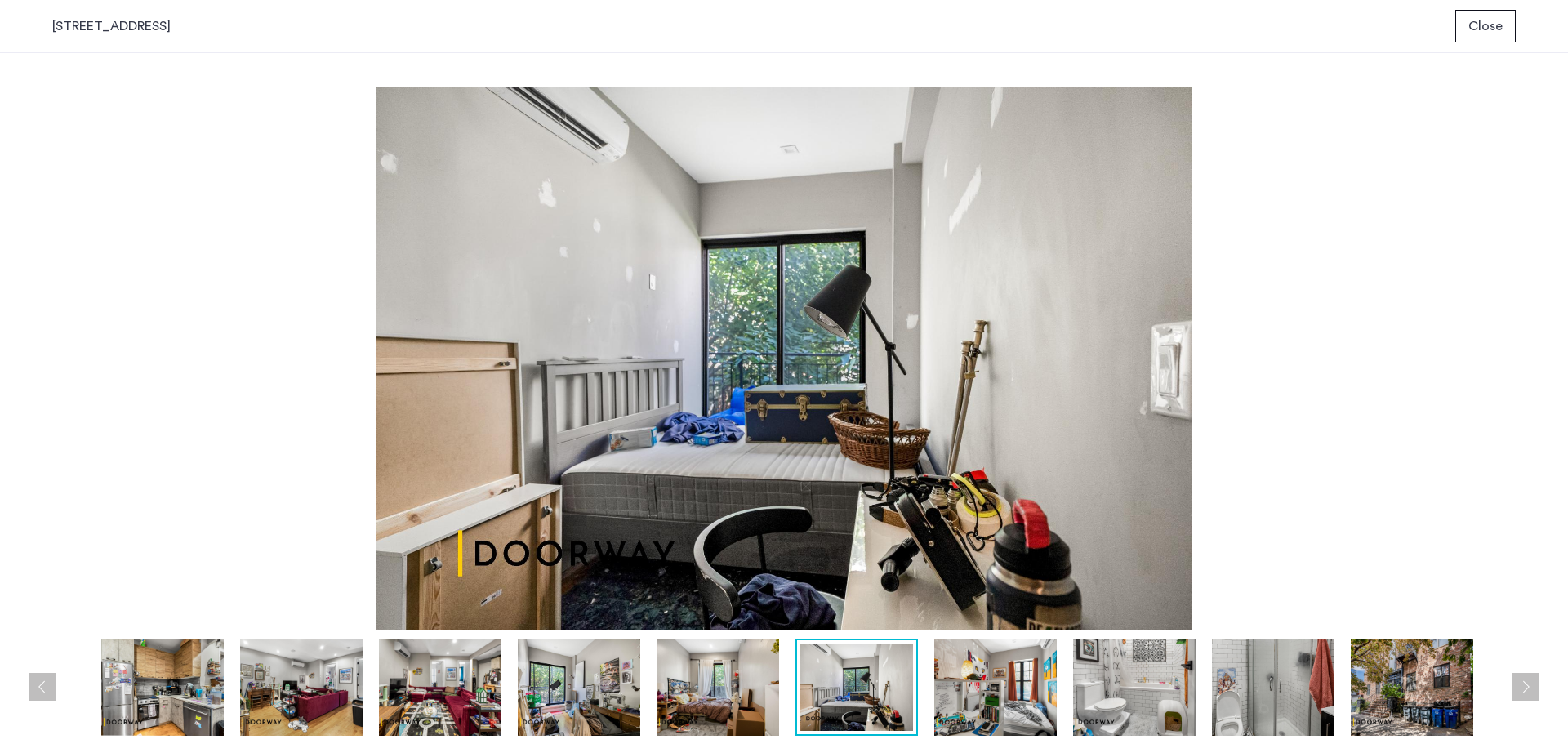
click at [1425, 675] on img at bounding box center [1411, 687] width 122 height 97
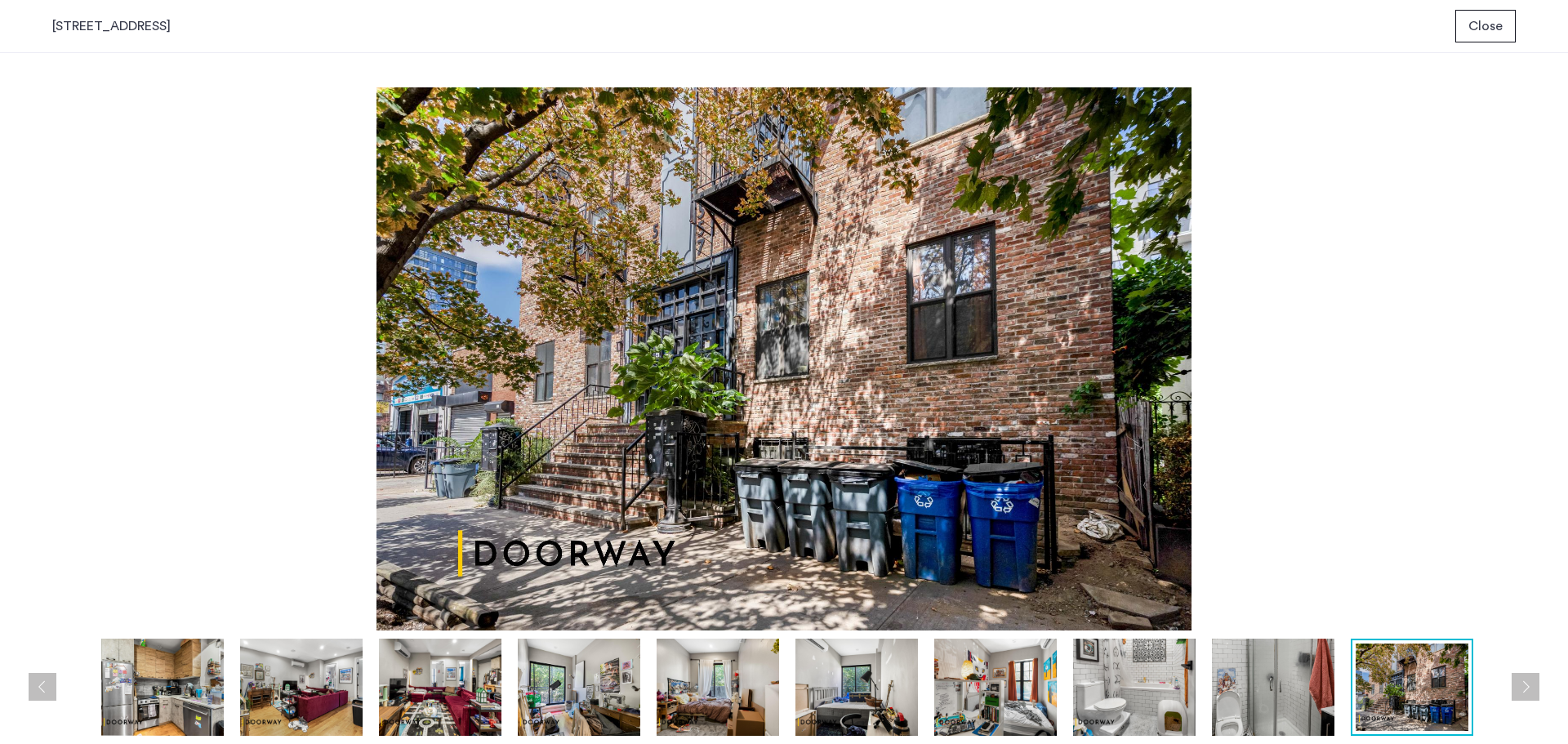
click at [1469, 30] on span "Close" at bounding box center [1486, 26] width 34 height 20
